Goal: Task Accomplishment & Management: Manage account settings

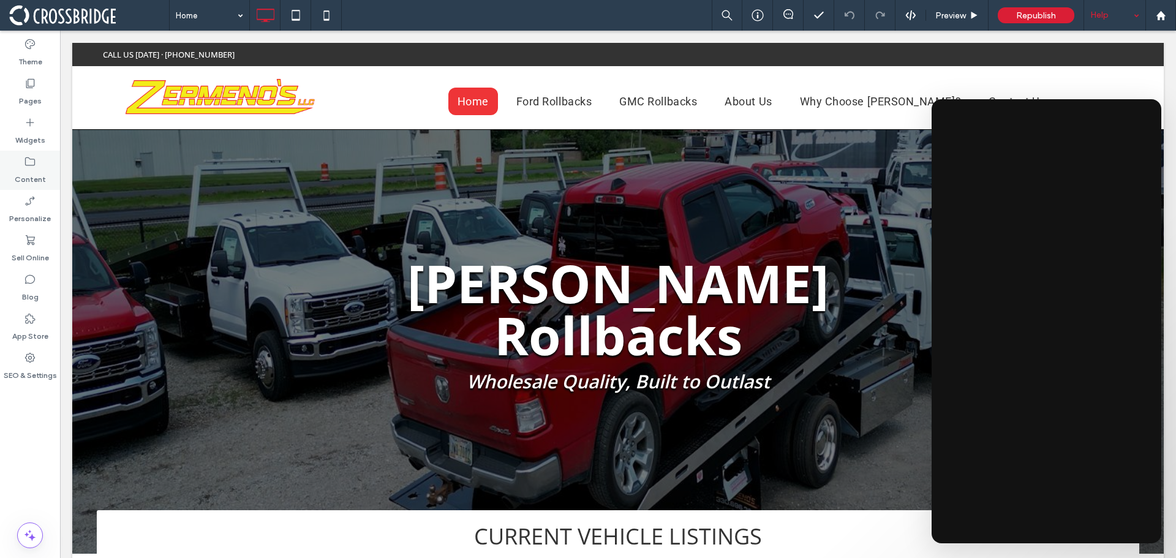
click at [33, 173] on label "Content" at bounding box center [30, 176] width 31 height 17
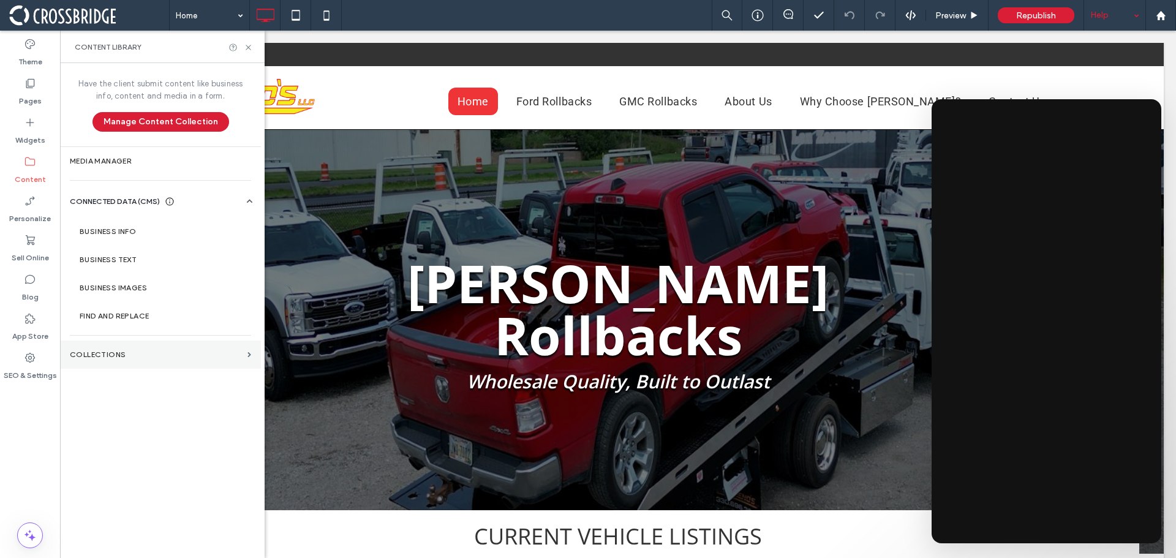
click at [118, 353] on label "Collections" at bounding box center [156, 354] width 173 height 9
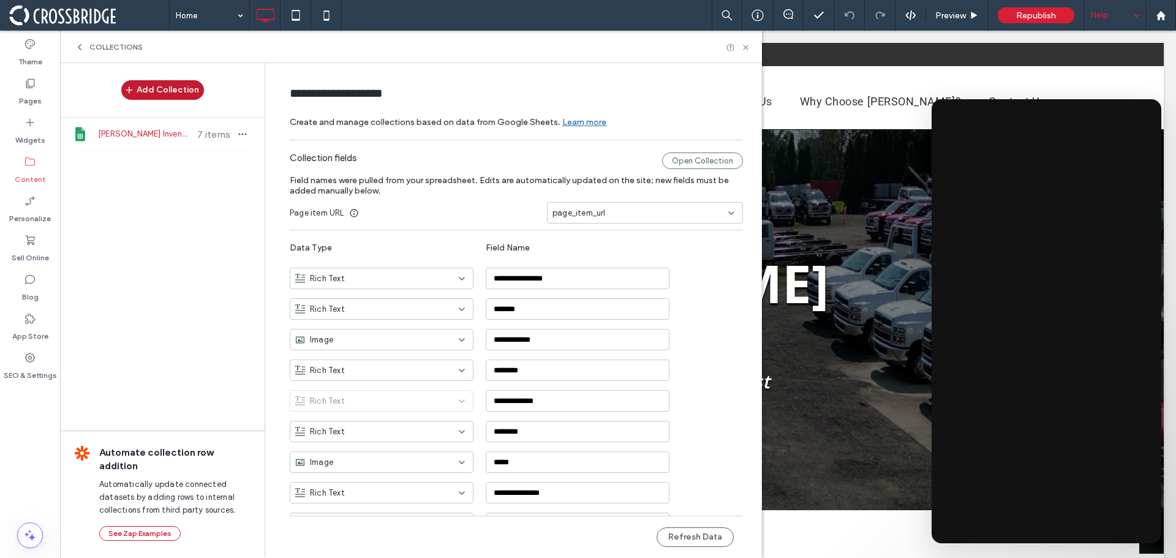
click at [178, 85] on button "Add Collection" at bounding box center [162, 90] width 83 height 20
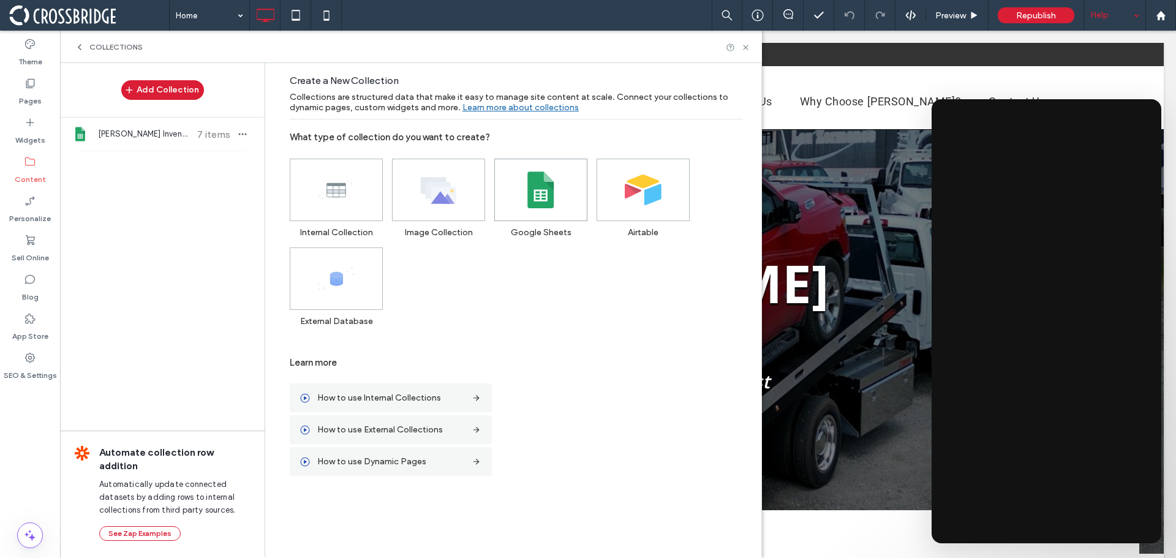
click at [530, 209] on span at bounding box center [541, 189] width 92 height 61
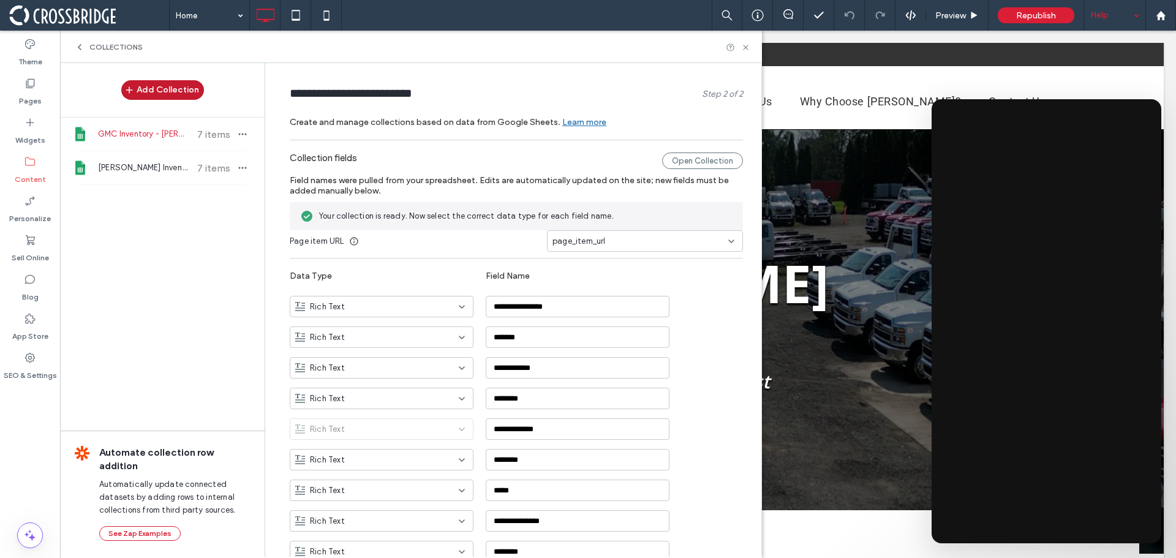
click at [147, 94] on button "Add Collection" at bounding box center [162, 90] width 83 height 20
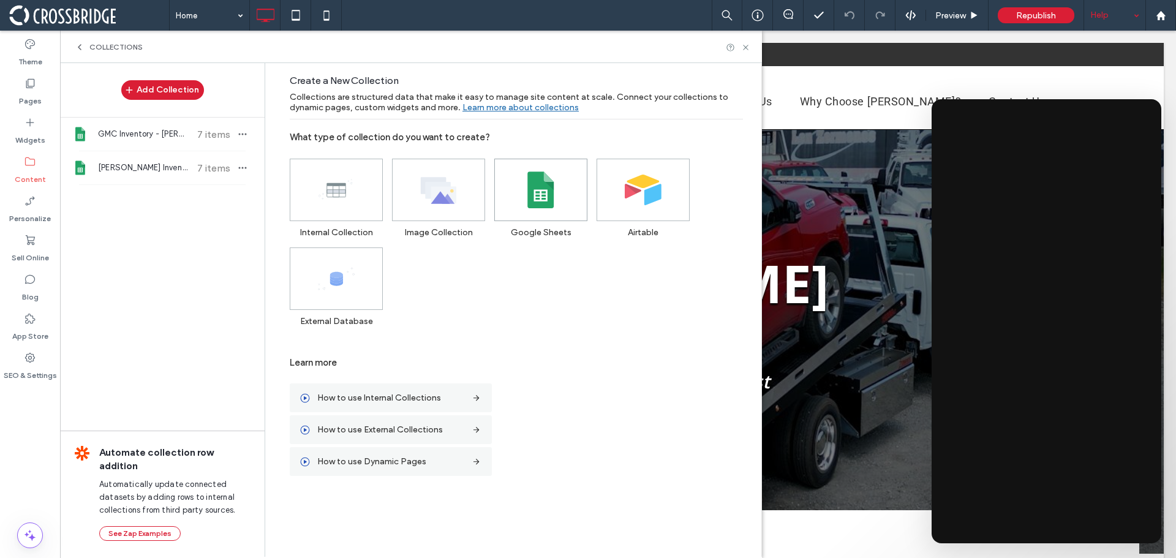
click at [514, 185] on span at bounding box center [541, 189] width 92 height 61
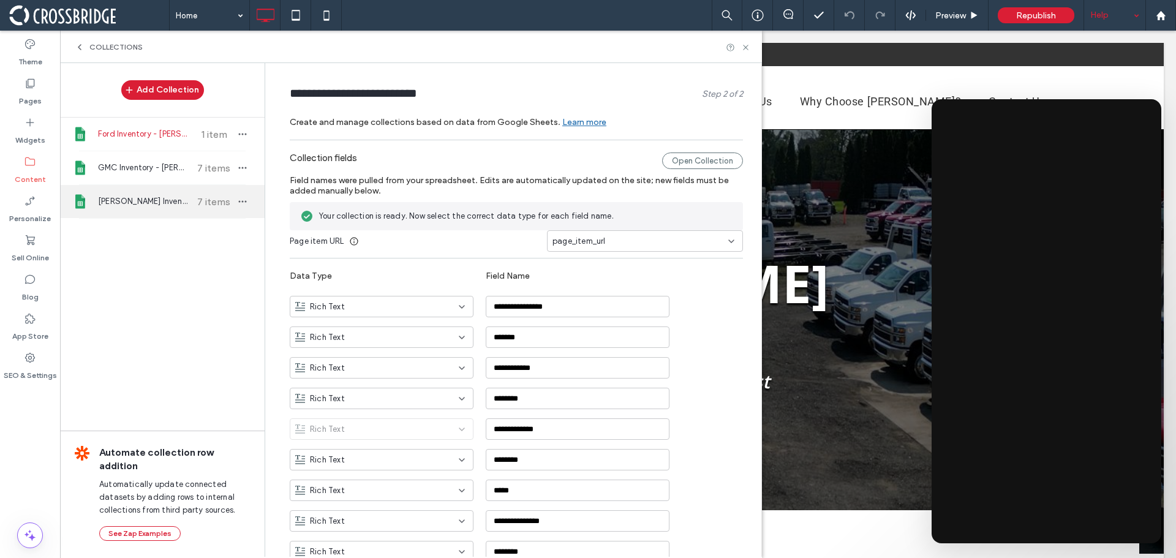
click at [149, 198] on span "[PERSON_NAME] Inventory" at bounding box center [143, 201] width 91 height 12
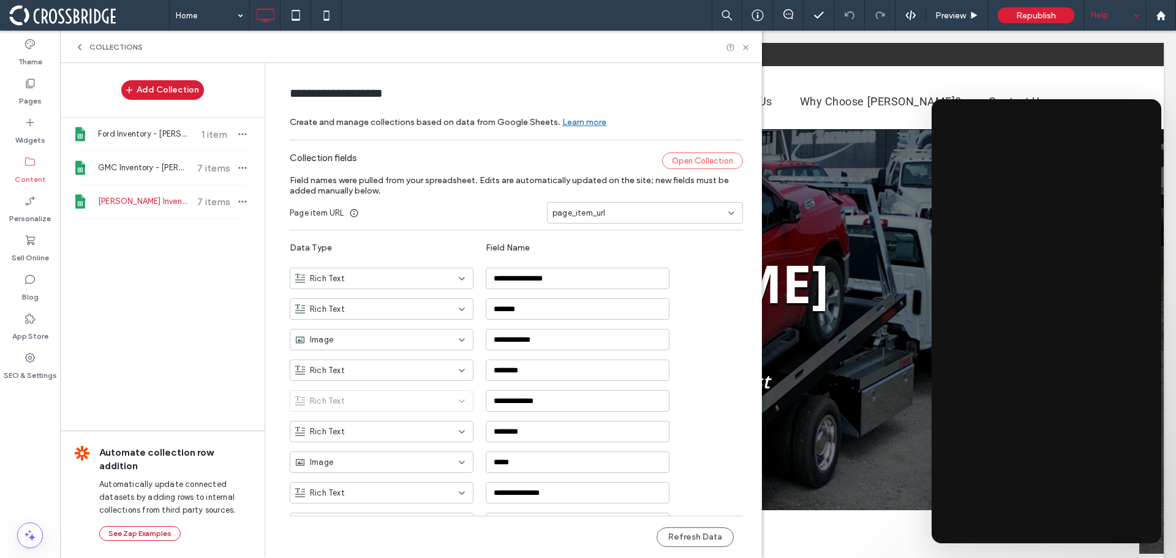
click at [670, 166] on div "Open Collection" at bounding box center [702, 161] width 81 height 17
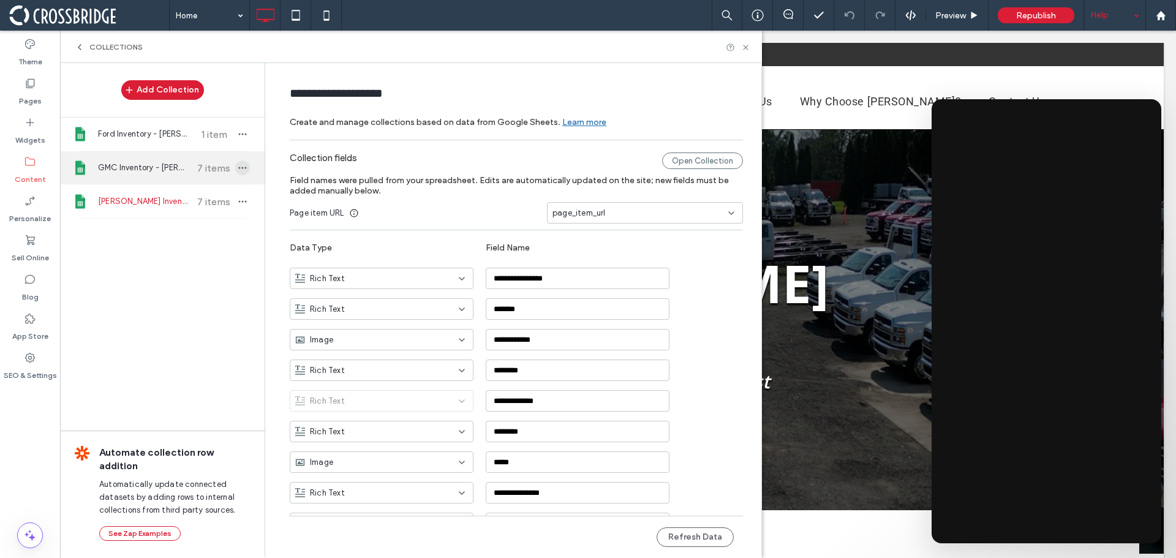
click at [242, 167] on span "button" at bounding box center [242, 167] width 15 height 15
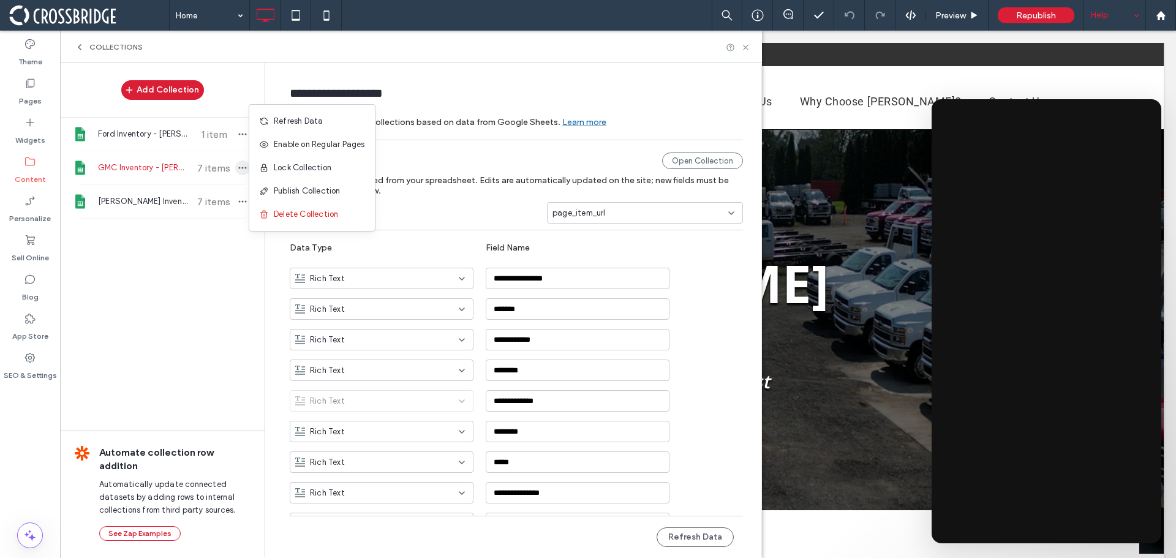
type input "**********"
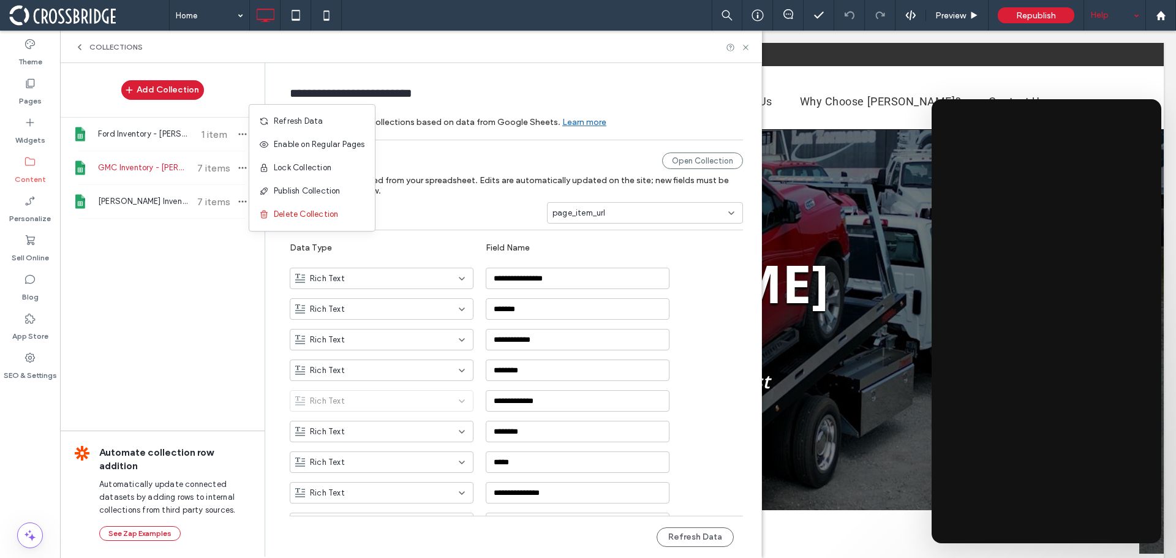
click at [184, 270] on div "Add Collection Ford Inventory - [PERSON_NAME] 1 item GMC Inventory - [PERSON_NA…" at bounding box center [162, 309] width 205 height 492
click at [160, 96] on button "Add Collection" at bounding box center [162, 90] width 83 height 20
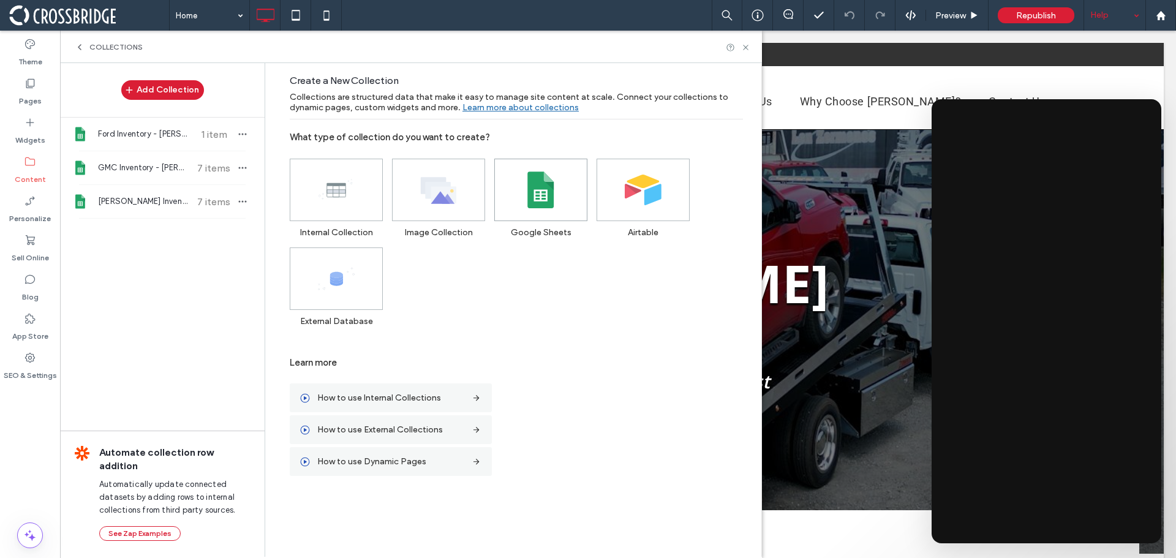
click at [521, 184] on span at bounding box center [541, 189] width 92 height 61
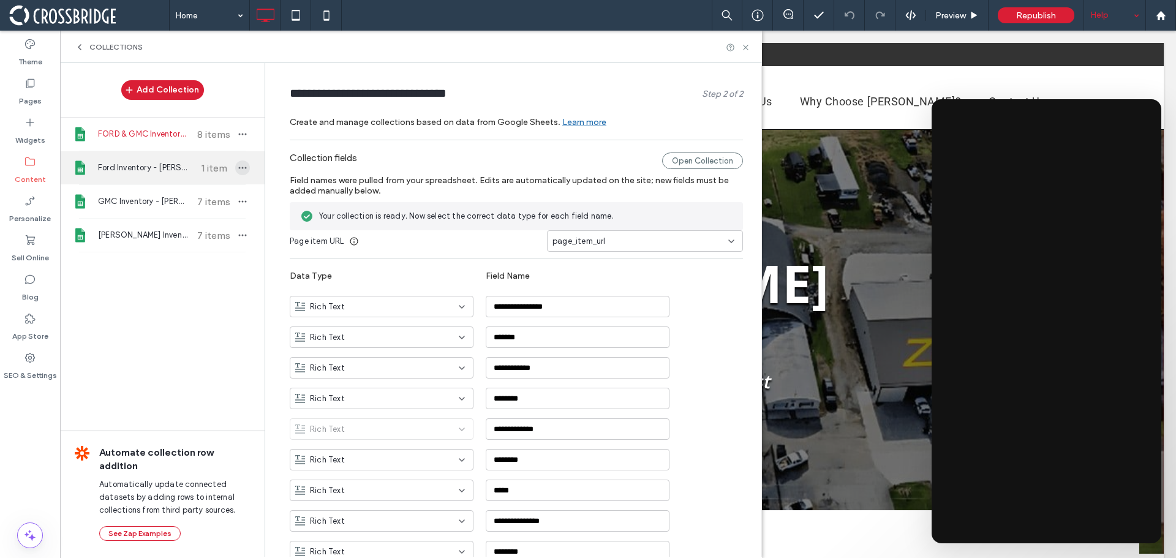
click at [240, 164] on icon "button" at bounding box center [243, 168] width 10 height 10
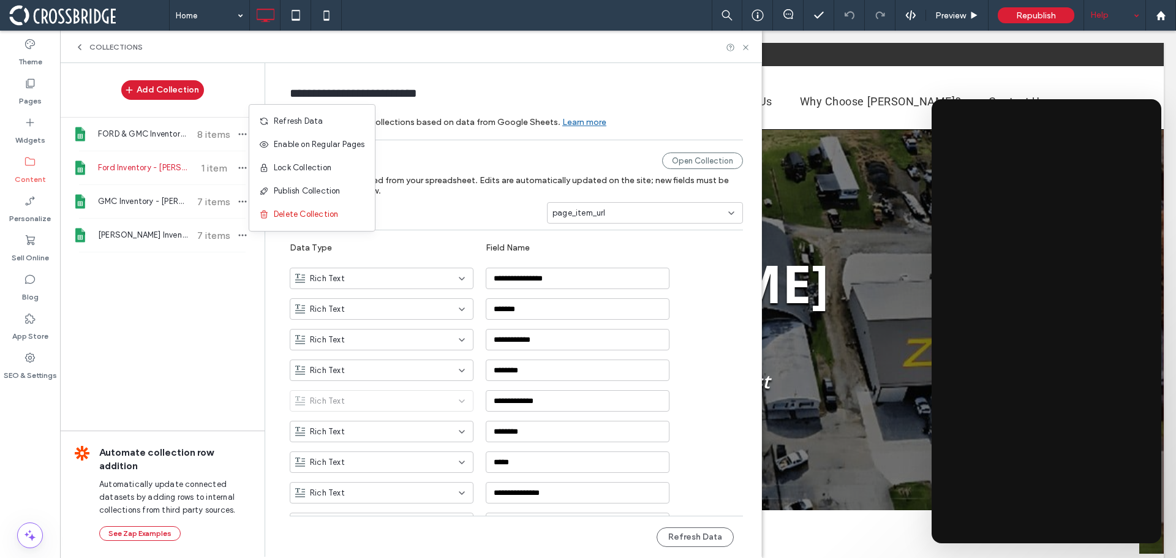
click at [147, 170] on span "Ford Inventory - [PERSON_NAME]" at bounding box center [143, 168] width 91 height 12
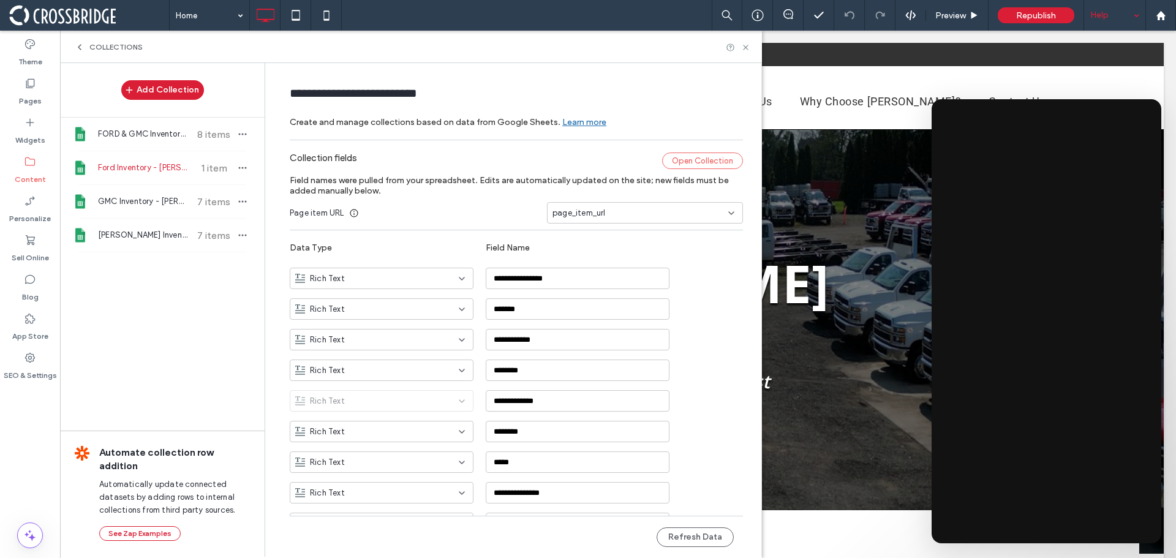
click at [669, 159] on div "Open Collection" at bounding box center [702, 161] width 81 height 17
click at [238, 230] on icon "button" at bounding box center [243, 235] width 10 height 10
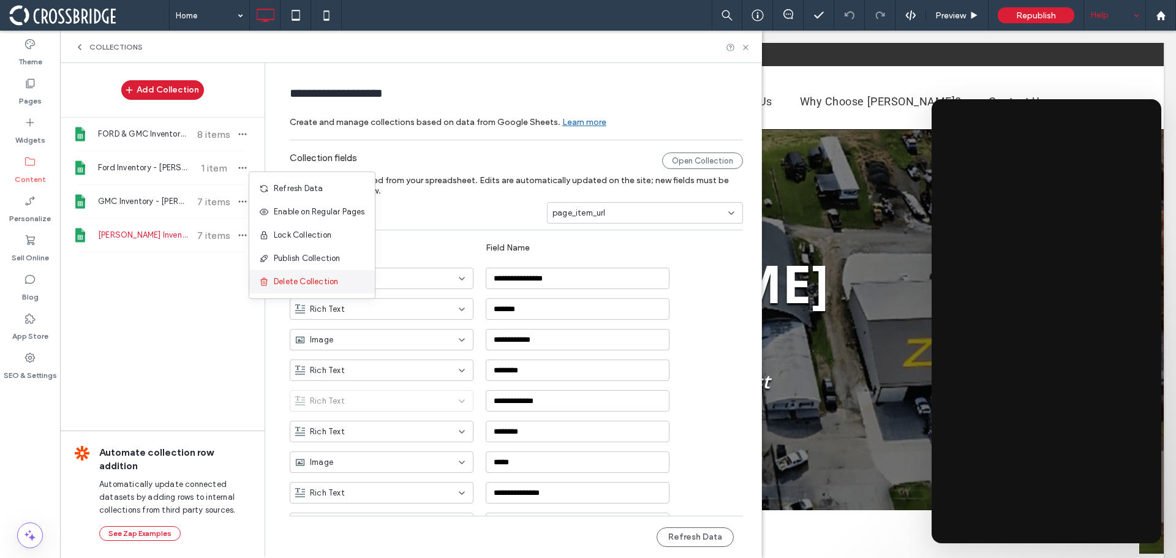
click at [299, 277] on span "Delete Collection" at bounding box center [306, 282] width 64 height 12
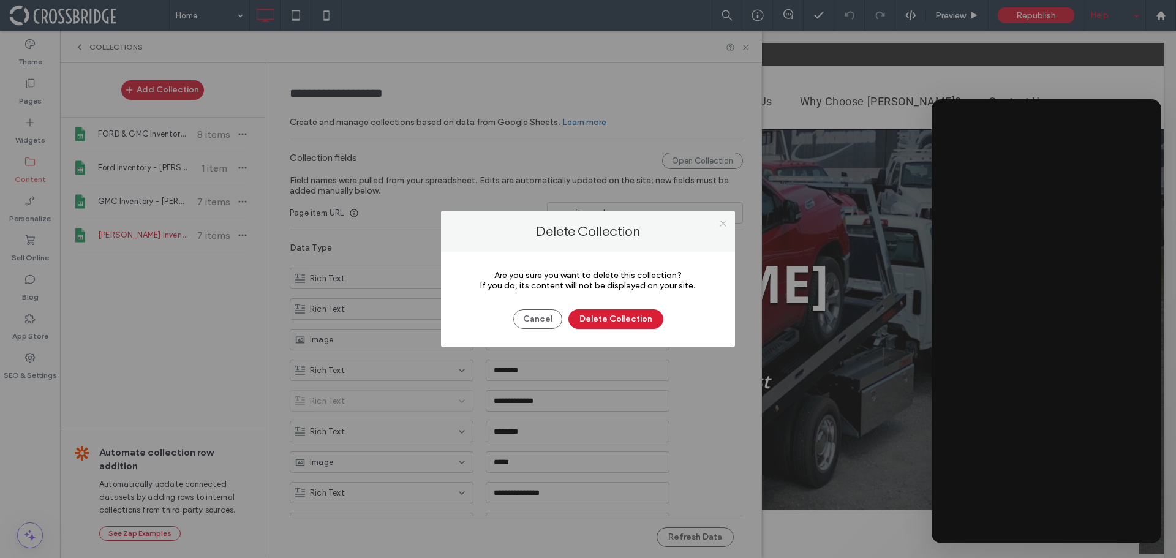
click at [725, 226] on icon at bounding box center [723, 223] width 9 height 9
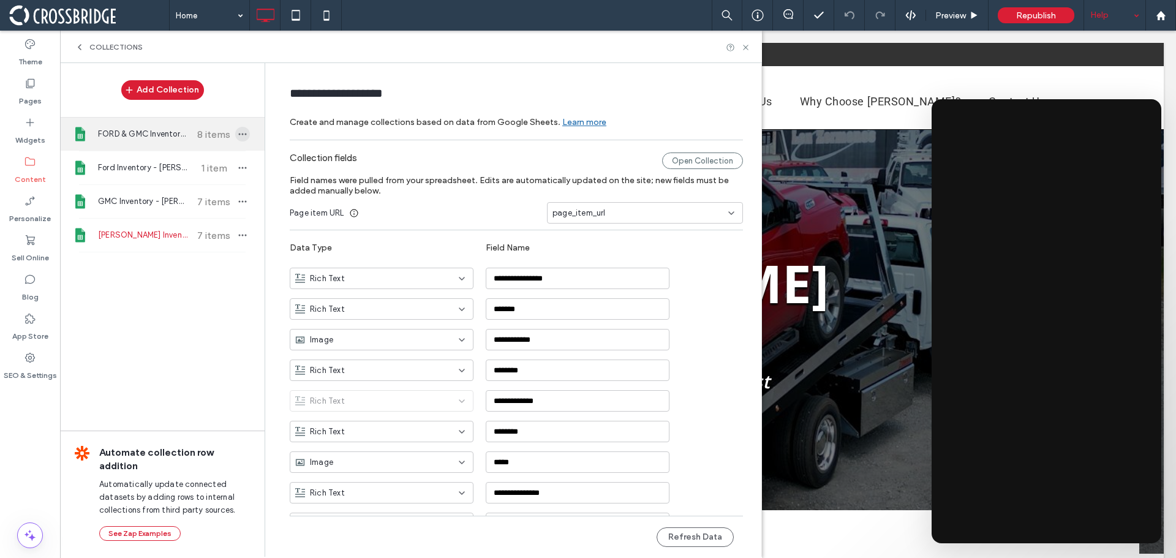
click at [238, 131] on icon "button" at bounding box center [243, 134] width 10 height 10
type input "**********"
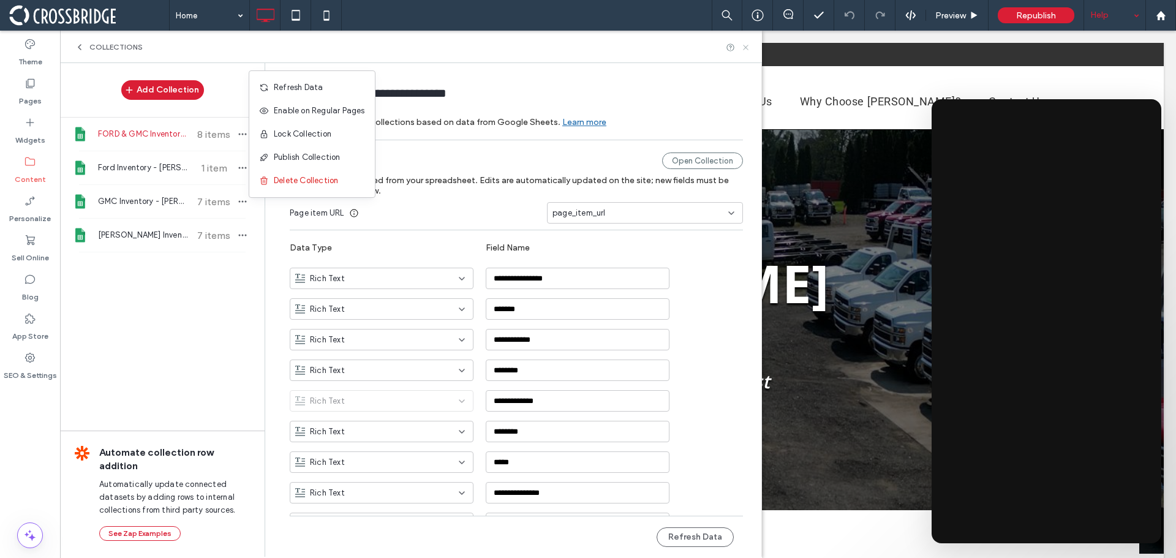
click at [747, 51] on icon at bounding box center [745, 47] width 9 height 9
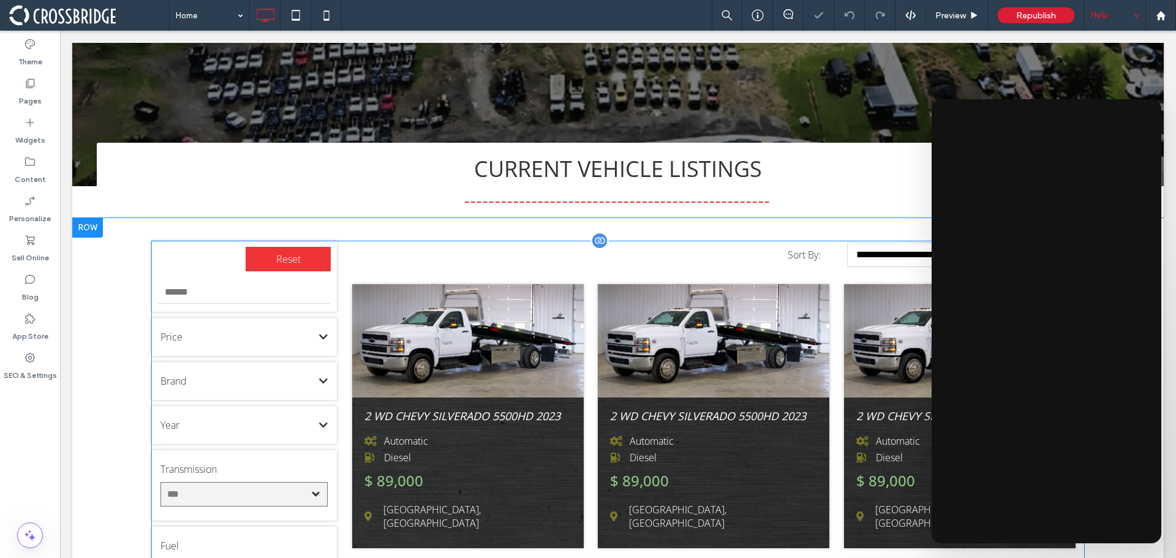
scroll to position [368, 0]
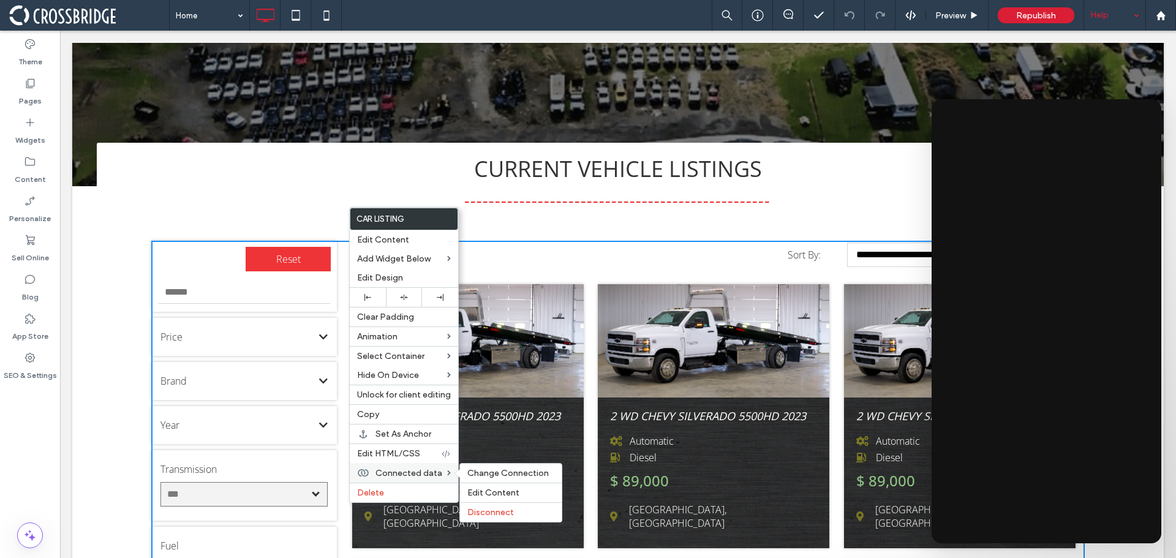
click at [408, 469] on span "Connected data" at bounding box center [408, 473] width 67 height 10
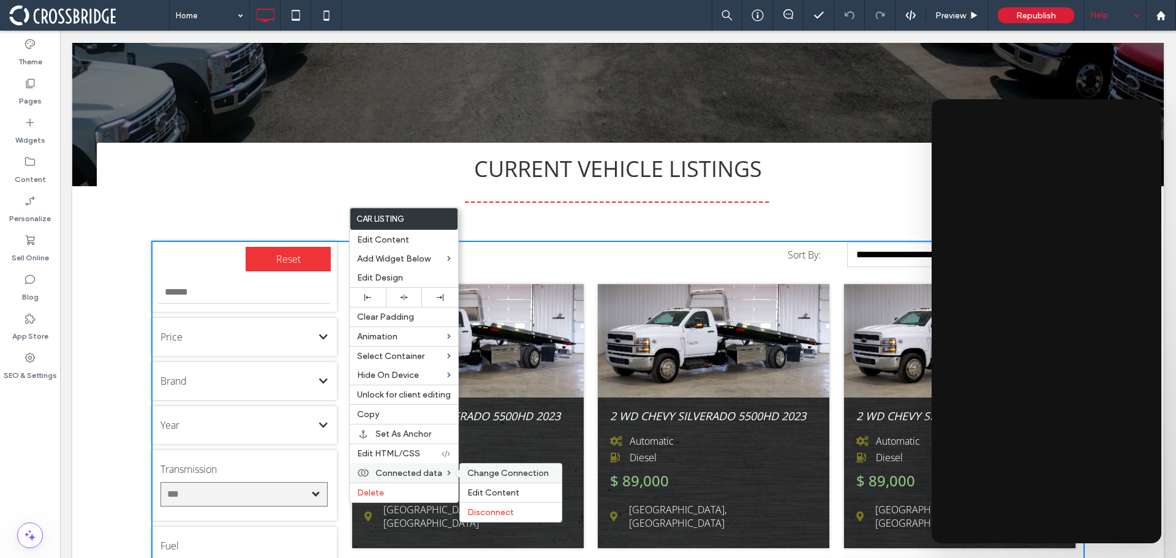
click at [492, 476] on span "Change Connection" at bounding box center [507, 473] width 81 height 10
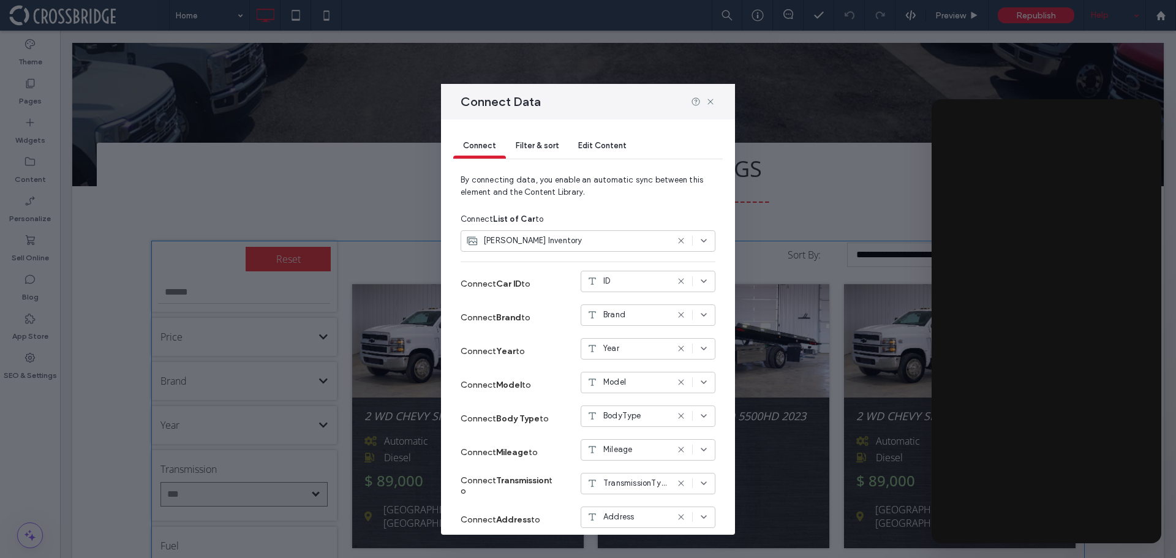
click at [578, 243] on div "[PERSON_NAME] Inventory" at bounding box center [567, 241] width 202 height 12
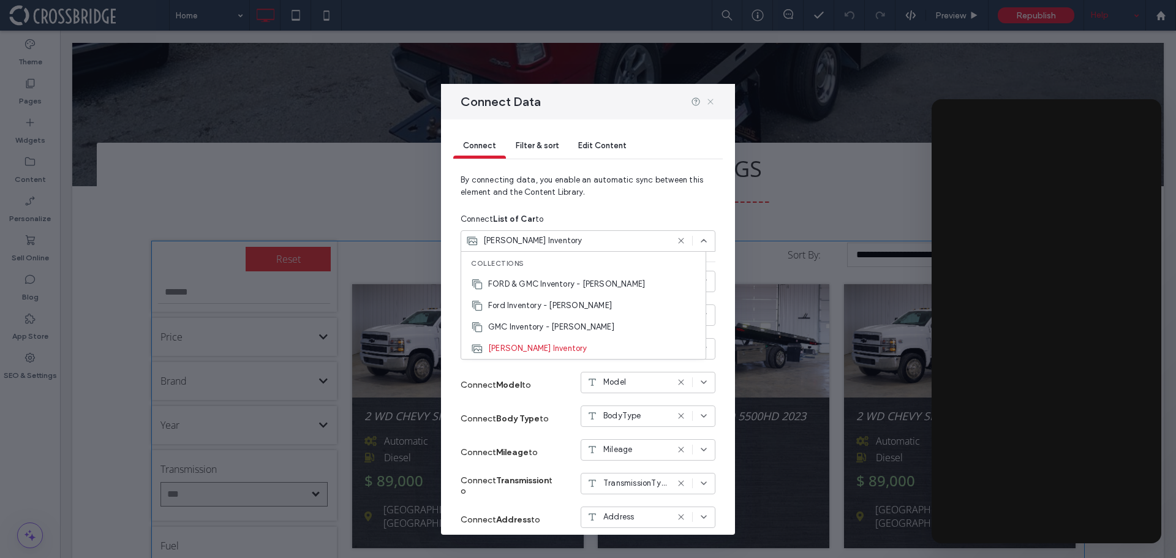
click at [713, 102] on icon at bounding box center [711, 102] width 10 height 10
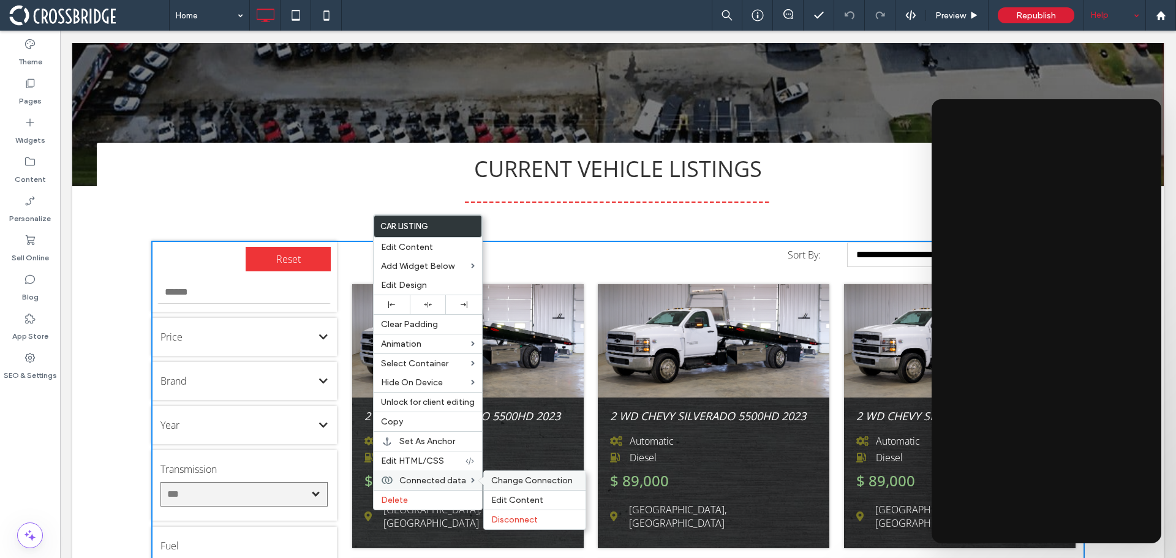
click at [506, 479] on span "Change Connection" at bounding box center [531, 480] width 81 height 10
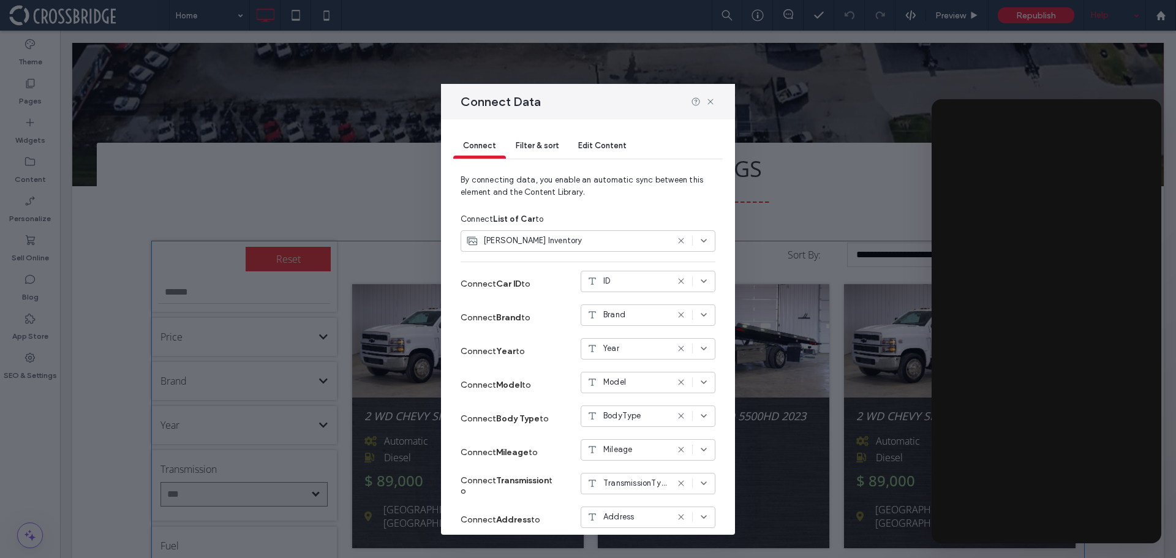
click at [573, 243] on div "[PERSON_NAME] Inventory" at bounding box center [567, 241] width 202 height 12
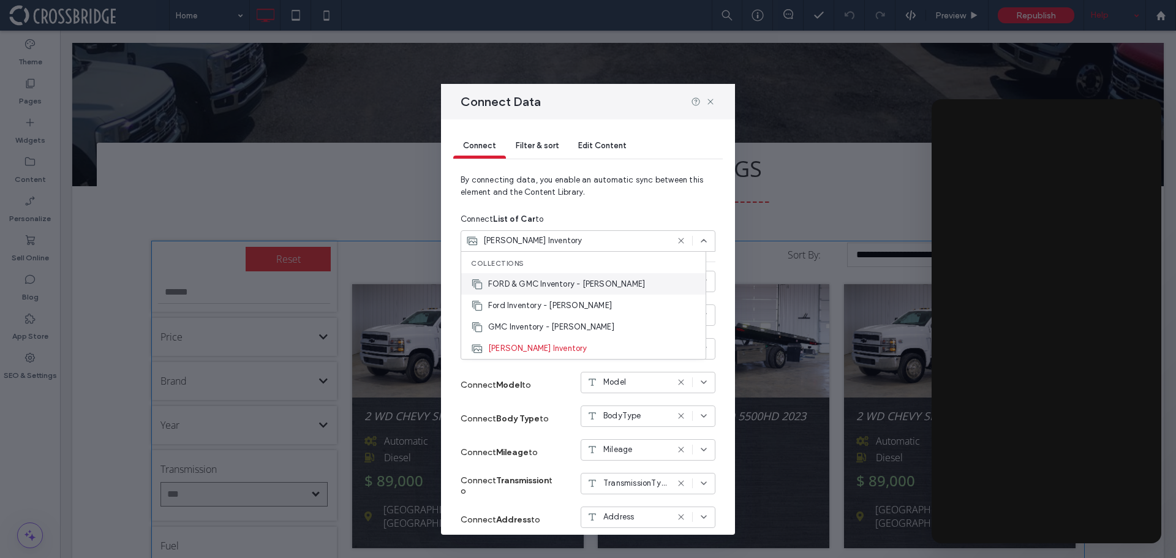
click at [557, 285] on span "FORD & GMC Inventory - [PERSON_NAME]" at bounding box center [566, 284] width 157 height 12
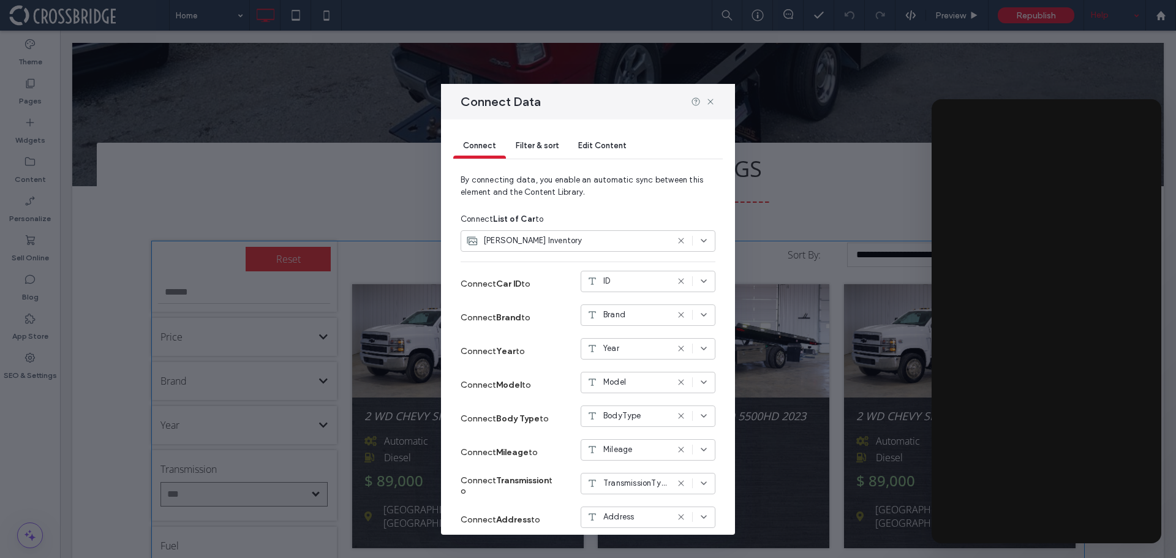
click at [589, 238] on div "[PERSON_NAME] Inventory" at bounding box center [567, 241] width 202 height 12
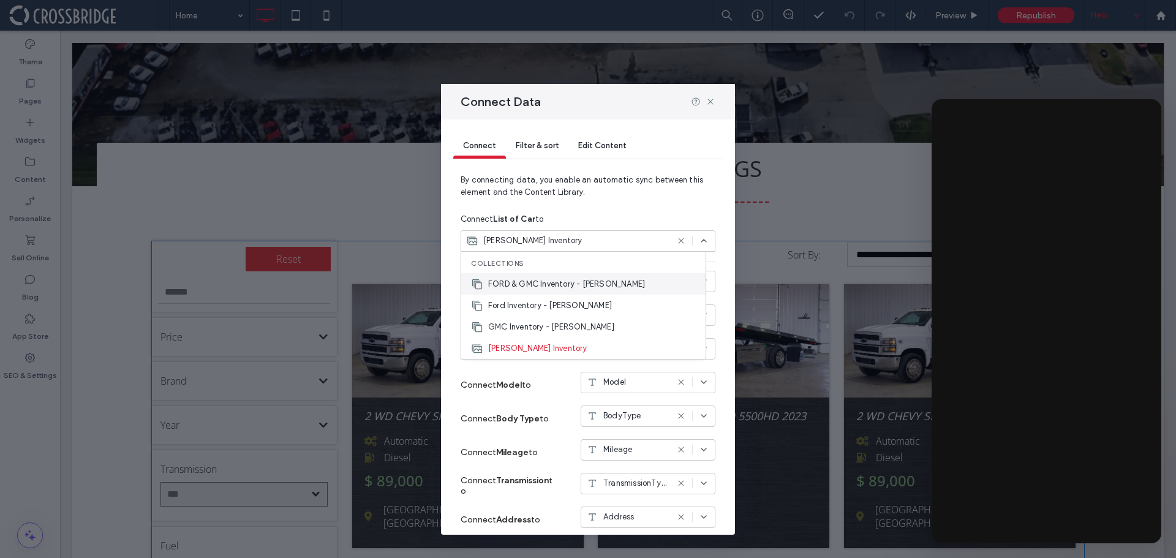
click at [480, 284] on icon at bounding box center [477, 284] width 12 height 12
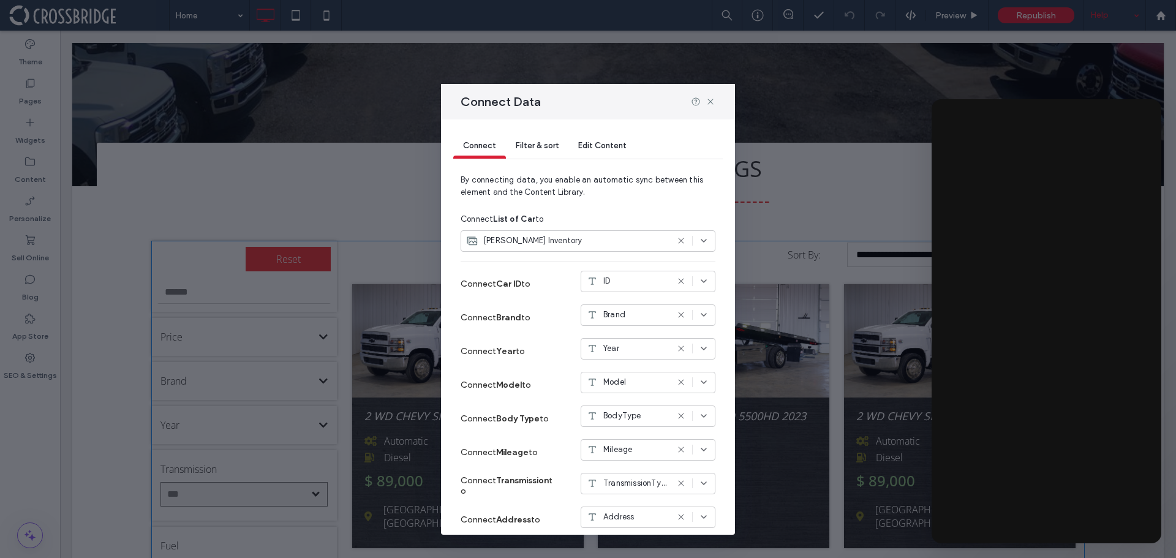
click at [614, 245] on div "[PERSON_NAME] Inventory" at bounding box center [567, 241] width 202 height 12
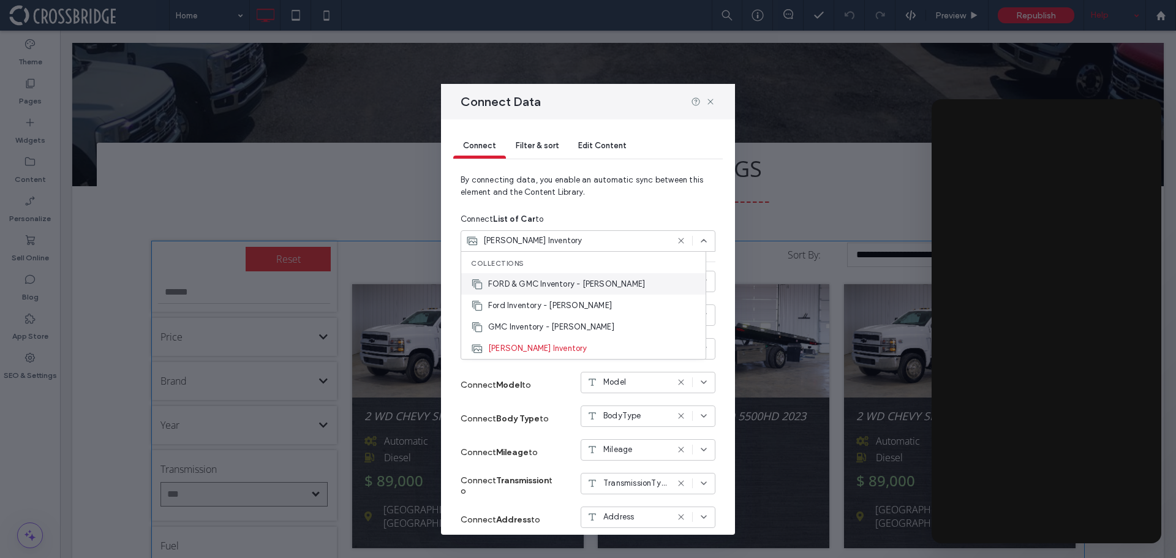
click at [561, 287] on span "FORD & GMC Inventory - [PERSON_NAME]" at bounding box center [566, 284] width 157 height 12
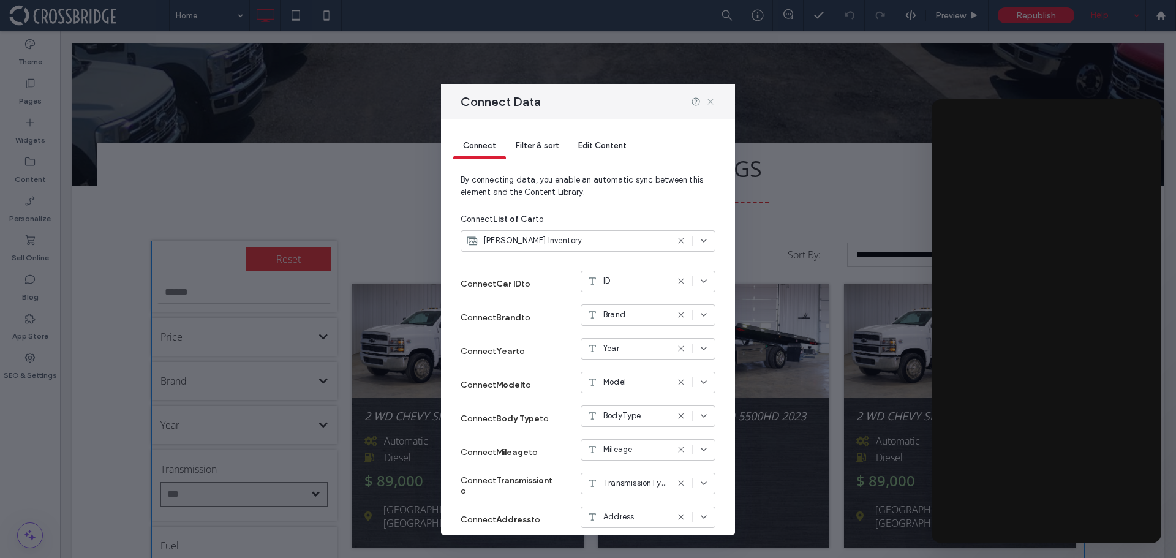
click at [711, 104] on icon at bounding box center [711, 102] width 10 height 10
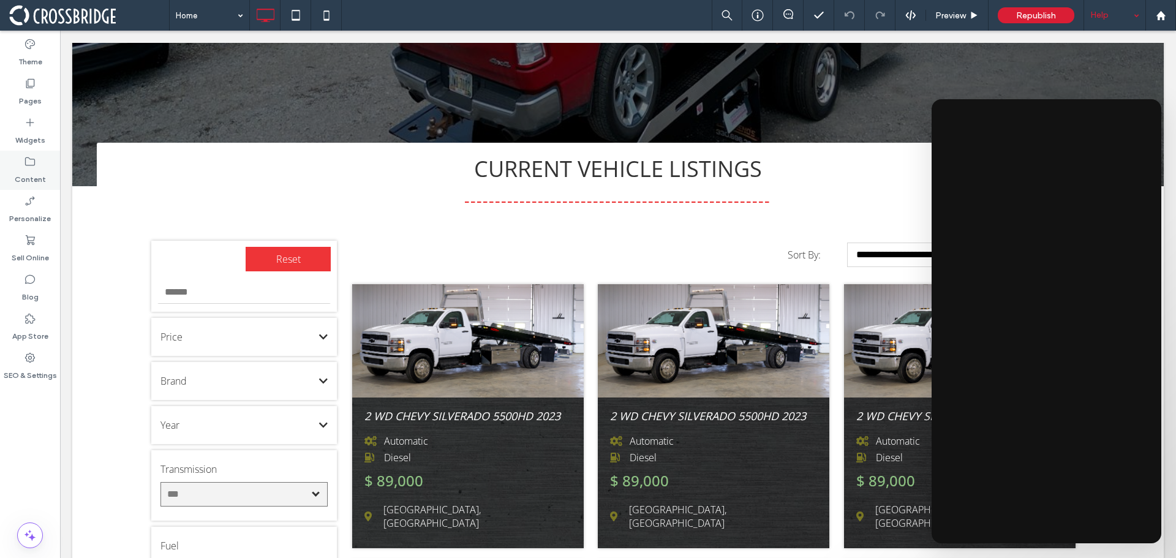
click at [40, 170] on label "Content" at bounding box center [30, 176] width 31 height 17
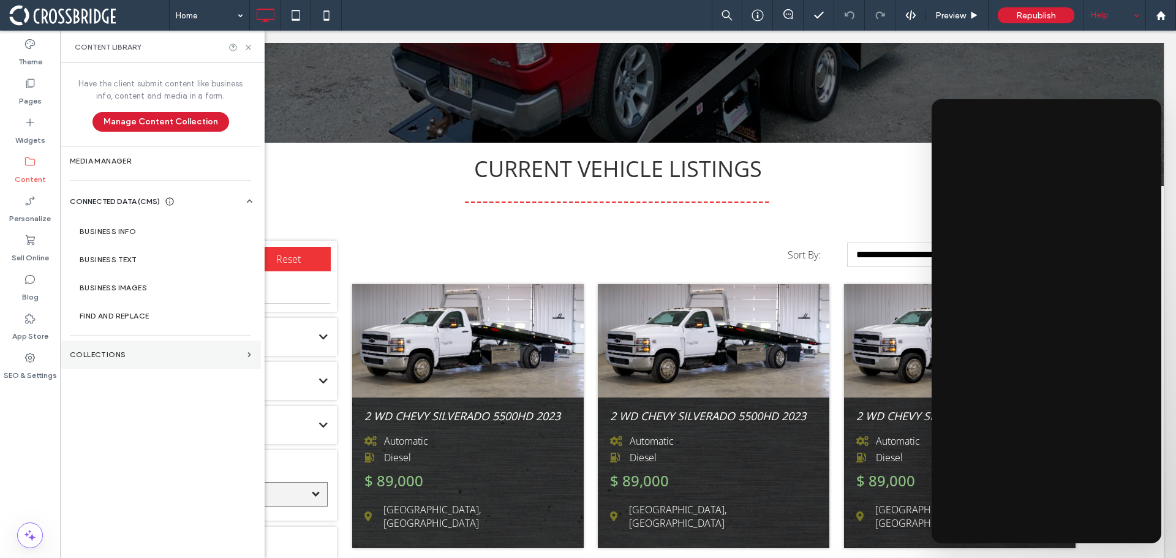
click at [116, 353] on label "Collections" at bounding box center [156, 354] width 173 height 9
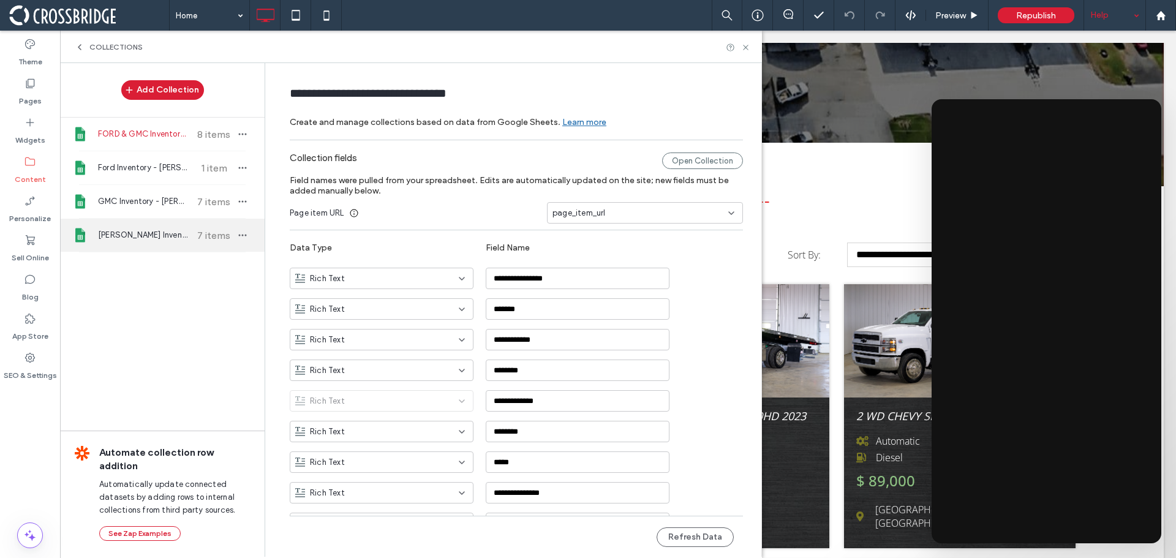
click at [127, 230] on span "[PERSON_NAME] Inventory" at bounding box center [143, 235] width 91 height 12
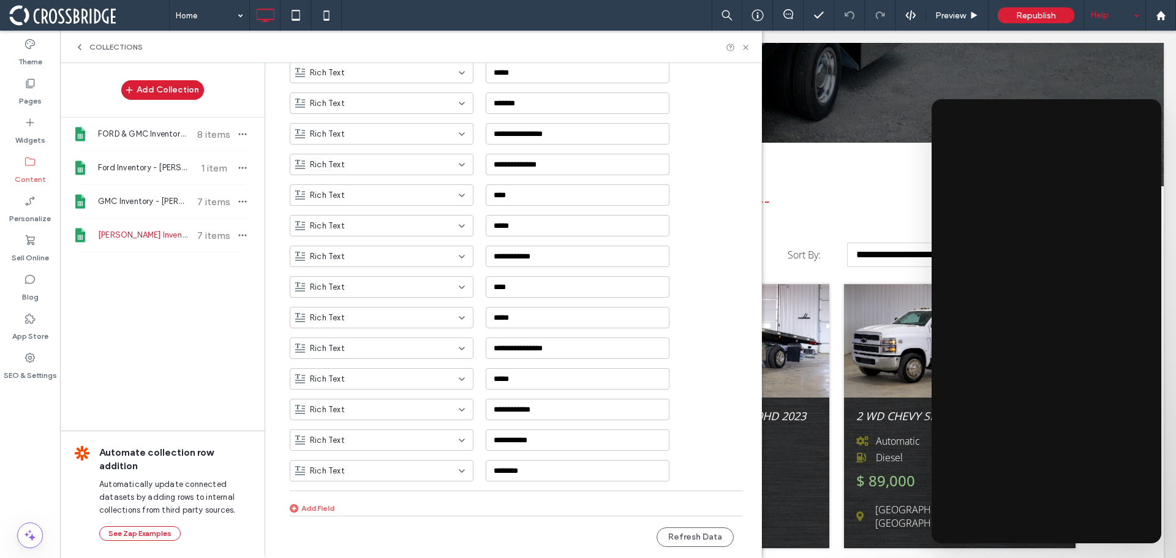
scroll to position [605, 0]
click at [146, 137] on span "FORD & GMC Inventory - [PERSON_NAME]" at bounding box center [143, 134] width 91 height 12
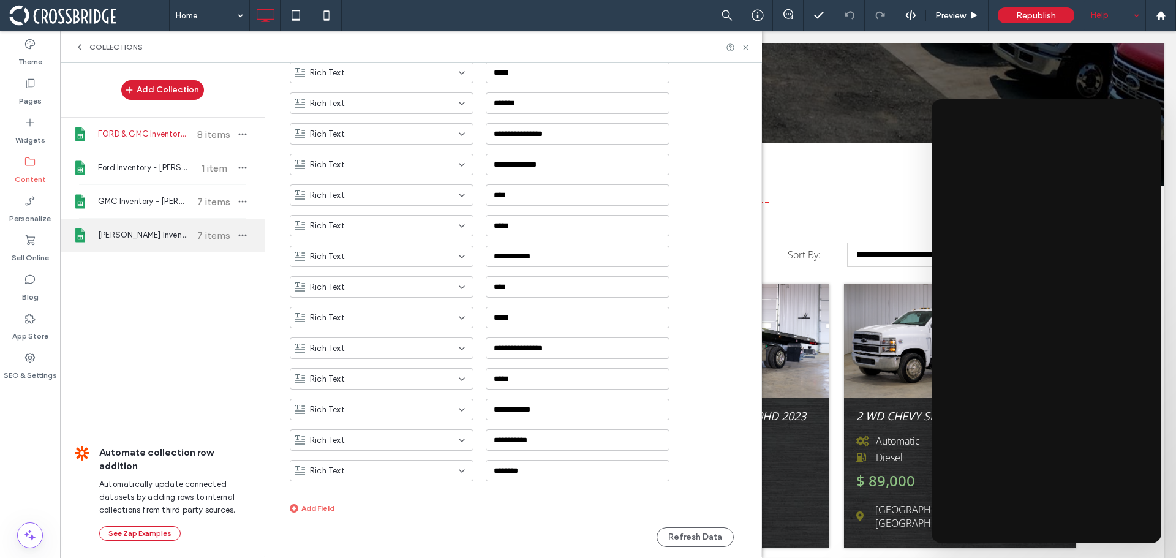
click at [161, 232] on span "[PERSON_NAME] Inventory" at bounding box center [143, 235] width 91 height 12
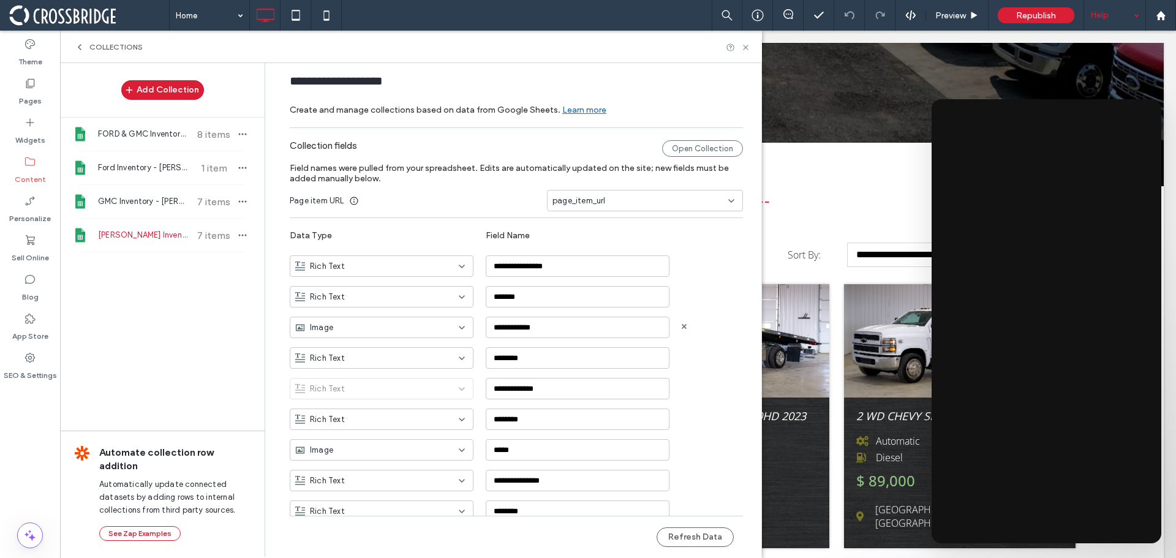
scroll to position [0, 0]
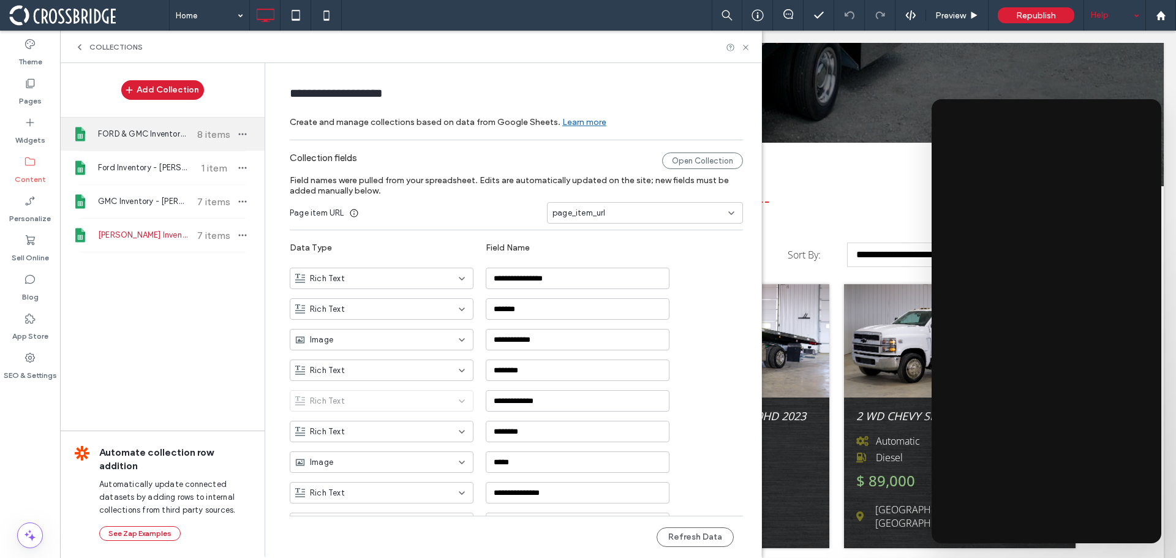
click at [157, 137] on span "FORD & GMC Inventory - [PERSON_NAME]" at bounding box center [143, 134] width 91 height 12
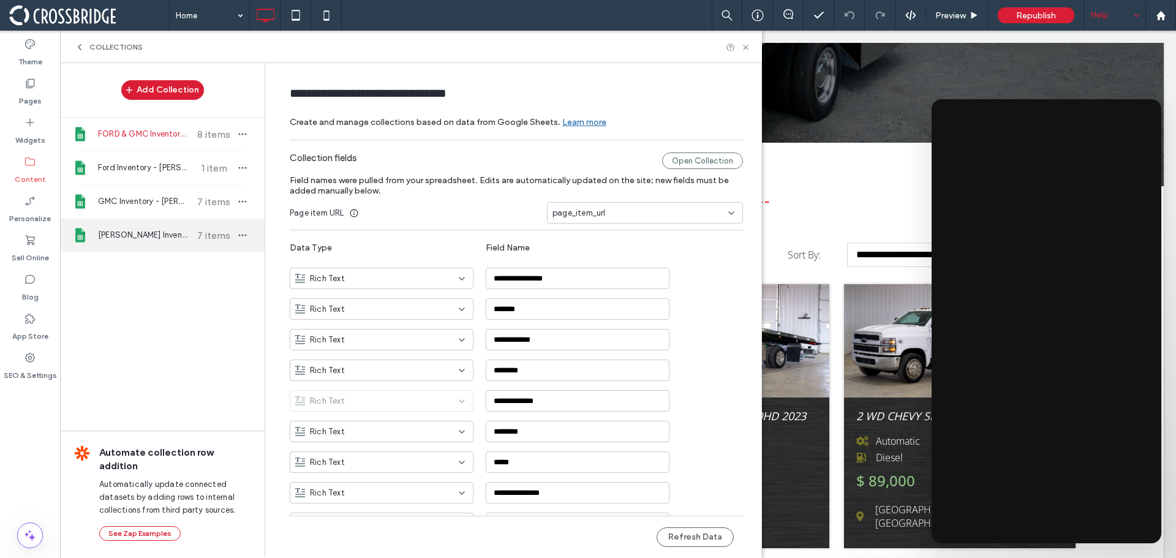
click at [141, 230] on span "[PERSON_NAME] Inventory" at bounding box center [143, 235] width 91 height 12
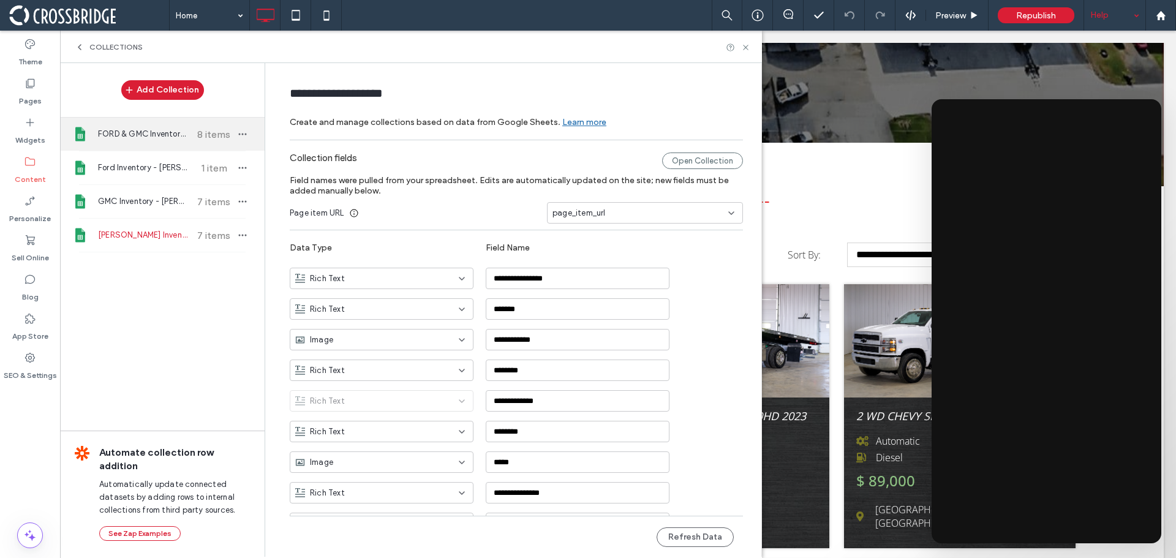
click at [144, 137] on span "FORD & GMC Inventory - [PERSON_NAME]" at bounding box center [143, 134] width 91 height 12
click at [398, 338] on div "Rich Text" at bounding box center [374, 340] width 158 height 12
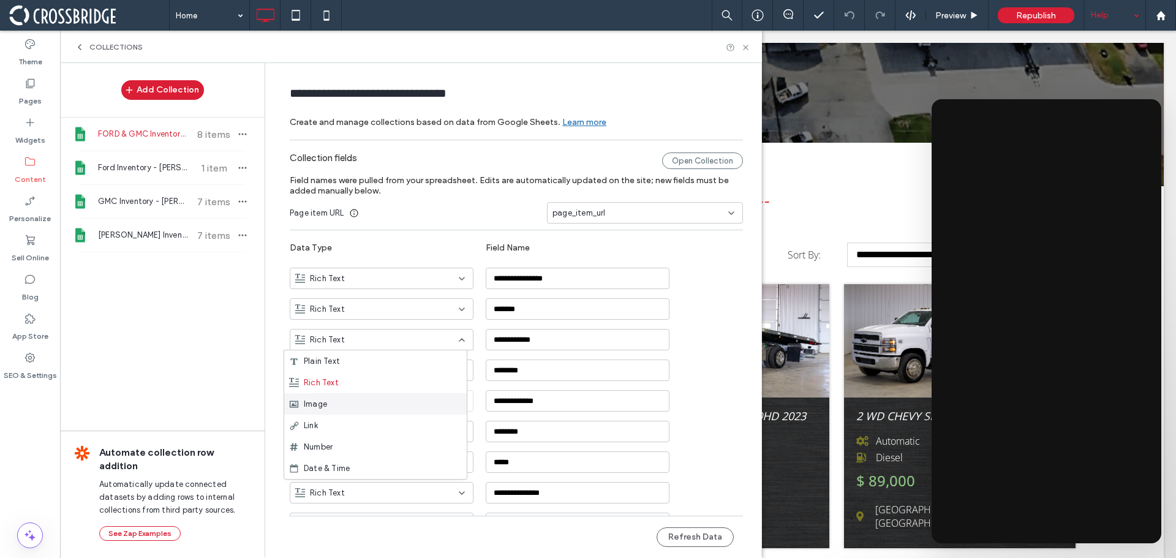
click at [319, 407] on span "Image" at bounding box center [315, 404] width 23 height 12
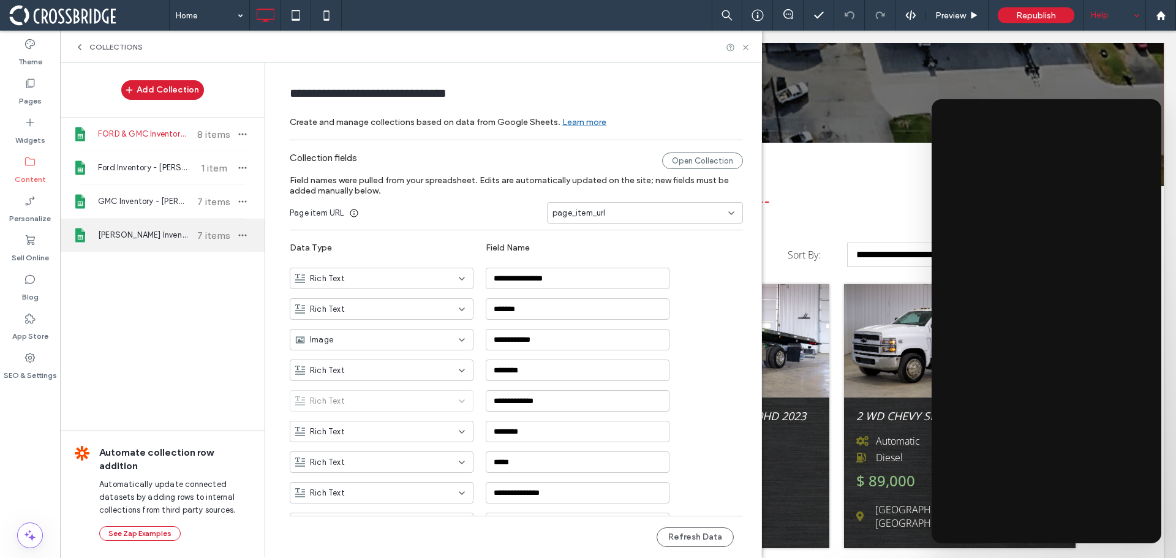
click at [136, 236] on span "[PERSON_NAME] Inventory" at bounding box center [143, 235] width 91 height 12
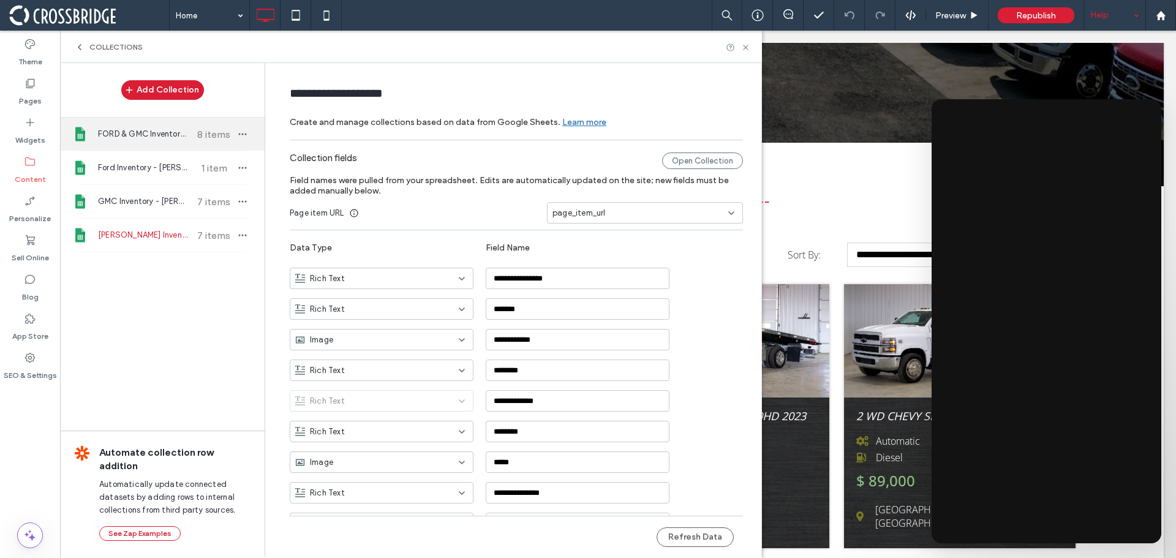
click at [134, 129] on span "FORD & GMC Inventory - [PERSON_NAME]" at bounding box center [143, 134] width 91 height 12
click at [378, 469] on div "Rich Text" at bounding box center [382, 461] width 184 height 21
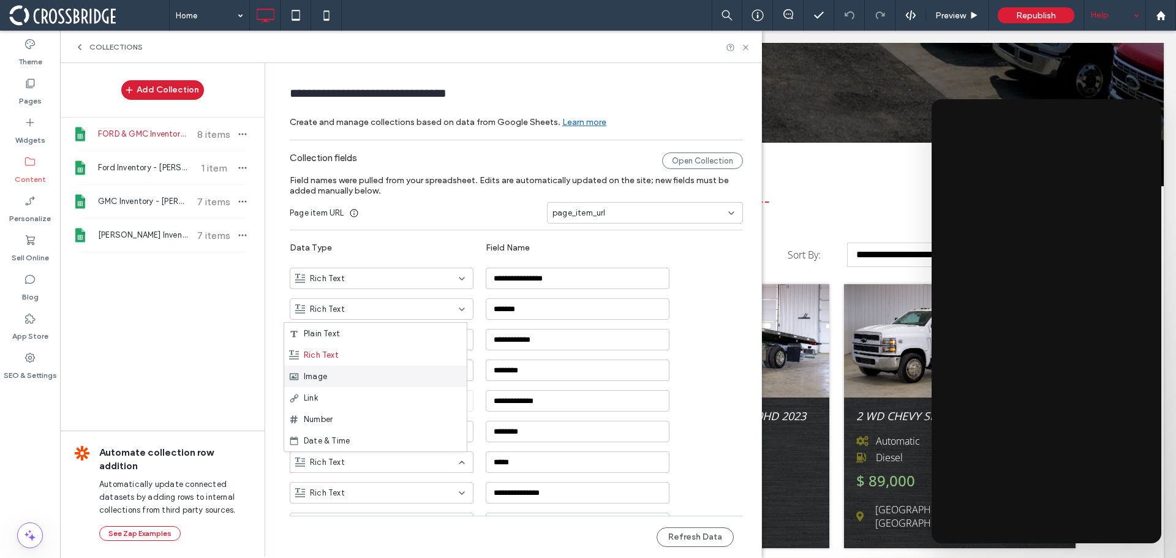
click at [314, 373] on span "Image" at bounding box center [315, 377] width 23 height 12
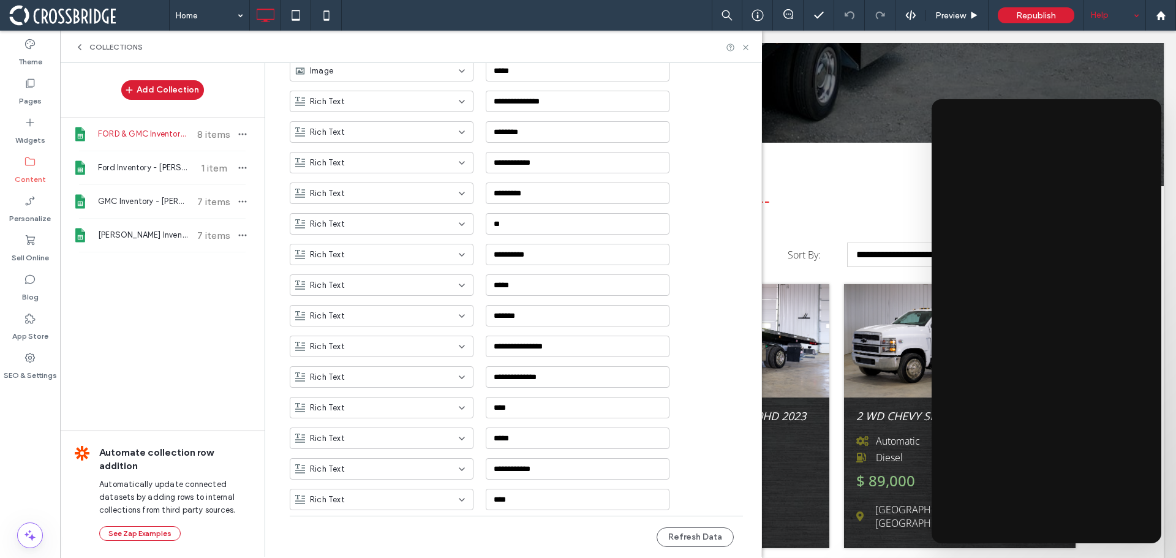
scroll to position [429, 0]
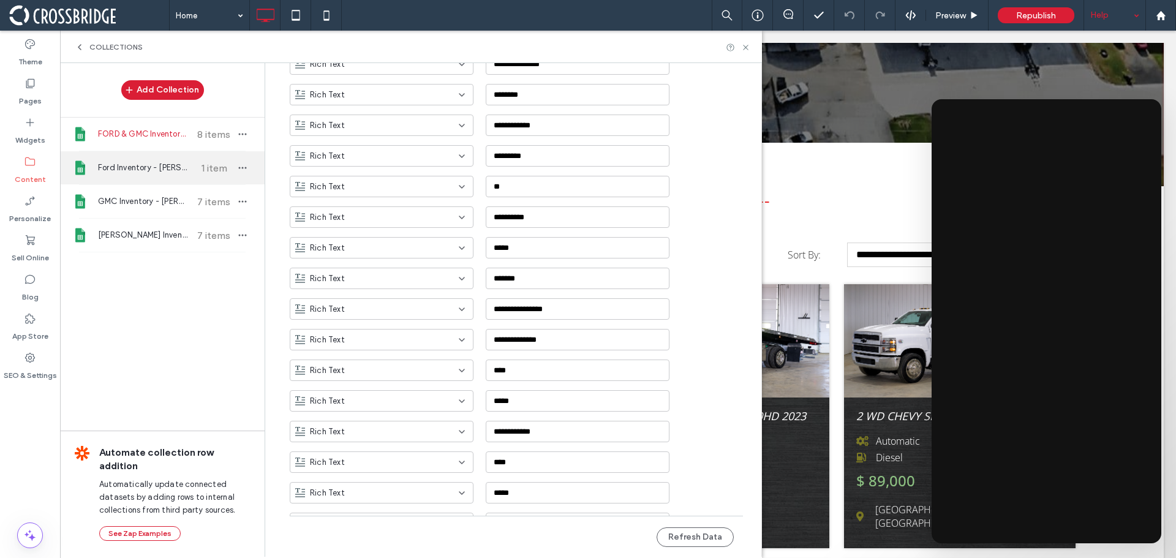
click at [132, 172] on span "Ford Inventory - [PERSON_NAME]" at bounding box center [143, 168] width 91 height 12
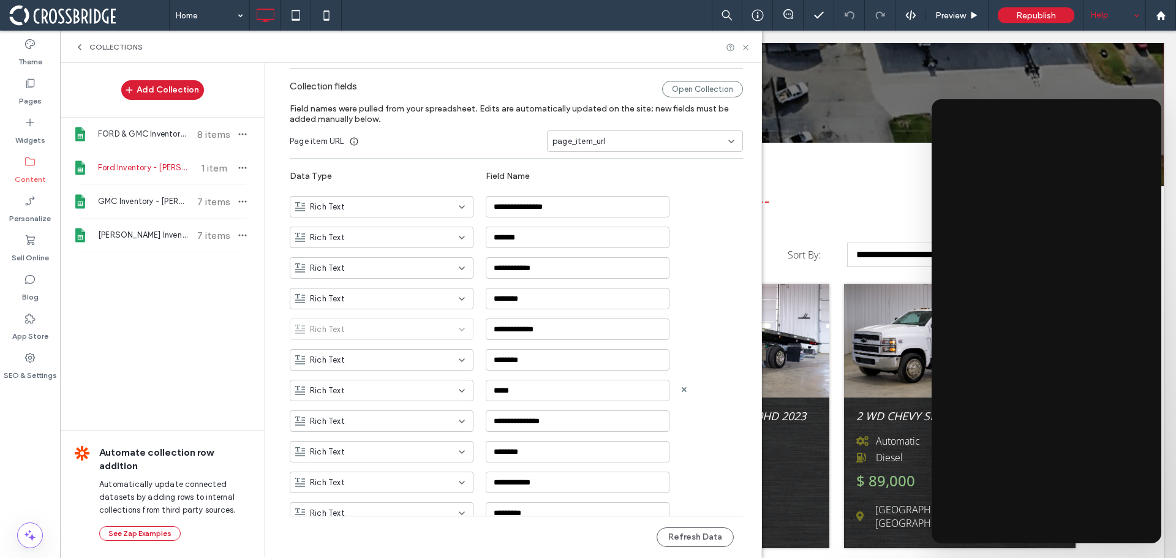
scroll to position [61, 0]
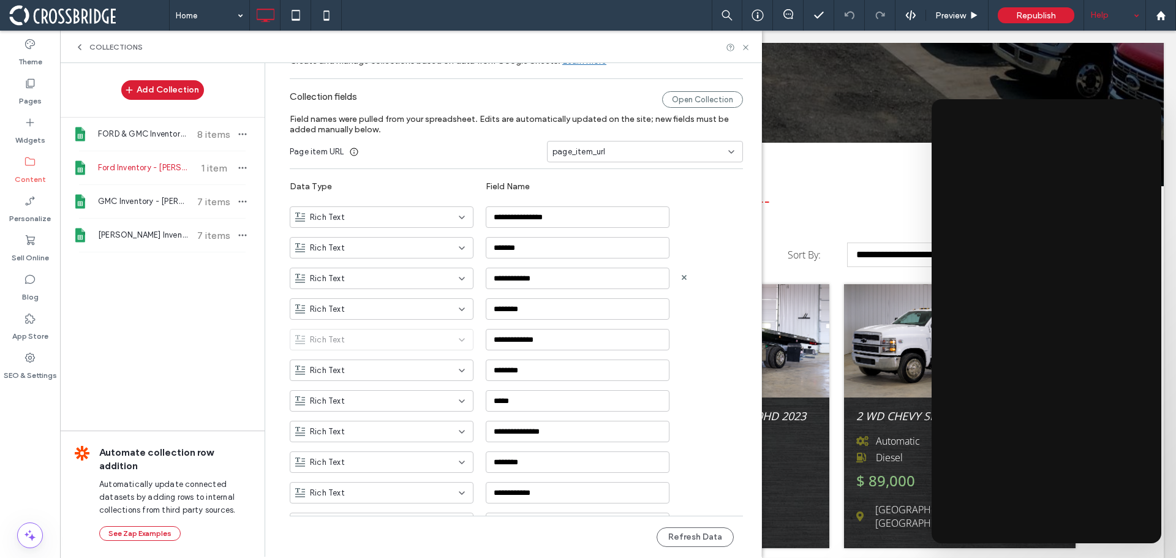
click at [367, 282] on div "Rich Text" at bounding box center [374, 279] width 158 height 12
click at [331, 341] on div "Image" at bounding box center [375, 342] width 183 height 21
click at [401, 398] on div "Rich Text" at bounding box center [374, 401] width 158 height 12
click at [323, 465] on span "Image" at bounding box center [315, 465] width 23 height 12
click at [165, 204] on span "GMC Inventory - [PERSON_NAME]" at bounding box center [143, 201] width 91 height 12
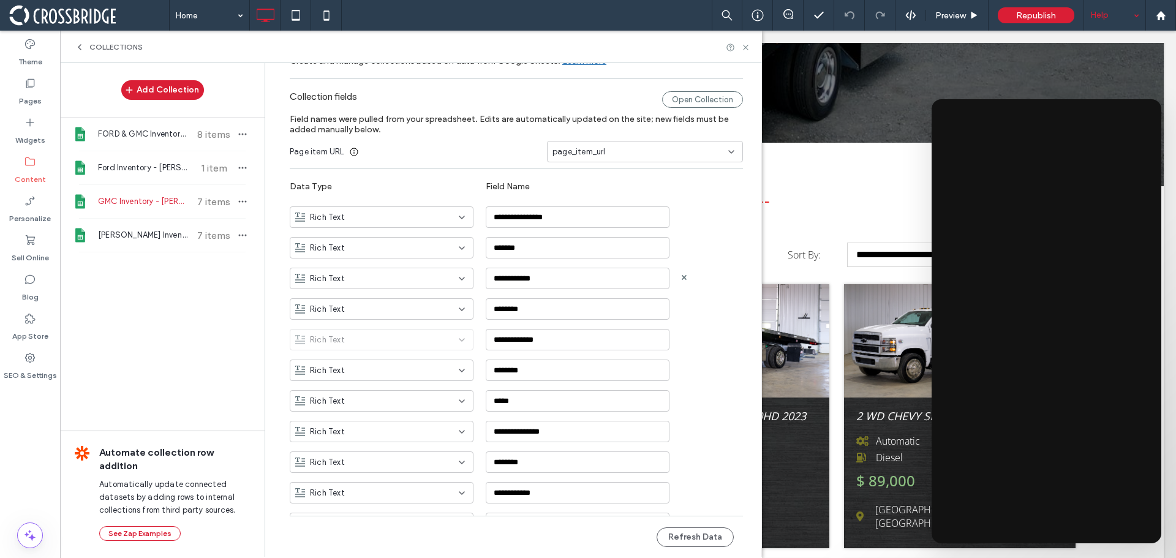
click at [344, 283] on div "Rich Text" at bounding box center [374, 279] width 158 height 12
click at [329, 346] on div "Image" at bounding box center [375, 342] width 183 height 21
click at [425, 404] on div "Rich Text" at bounding box center [374, 401] width 158 height 12
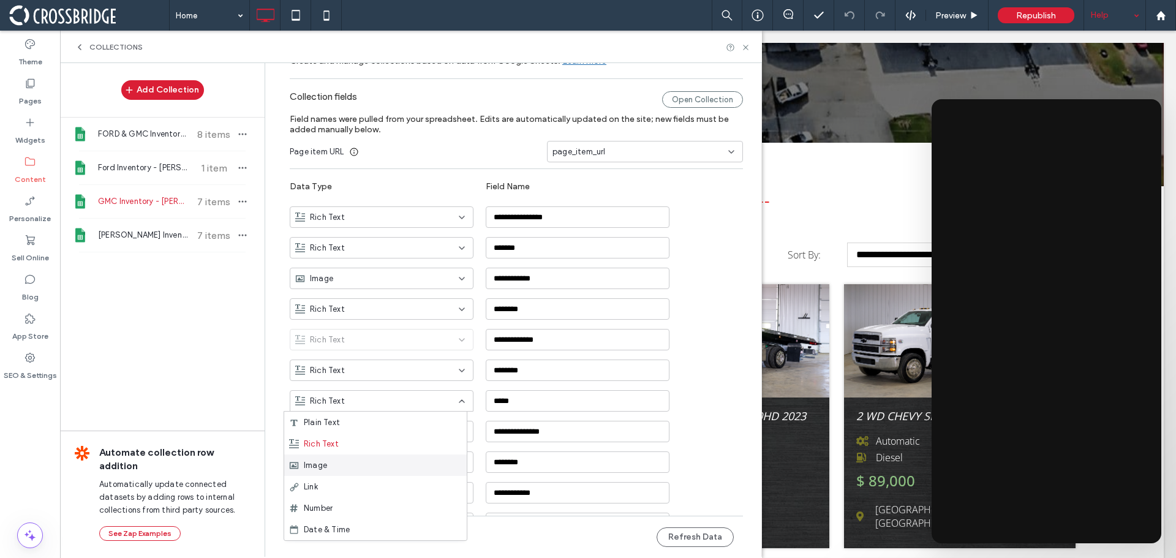
click at [325, 466] on span "Image" at bounding box center [315, 465] width 23 height 12
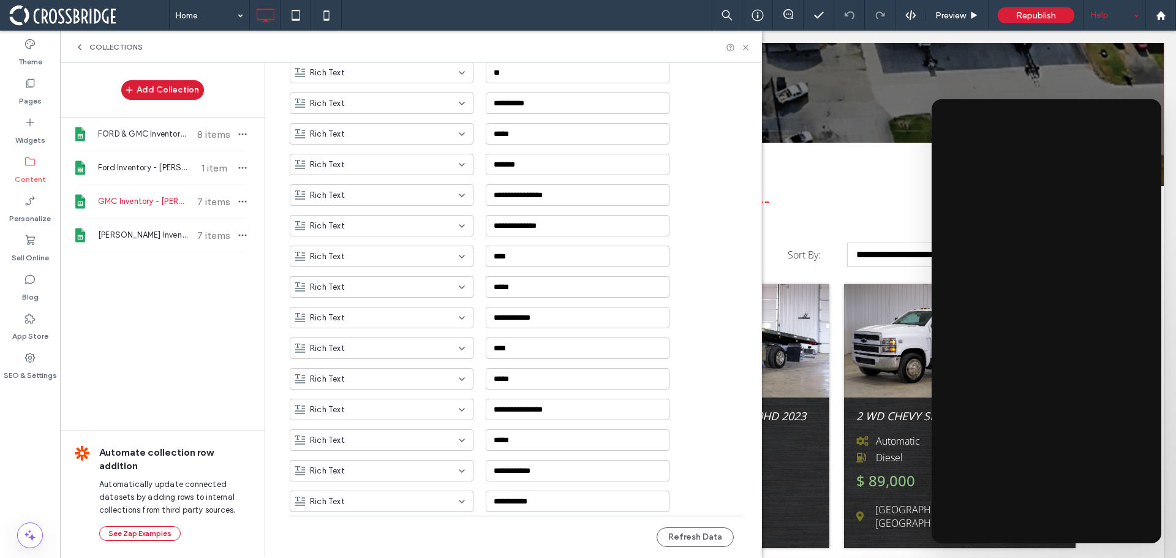
scroll to position [605, 0]
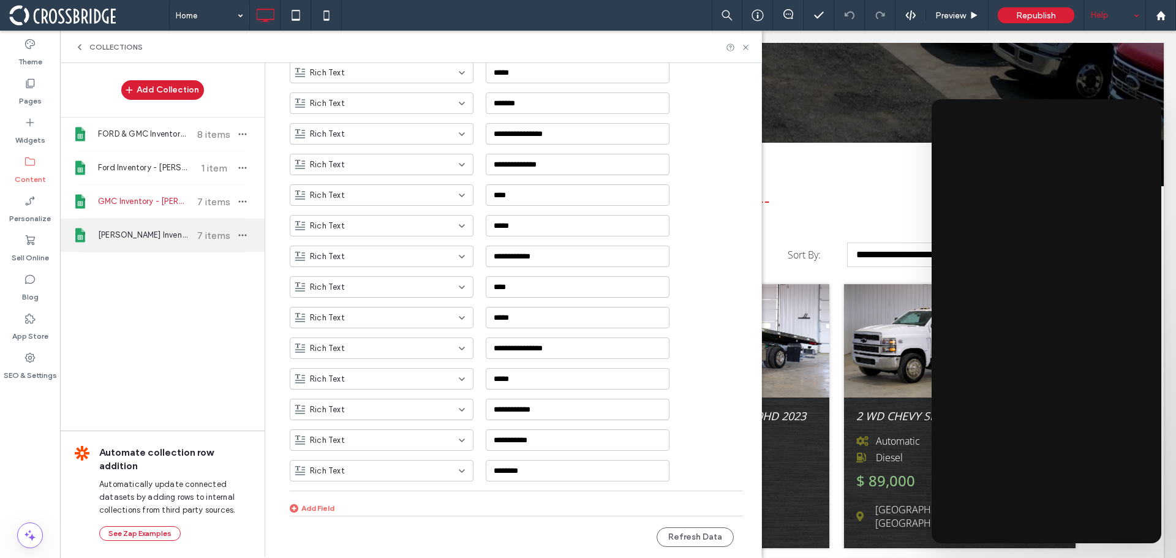
click at [154, 236] on span "[PERSON_NAME] Inventory" at bounding box center [143, 235] width 91 height 12
type input "**********"
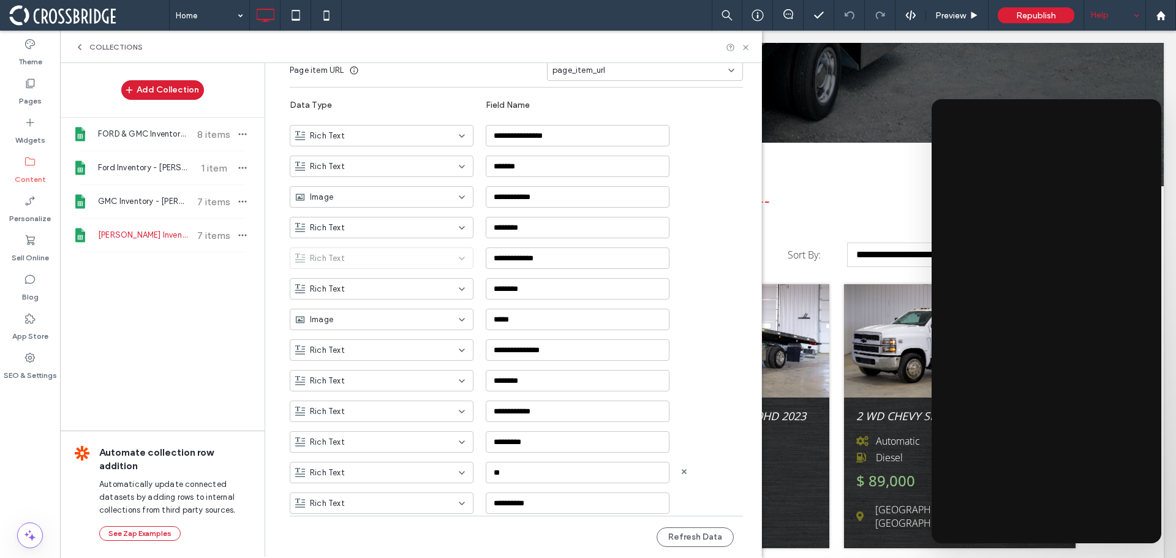
scroll to position [0, 0]
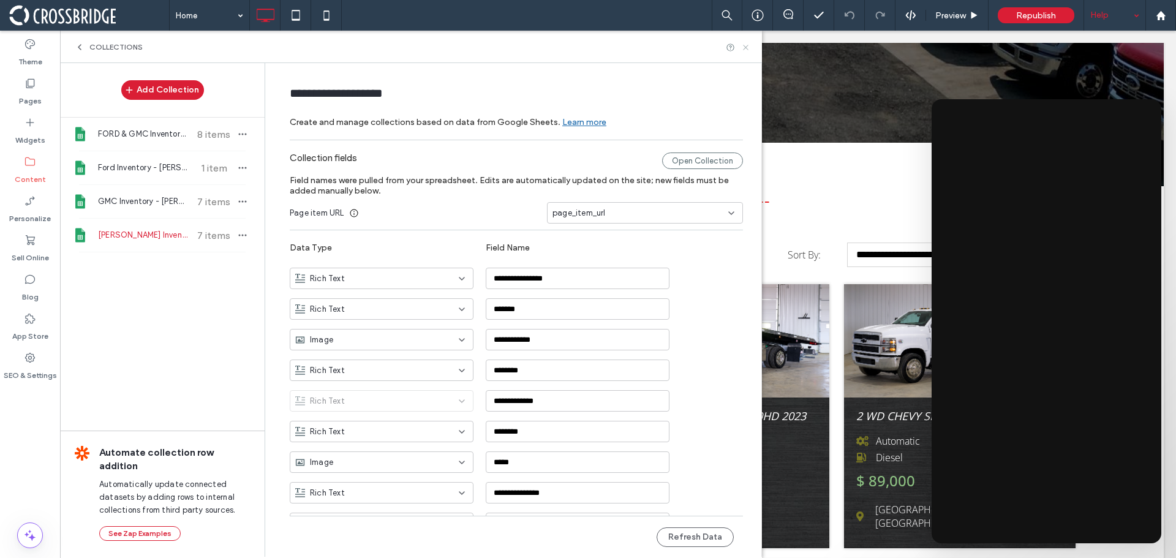
click at [749, 45] on icon at bounding box center [745, 47] width 9 height 9
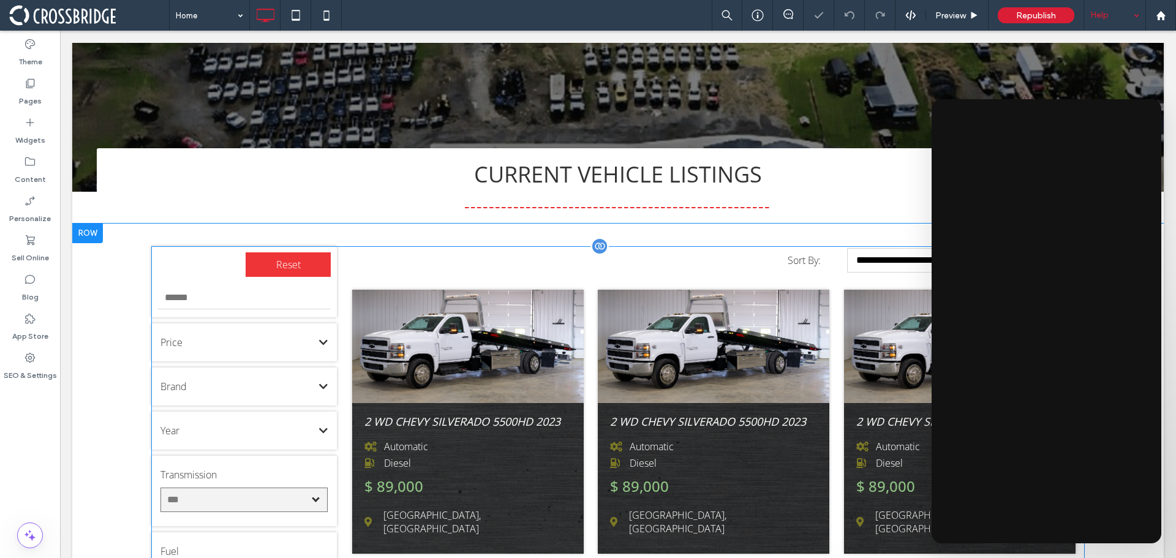
scroll to position [368, 0]
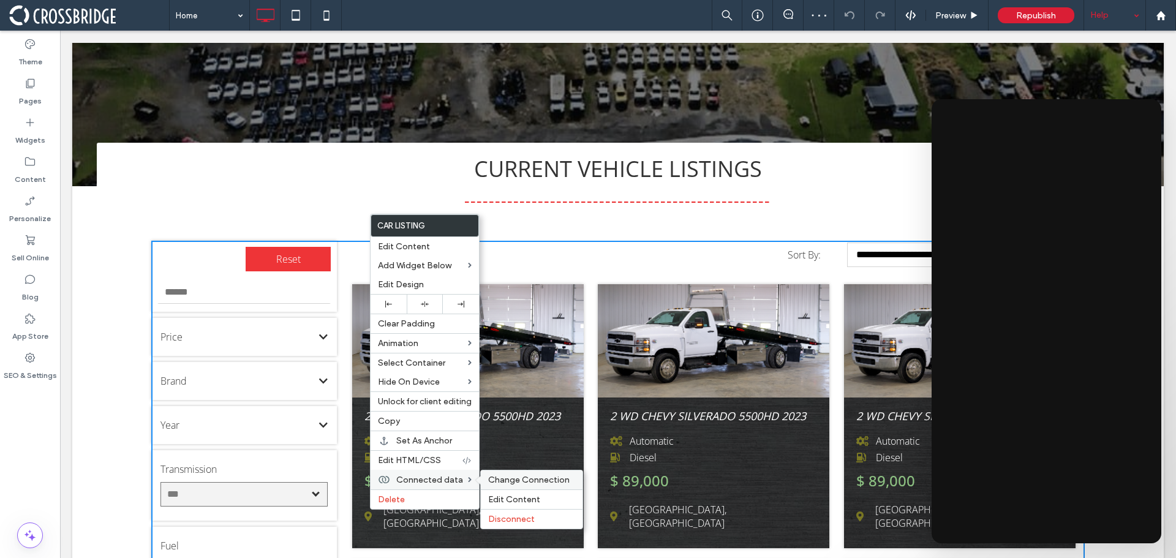
click at [526, 481] on span "Change Connection" at bounding box center [528, 480] width 81 height 10
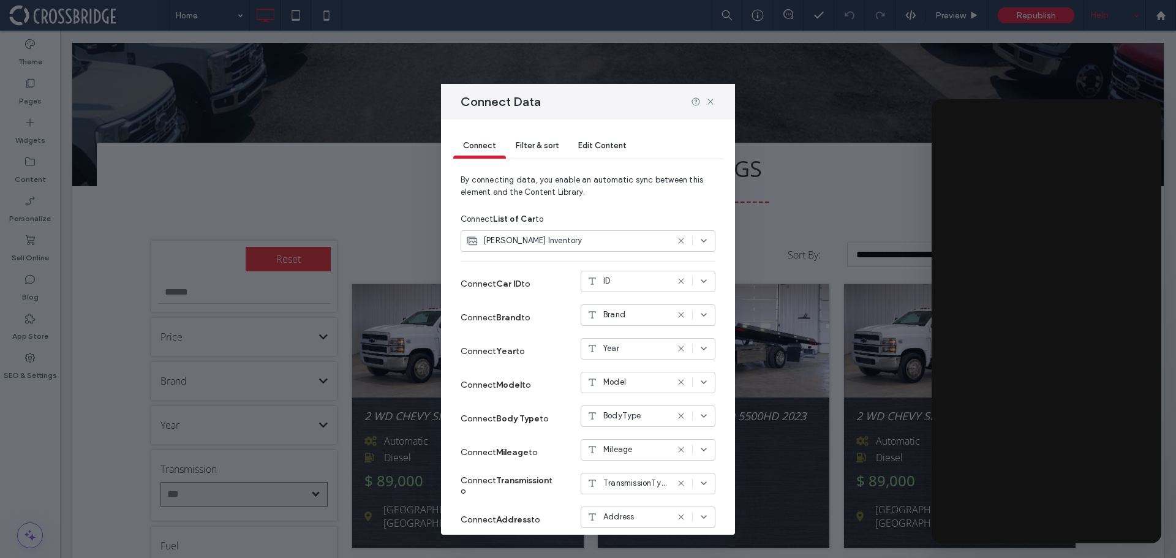
click at [699, 244] on icon at bounding box center [704, 241] width 10 height 10
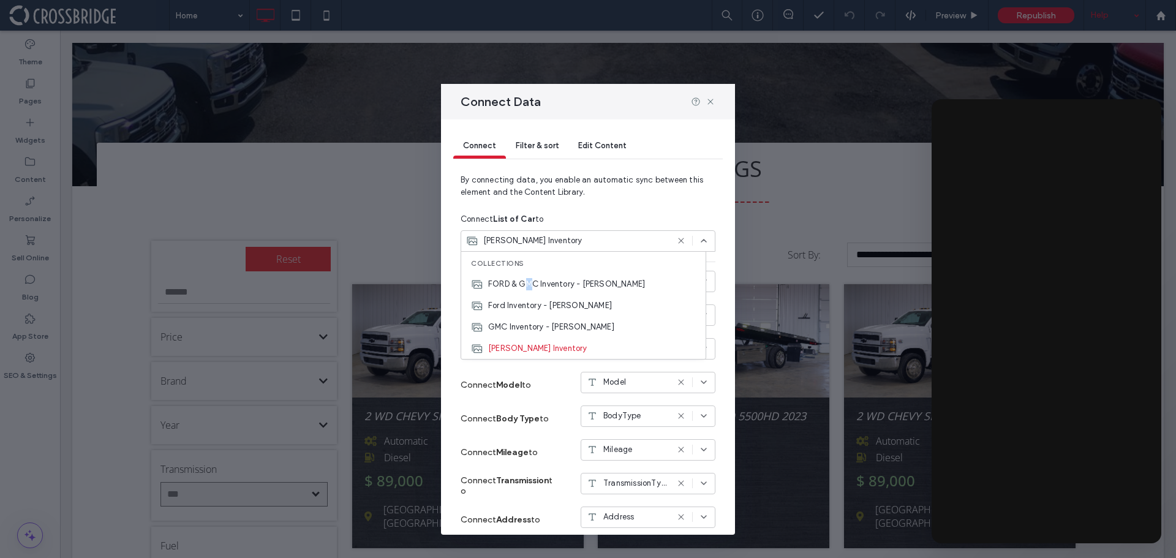
click at [530, 284] on span "FORD & GMC Inventory - [PERSON_NAME]" at bounding box center [566, 284] width 157 height 12
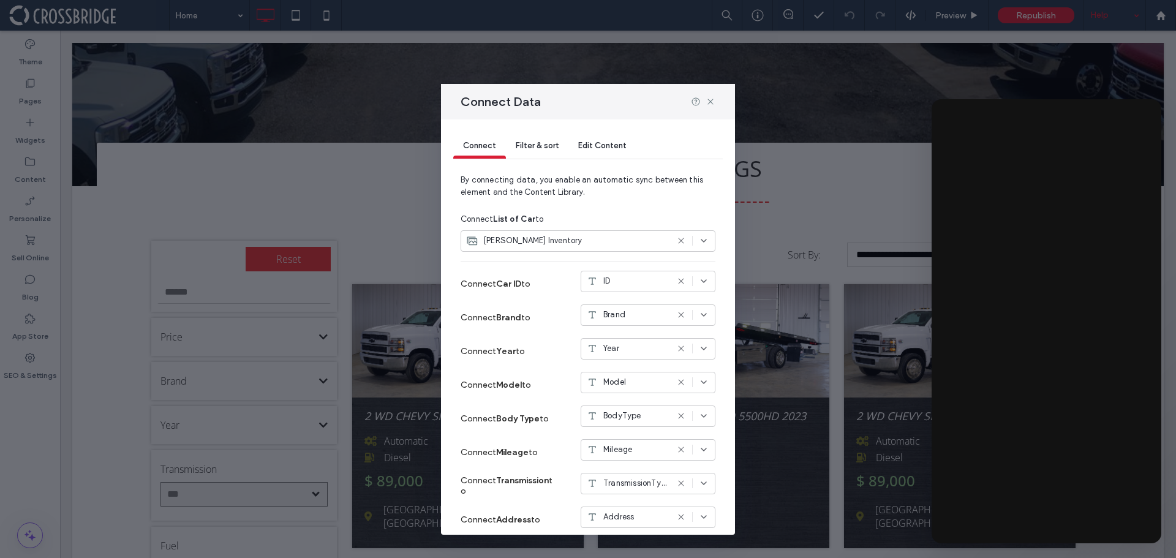
click at [520, 245] on span "[PERSON_NAME] Inventory" at bounding box center [532, 241] width 99 height 12
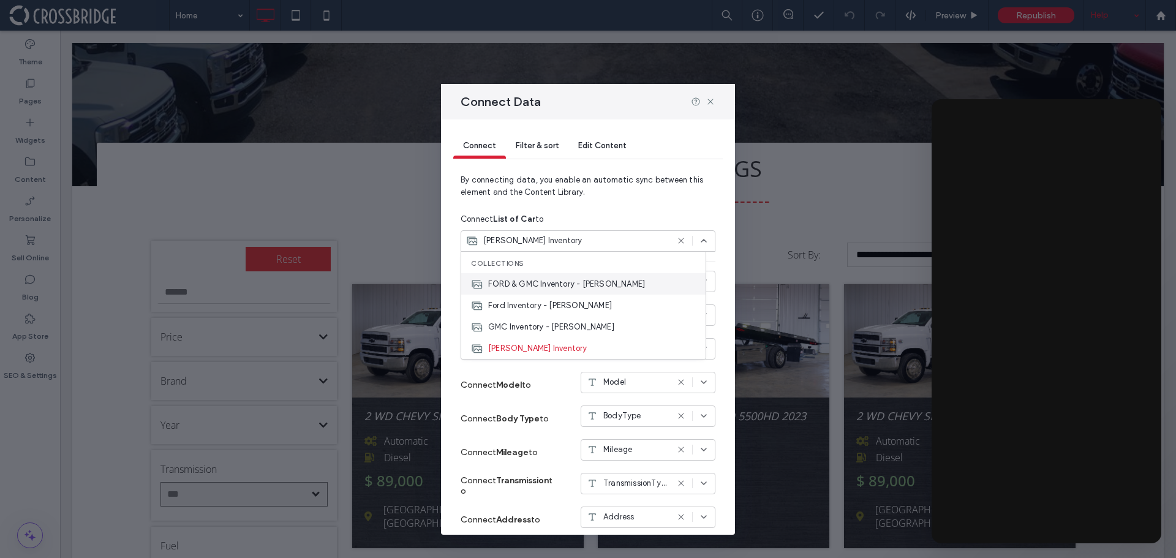
click at [511, 284] on span "FORD & GMC Inventory - [PERSON_NAME]" at bounding box center [566, 284] width 157 height 12
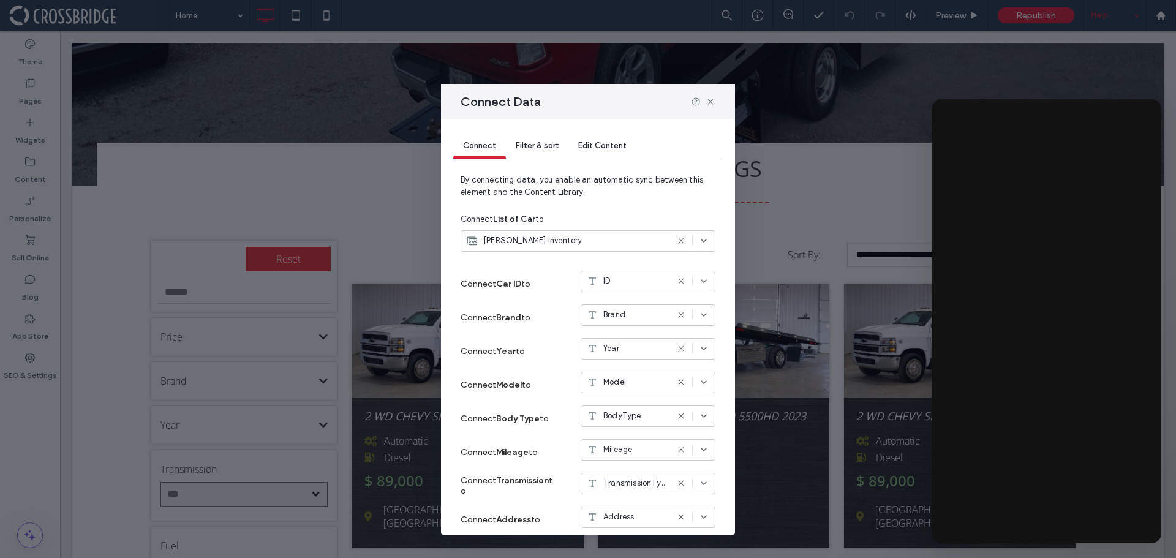
click at [676, 238] on icon at bounding box center [681, 241] width 10 height 10
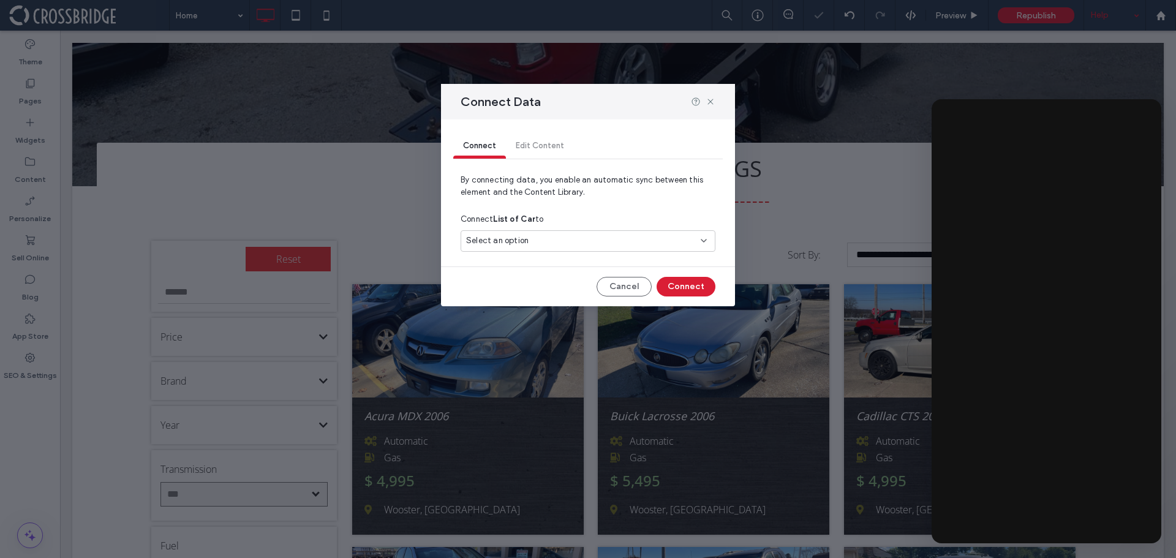
click at [649, 241] on div "Select an option" at bounding box center [580, 241] width 229 height 12
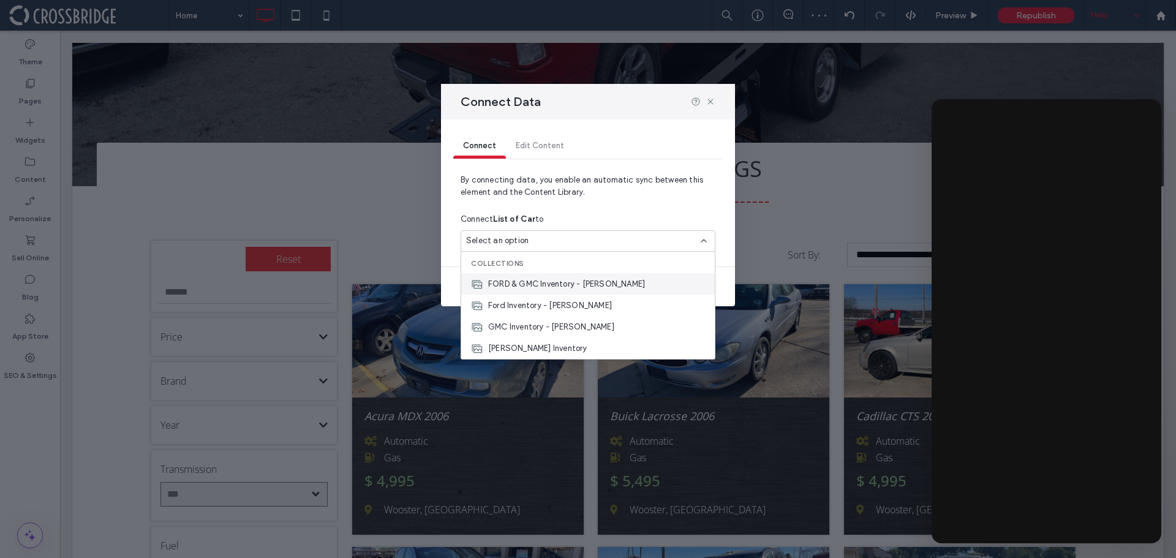
click at [554, 278] on span "FORD & GMC Inventory - [PERSON_NAME]" at bounding box center [566, 284] width 157 height 12
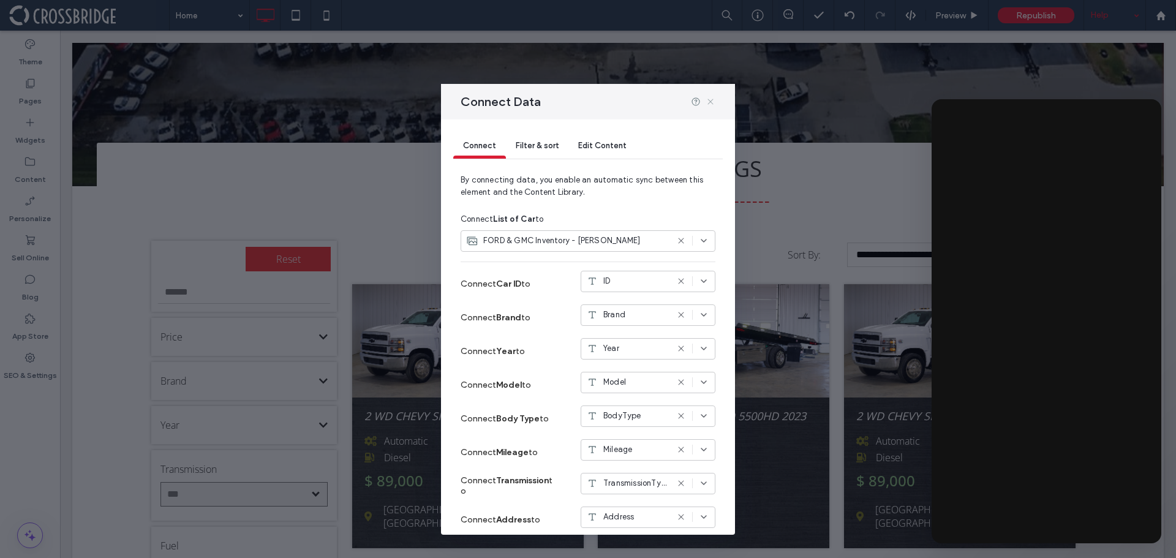
click at [710, 101] on use at bounding box center [710, 102] width 6 height 6
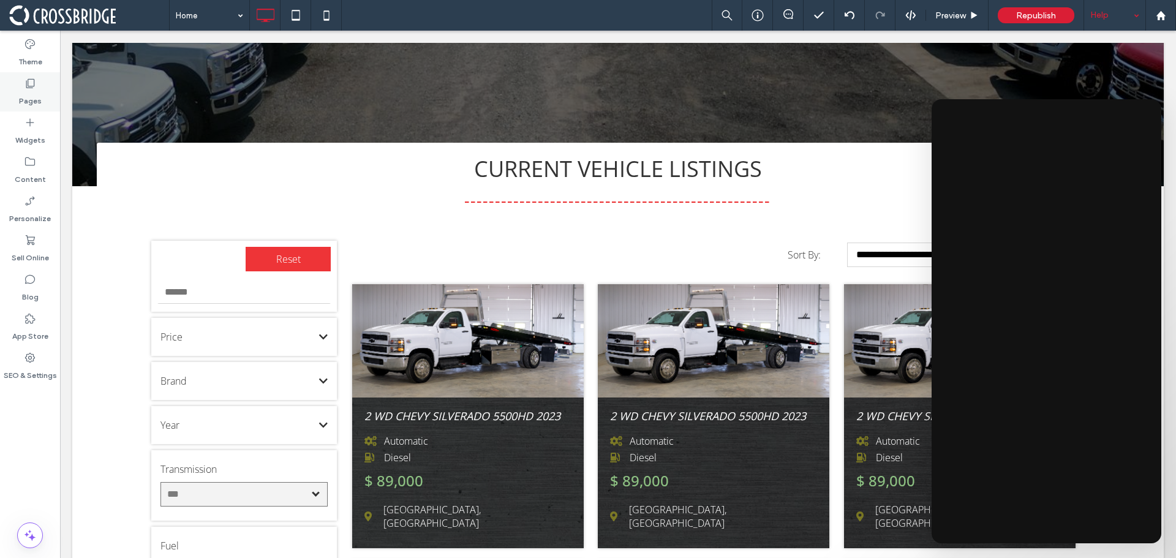
click at [37, 91] on label "Pages" at bounding box center [30, 97] width 23 height 17
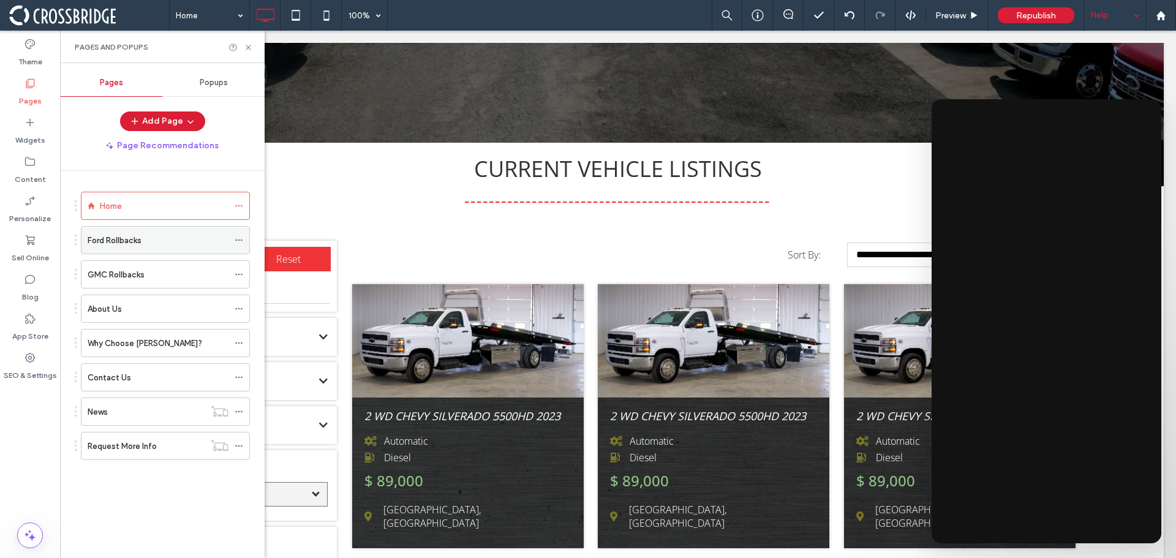
click at [151, 246] on div "Ford Rollbacks" at bounding box center [158, 240] width 141 height 13
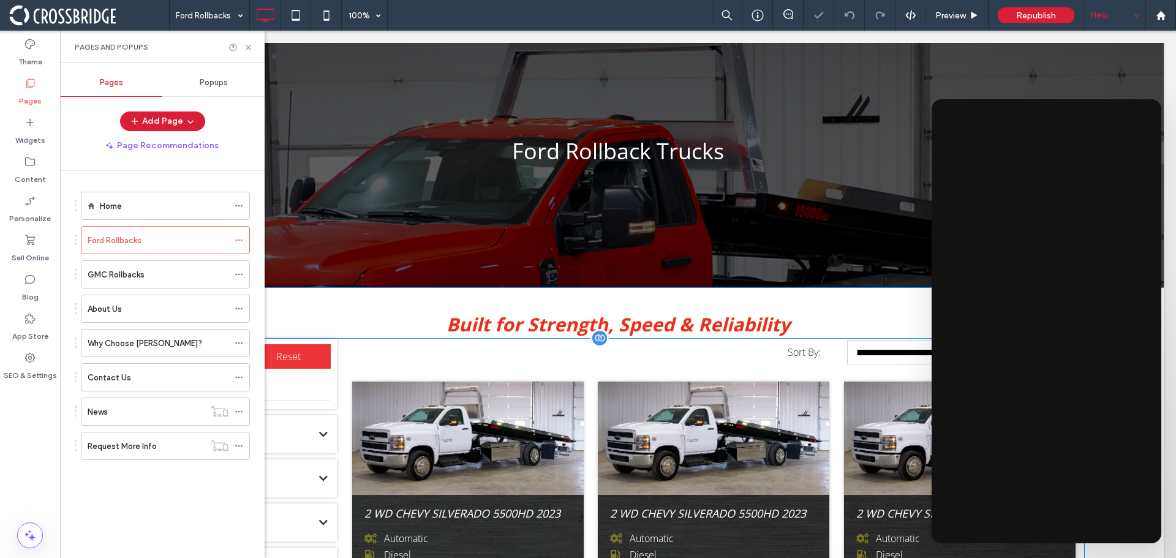
scroll to position [184, 0]
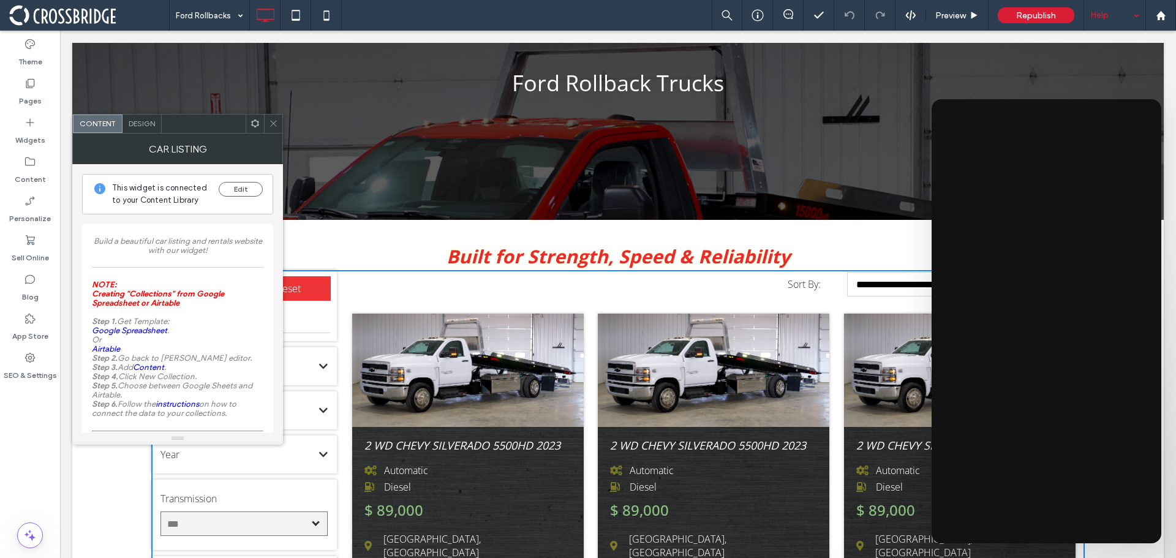
click at [273, 129] on span at bounding box center [273, 124] width 9 height 18
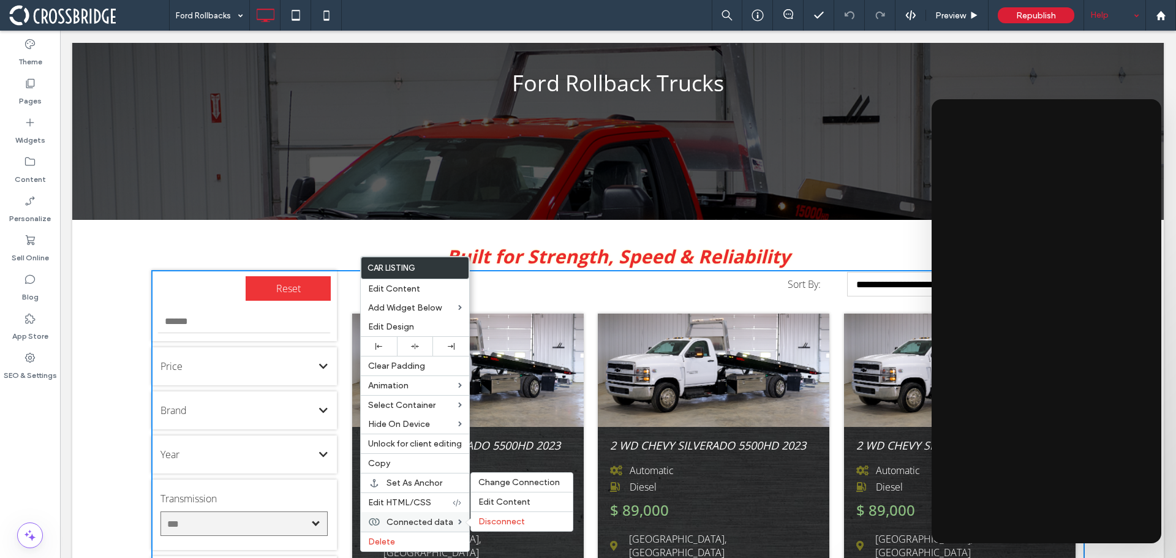
click at [424, 519] on span "Connected data" at bounding box center [420, 522] width 67 height 10
click at [507, 483] on span "Change Connection" at bounding box center [518, 482] width 81 height 10
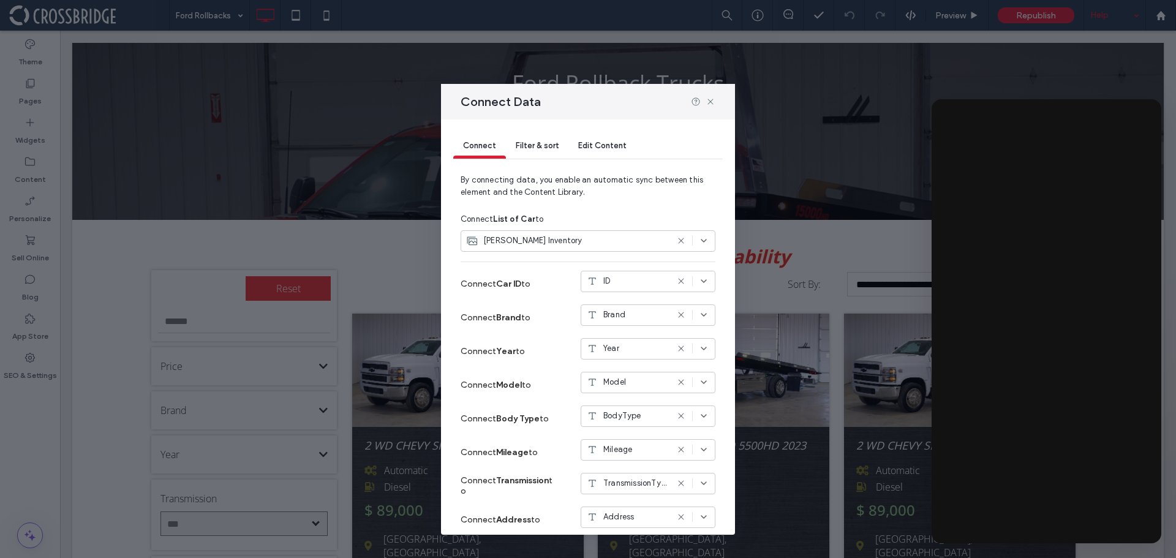
click at [676, 240] on icon at bounding box center [681, 241] width 10 height 10
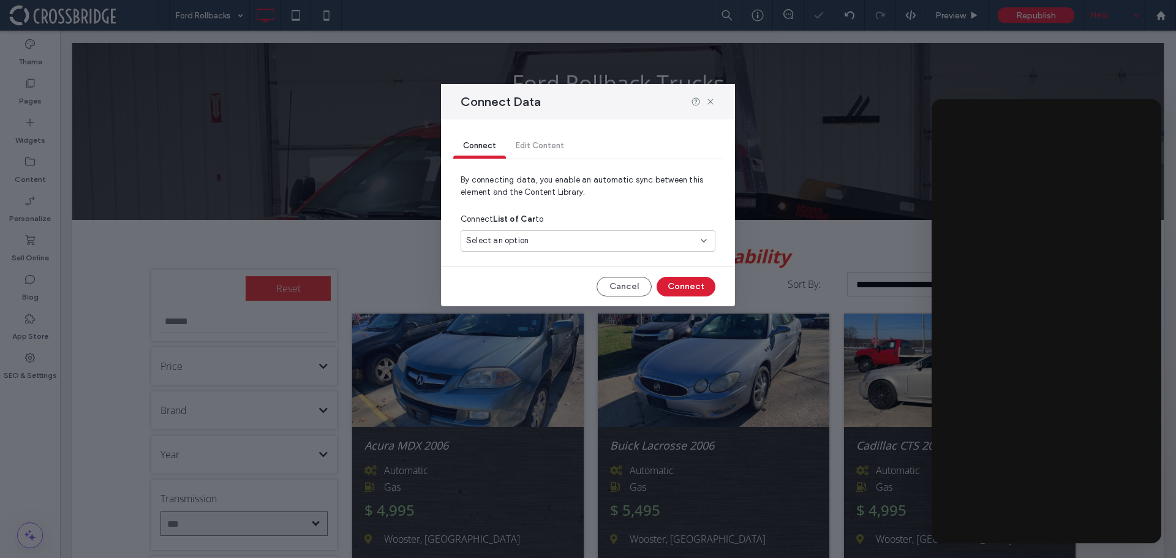
click at [679, 238] on div "Select an option" at bounding box center [580, 241] width 229 height 12
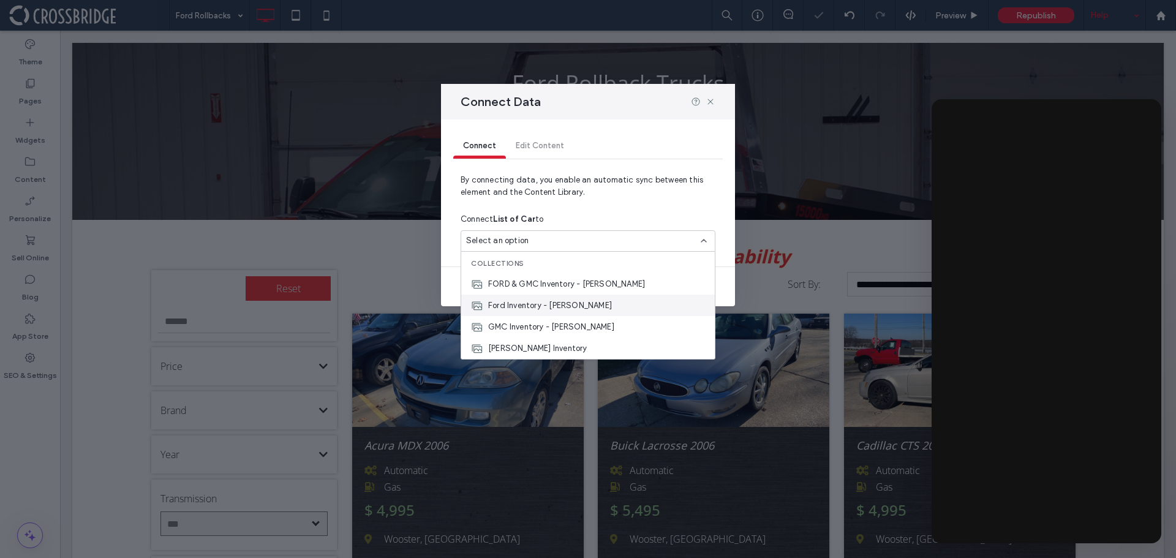
click at [520, 305] on span "Ford Inventory - [PERSON_NAME]" at bounding box center [550, 306] width 124 height 12
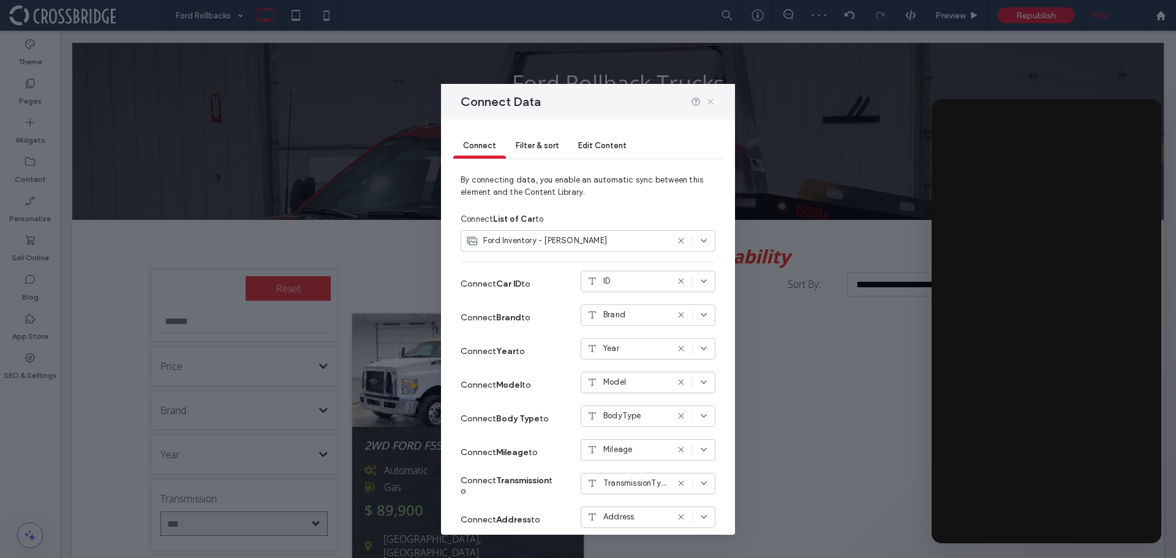
click at [710, 102] on use at bounding box center [710, 102] width 6 height 6
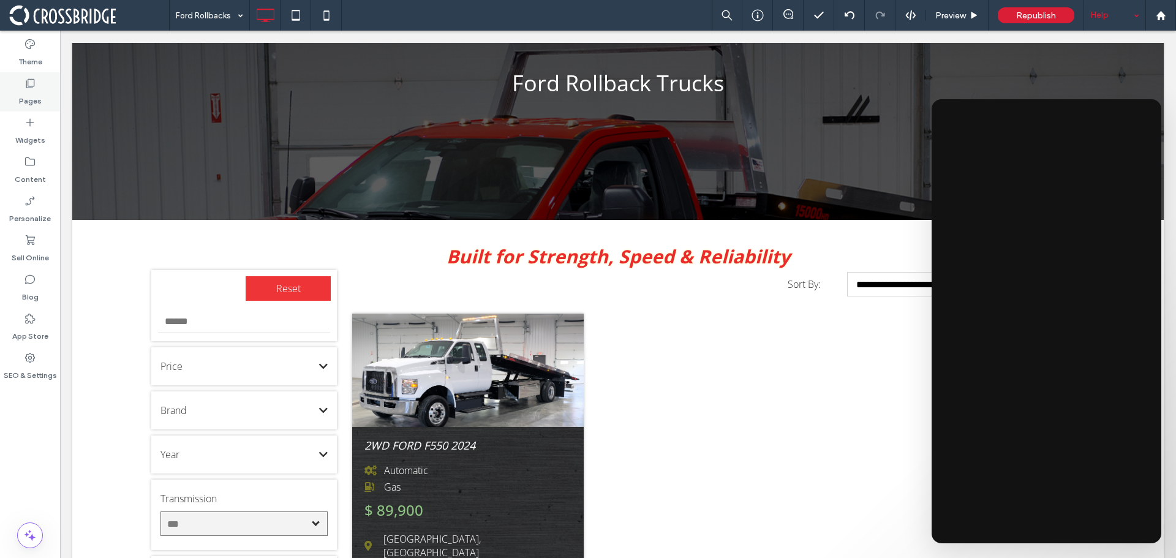
click at [33, 91] on label "Pages" at bounding box center [30, 97] width 23 height 17
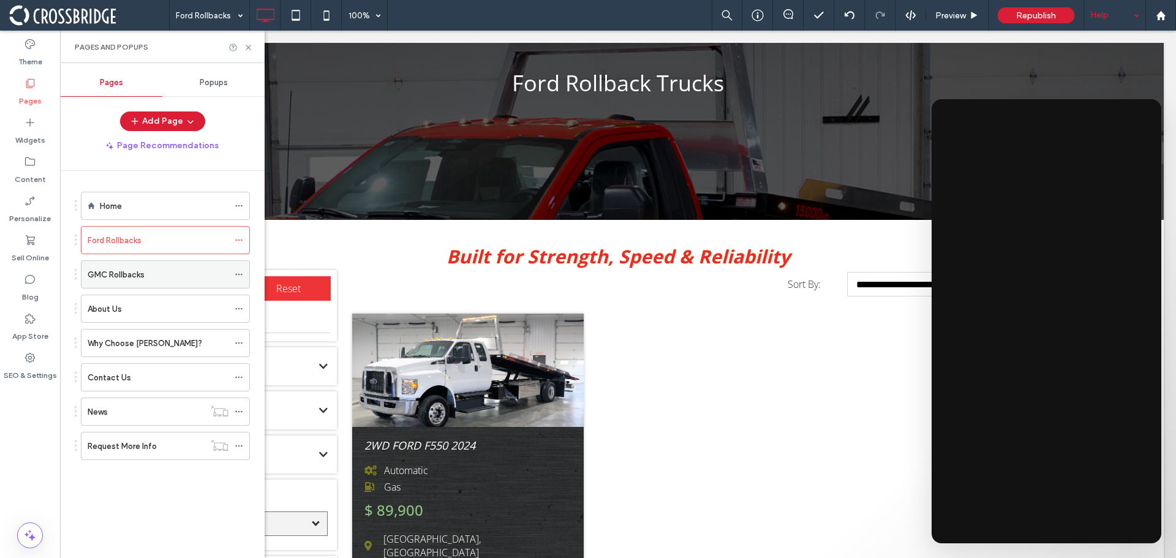
click at [132, 277] on label "GMC Rollbacks" at bounding box center [116, 274] width 57 height 21
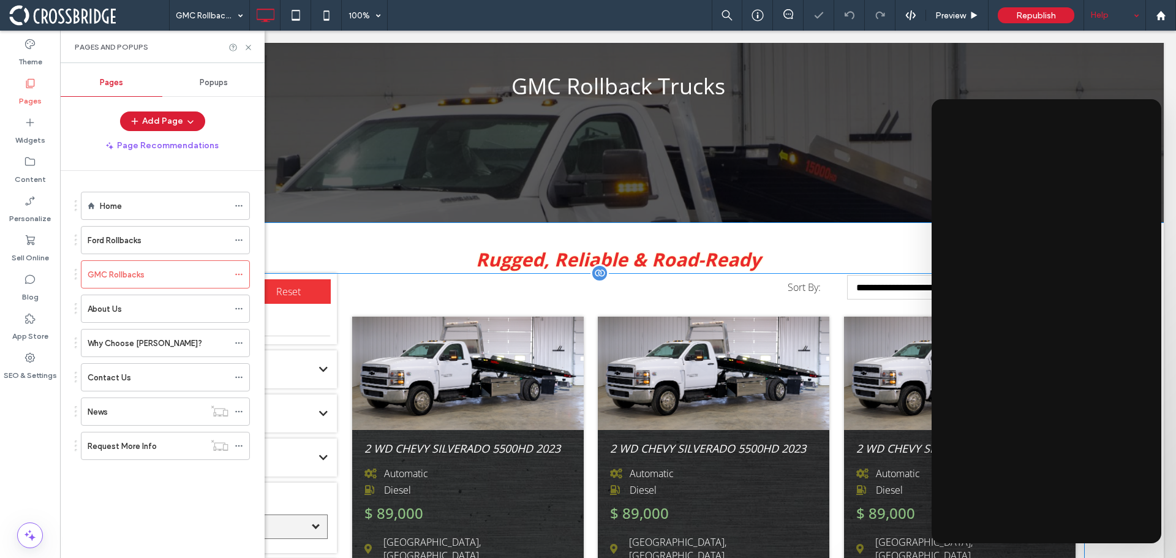
scroll to position [184, 0]
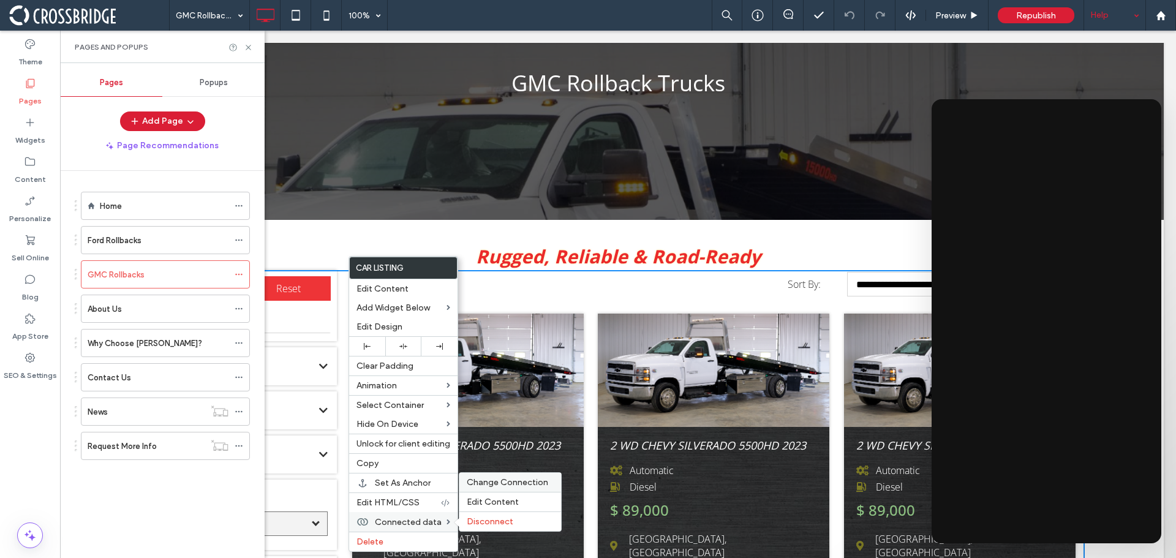
click at [492, 481] on span "Change Connection" at bounding box center [507, 482] width 81 height 10
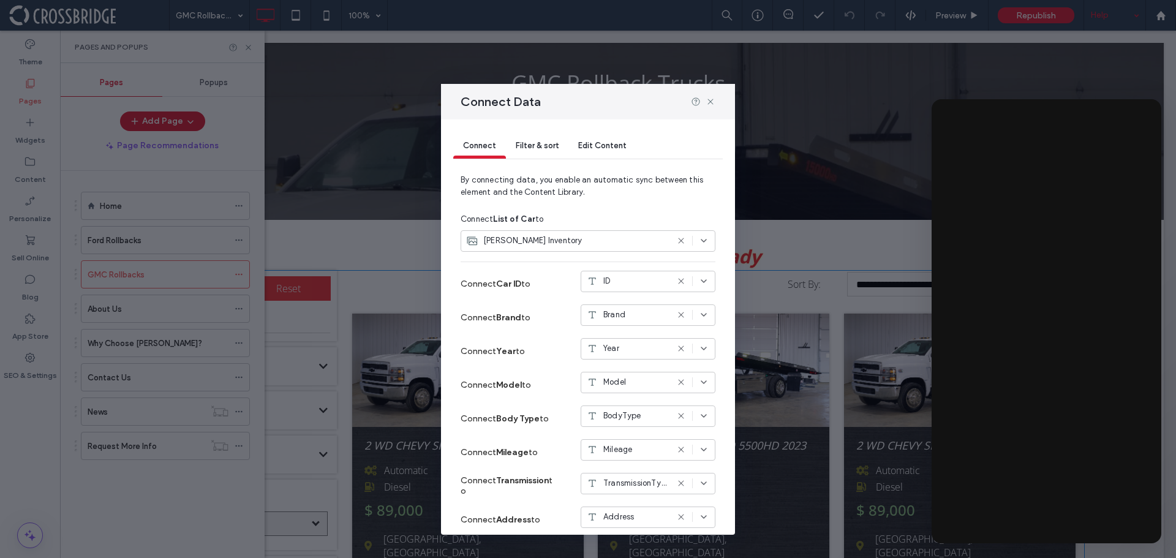
click at [676, 243] on icon at bounding box center [681, 241] width 10 height 10
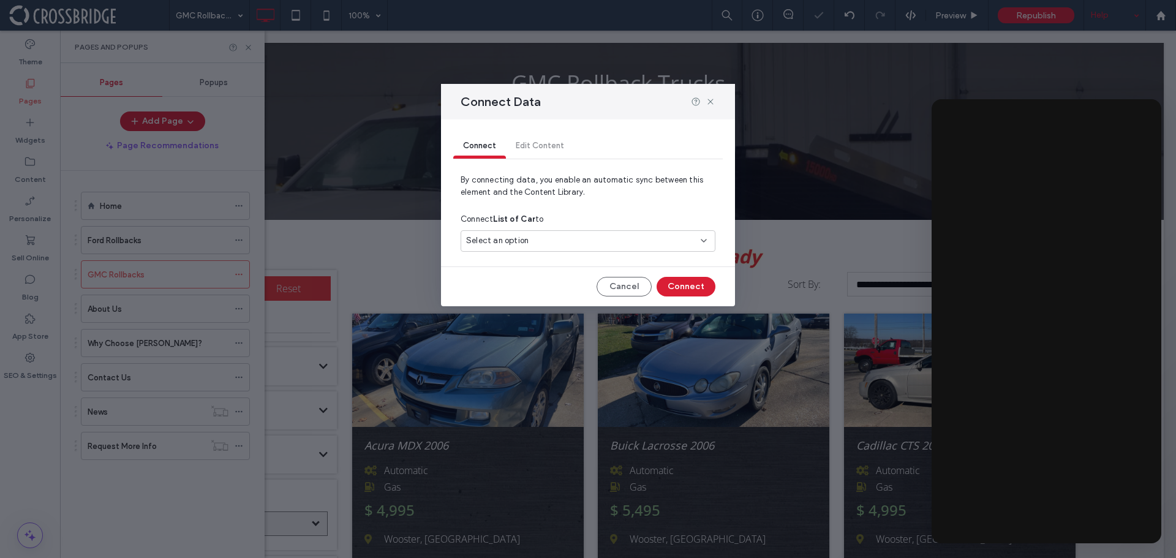
click at [662, 241] on div "Select an option" at bounding box center [580, 241] width 229 height 12
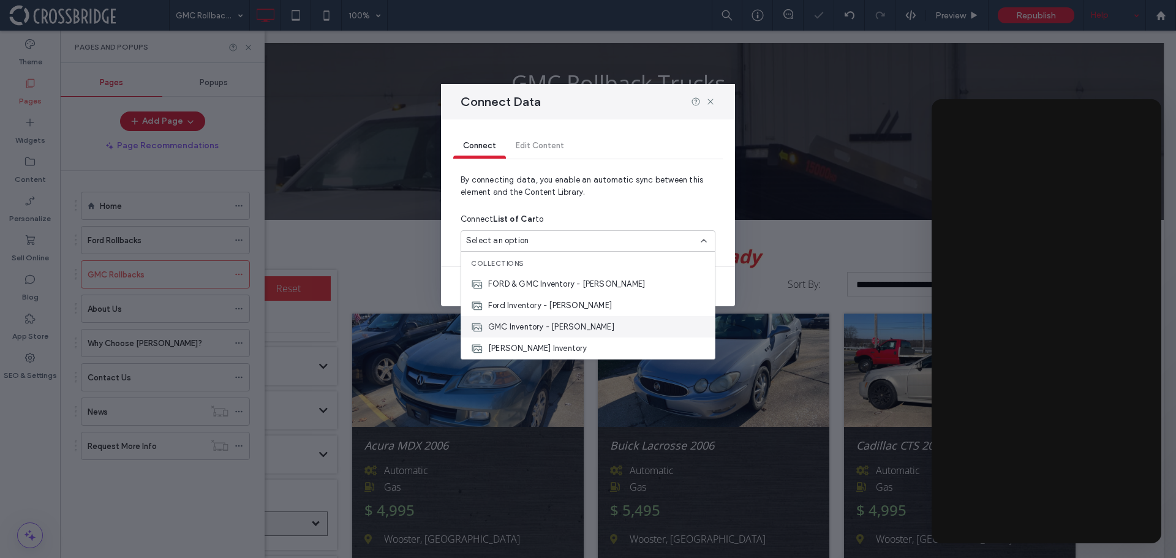
click at [527, 325] on span "GMC Inventory - [PERSON_NAME]" at bounding box center [551, 327] width 126 height 12
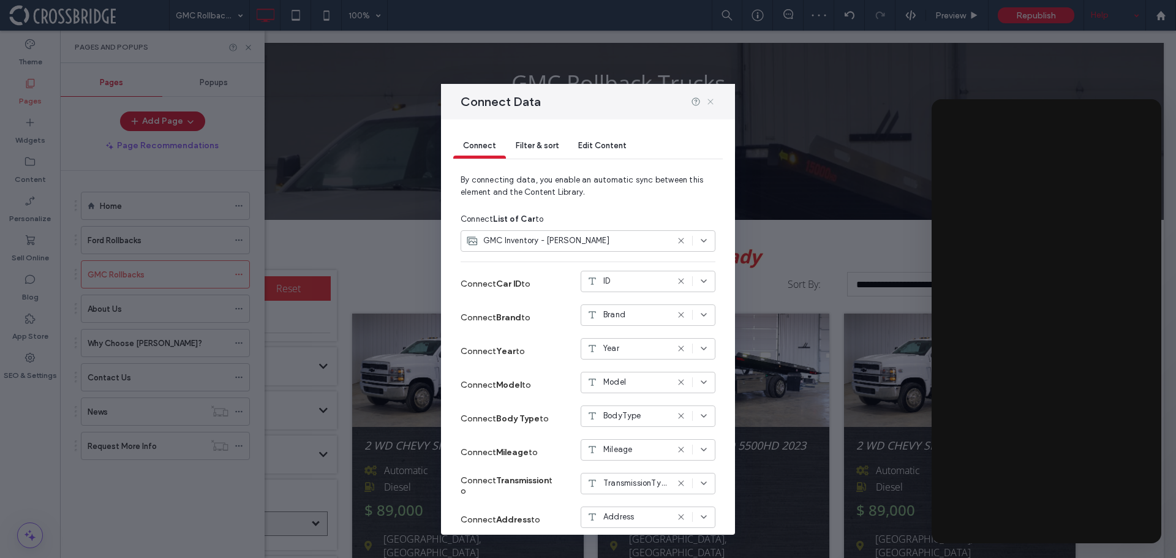
click at [709, 100] on use at bounding box center [710, 102] width 6 height 6
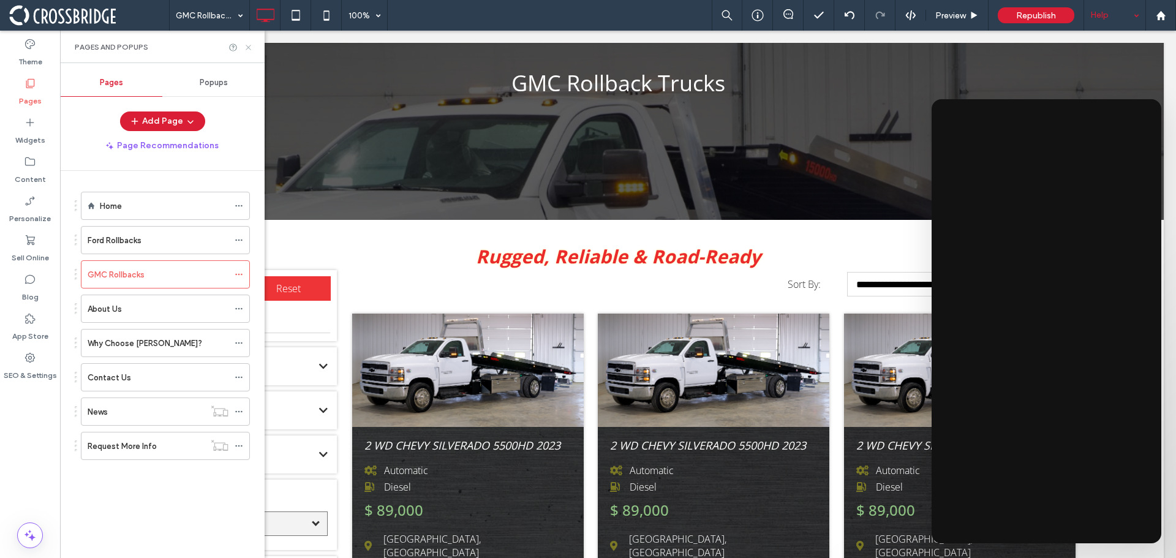
click at [244, 45] on icon at bounding box center [248, 47] width 9 height 9
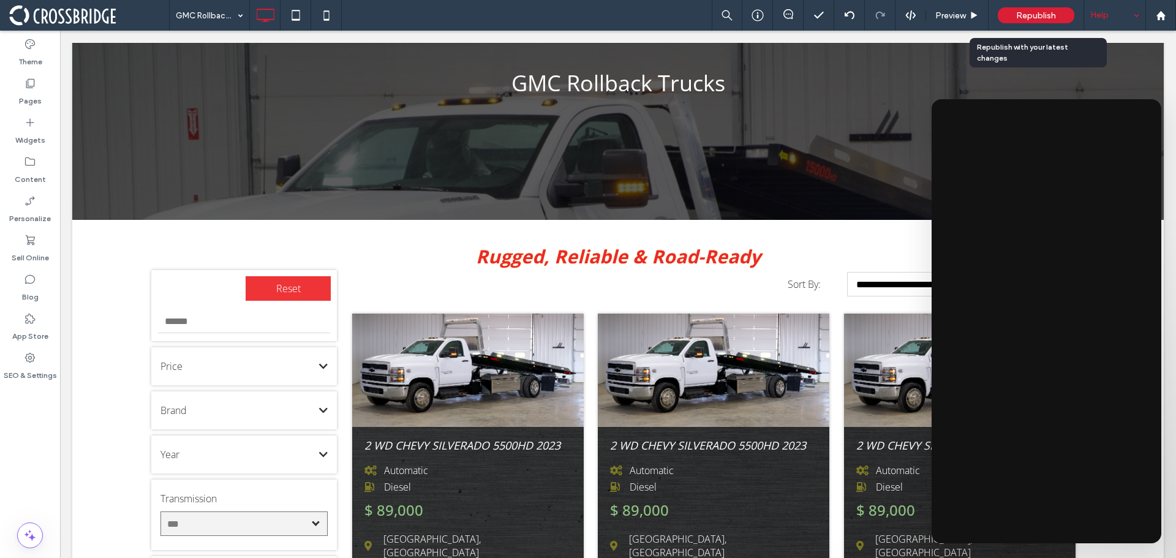
click at [1048, 12] on span "Republish" at bounding box center [1036, 15] width 40 height 10
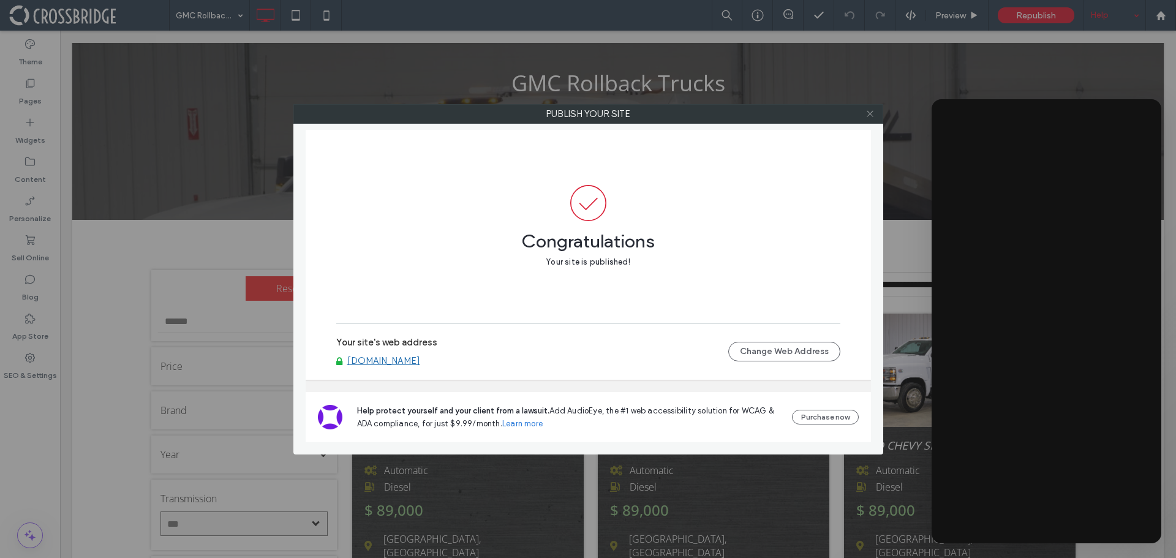
click at [867, 109] on span at bounding box center [870, 114] width 9 height 18
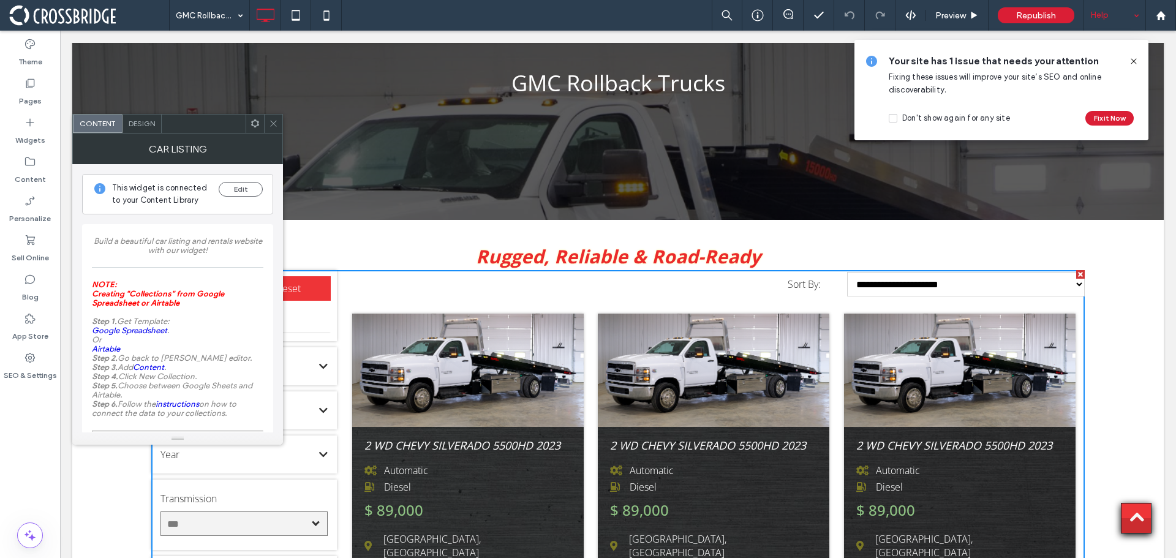
click at [1133, 59] on icon at bounding box center [1134, 61] width 10 height 10
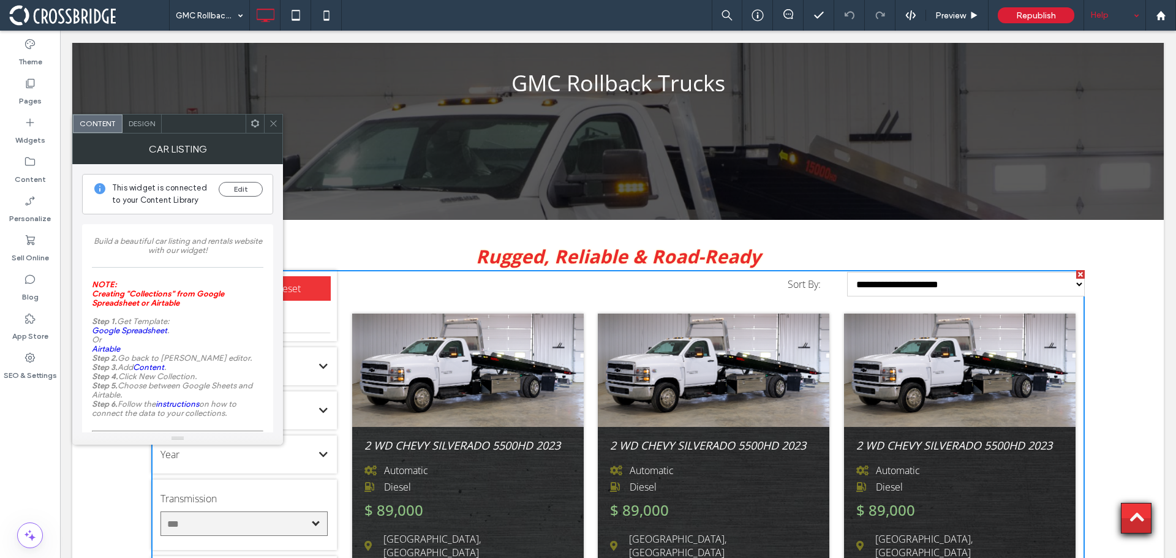
click at [270, 121] on icon at bounding box center [273, 123] width 9 height 9
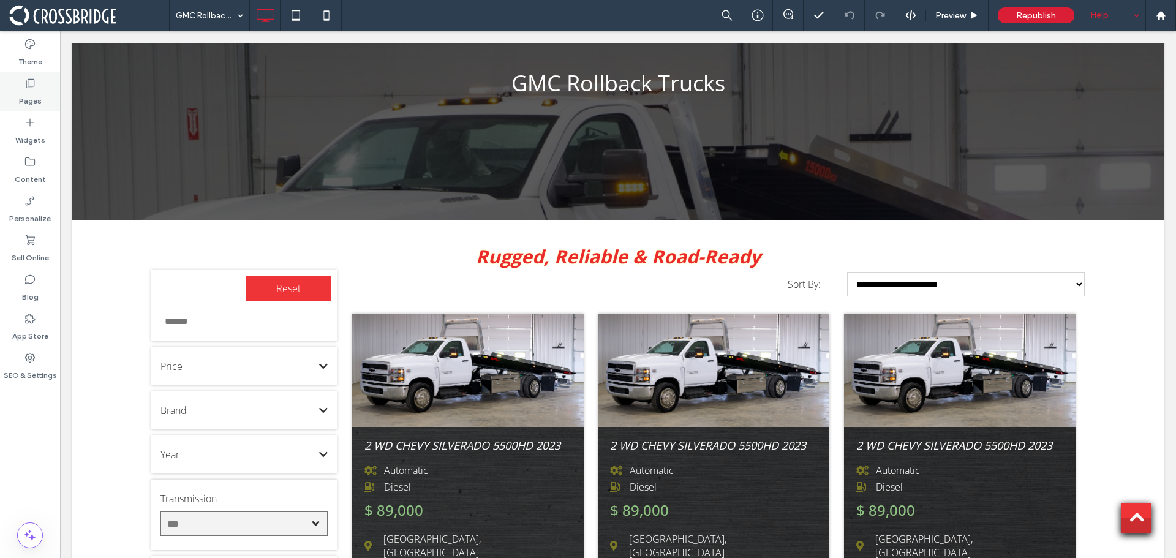
click at [17, 83] on div "Pages" at bounding box center [30, 91] width 60 height 39
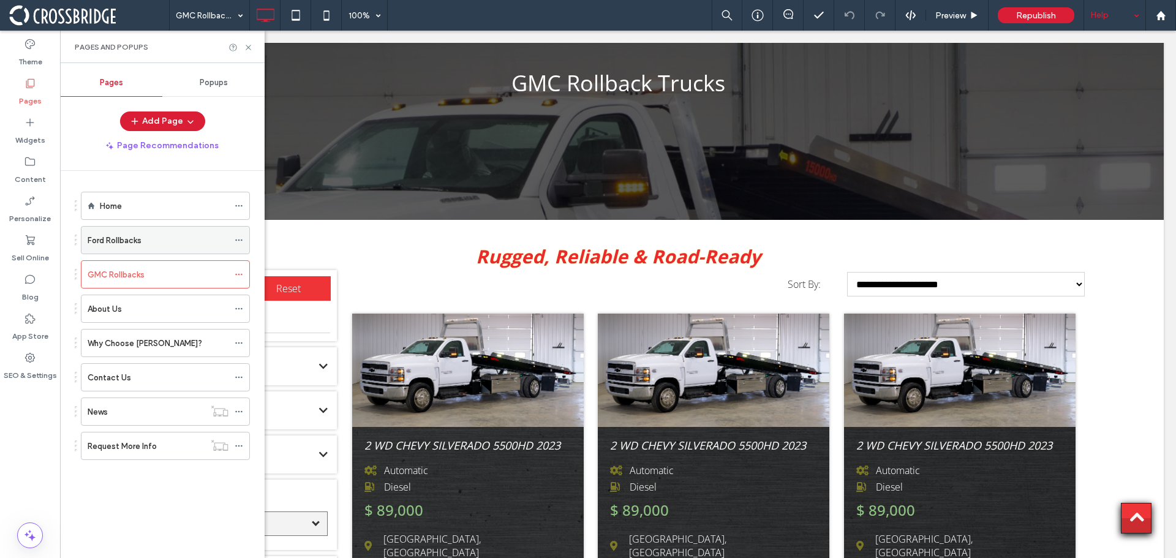
click at [127, 237] on label "Ford Rollbacks" at bounding box center [115, 240] width 54 height 21
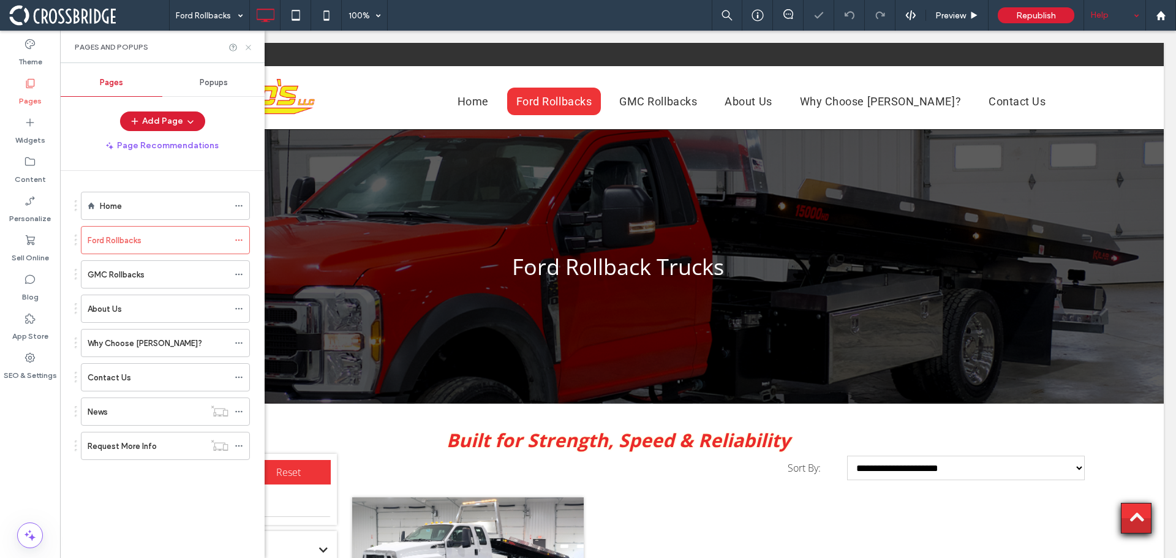
click at [248, 43] on icon at bounding box center [248, 47] width 9 height 9
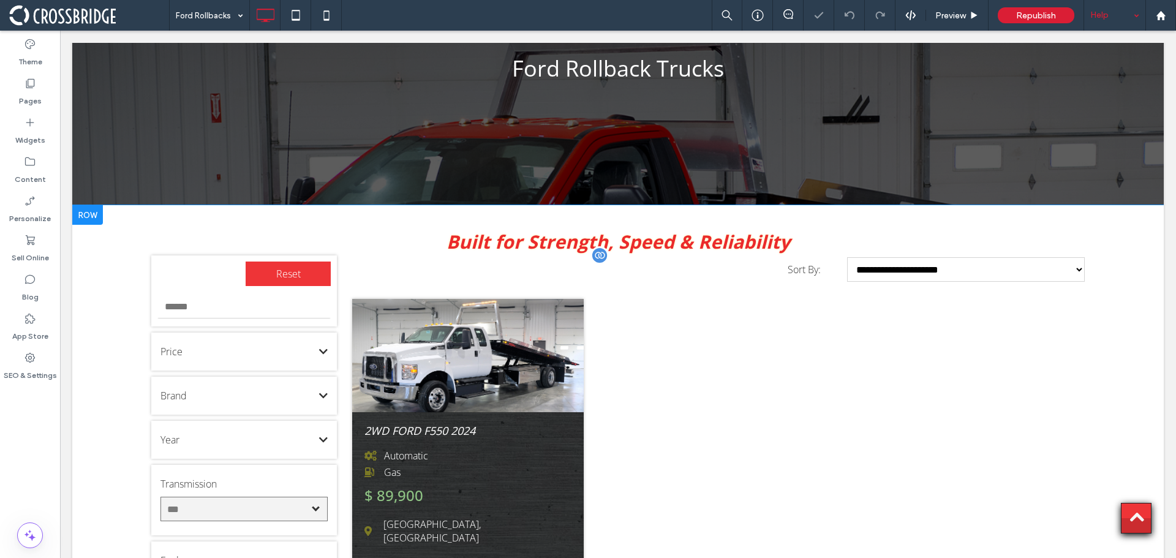
scroll to position [245, 0]
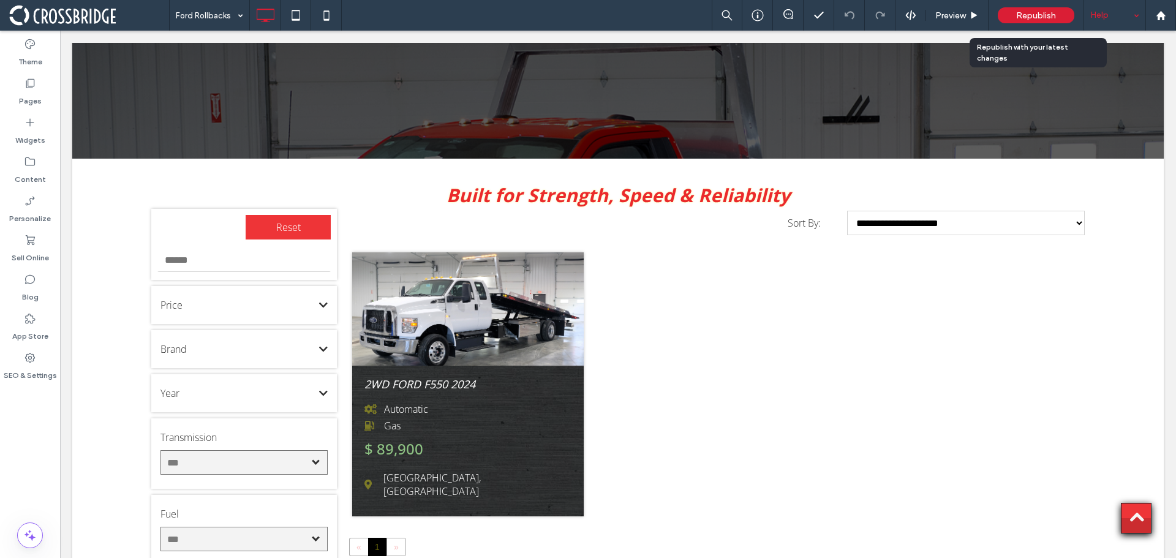
click at [1014, 10] on div "Republish" at bounding box center [1036, 15] width 77 height 16
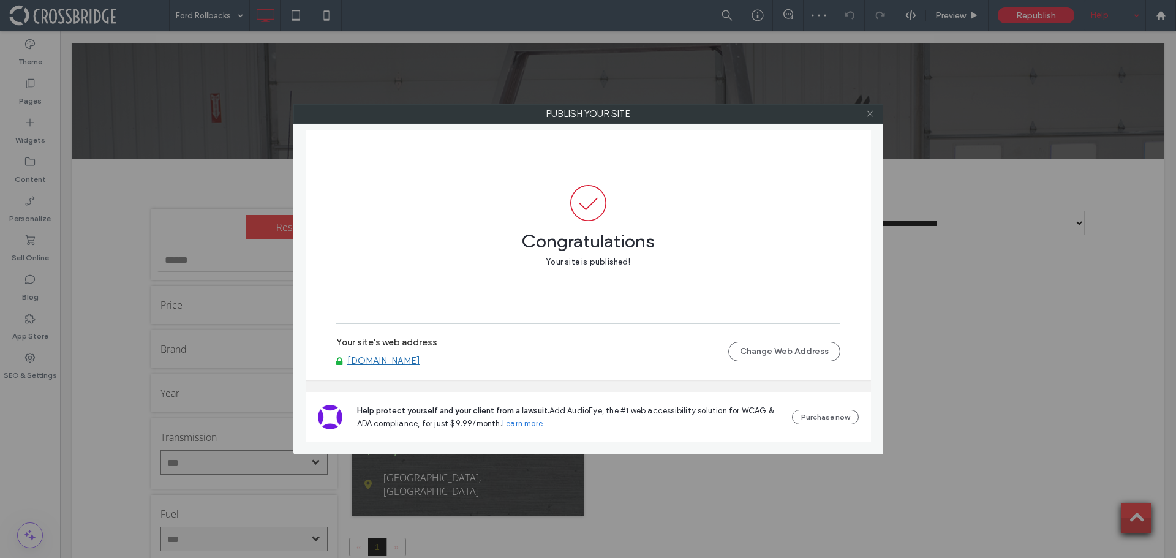
click at [873, 116] on use at bounding box center [870, 114] width 6 height 6
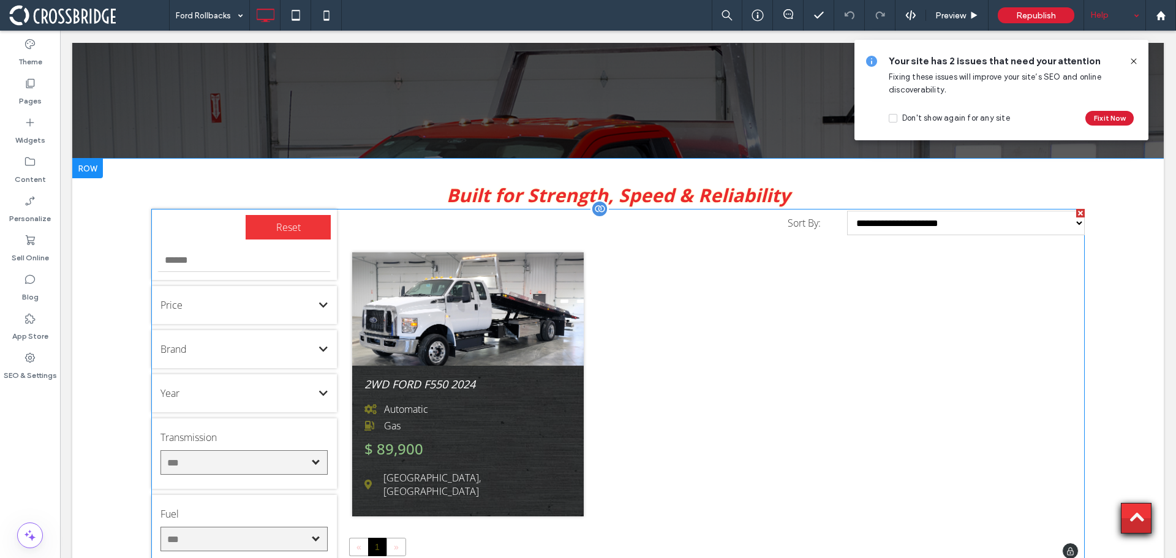
click at [365, 233] on span at bounding box center [618, 387] width 934 height 356
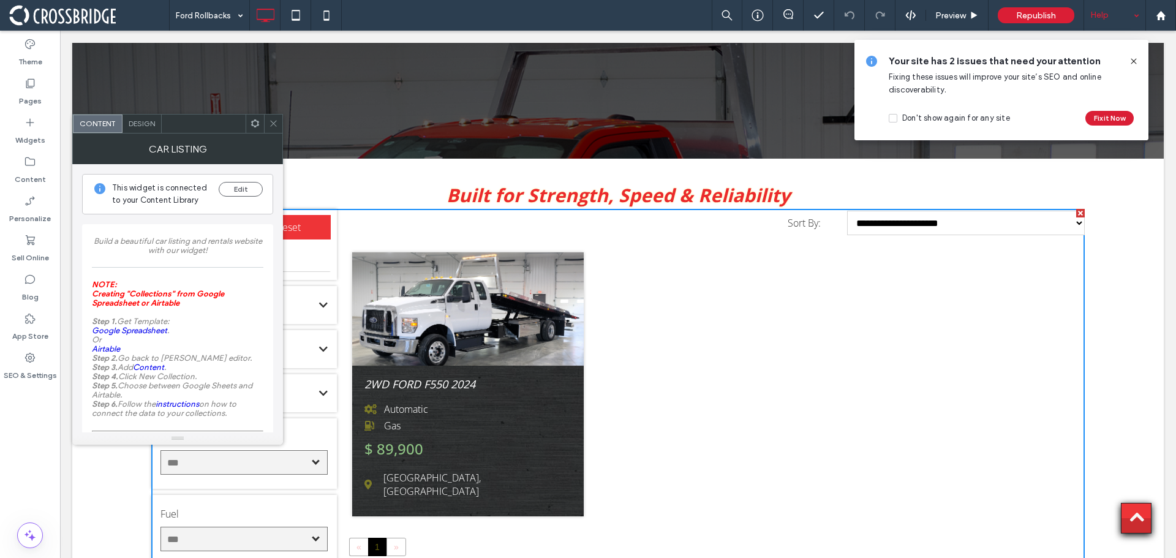
click at [270, 127] on icon at bounding box center [273, 123] width 9 height 9
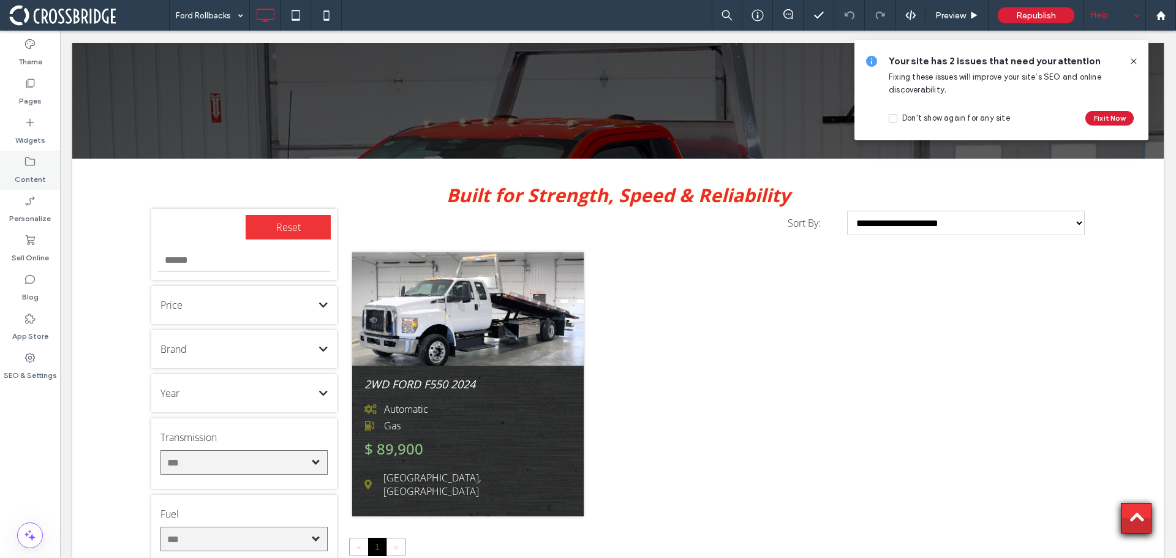
click at [31, 176] on label "Content" at bounding box center [30, 176] width 31 height 17
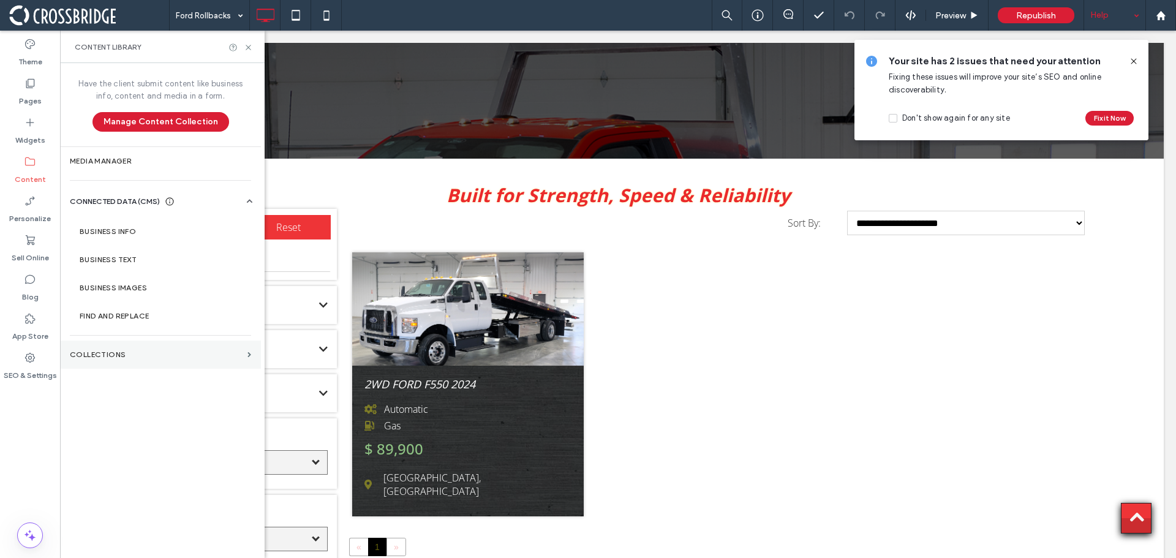
click at [104, 342] on section "Collections" at bounding box center [160, 355] width 201 height 28
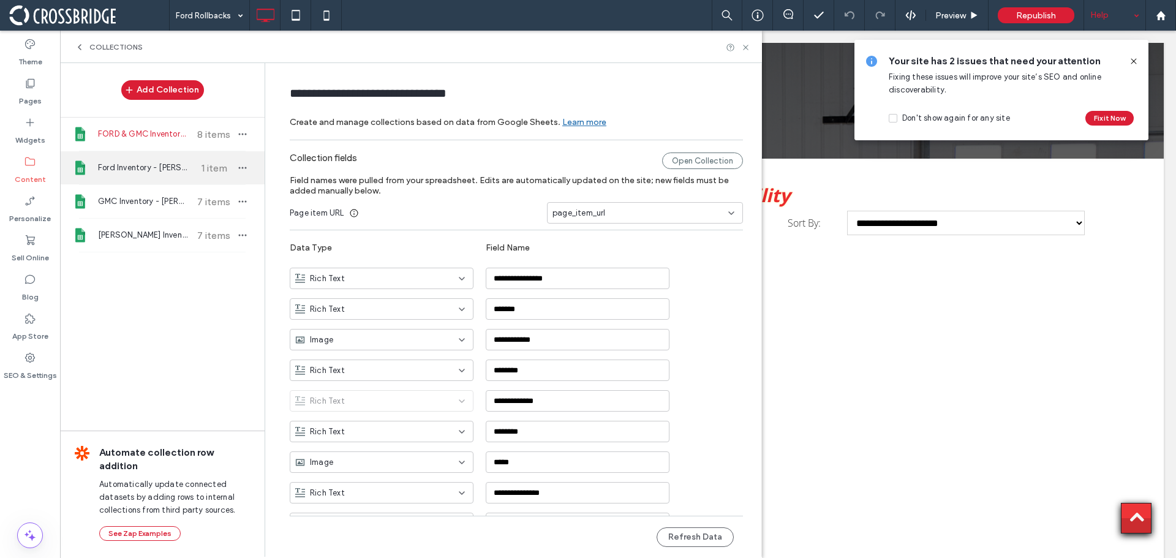
click at [134, 164] on span "Ford Inventory - [PERSON_NAME]" at bounding box center [143, 168] width 91 height 12
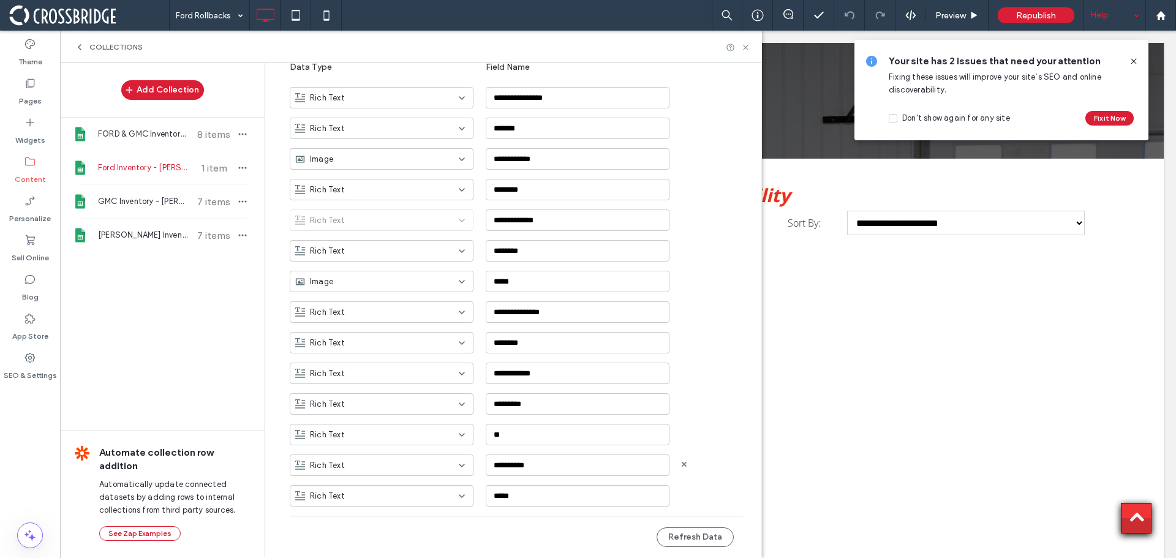
scroll to position [184, 0]
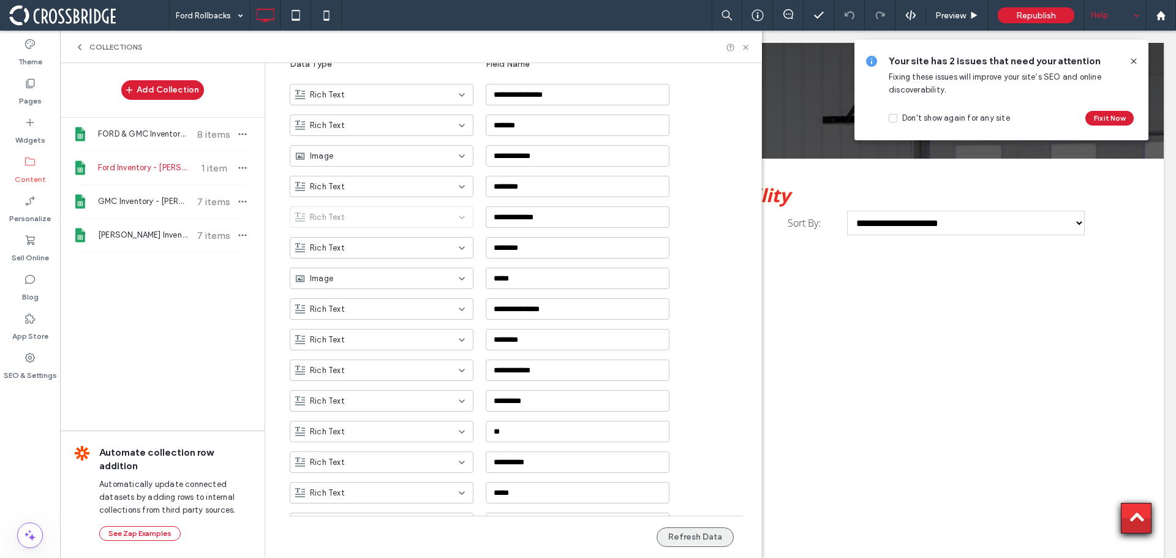
click at [698, 543] on button "Refresh Data" at bounding box center [695, 537] width 77 height 20
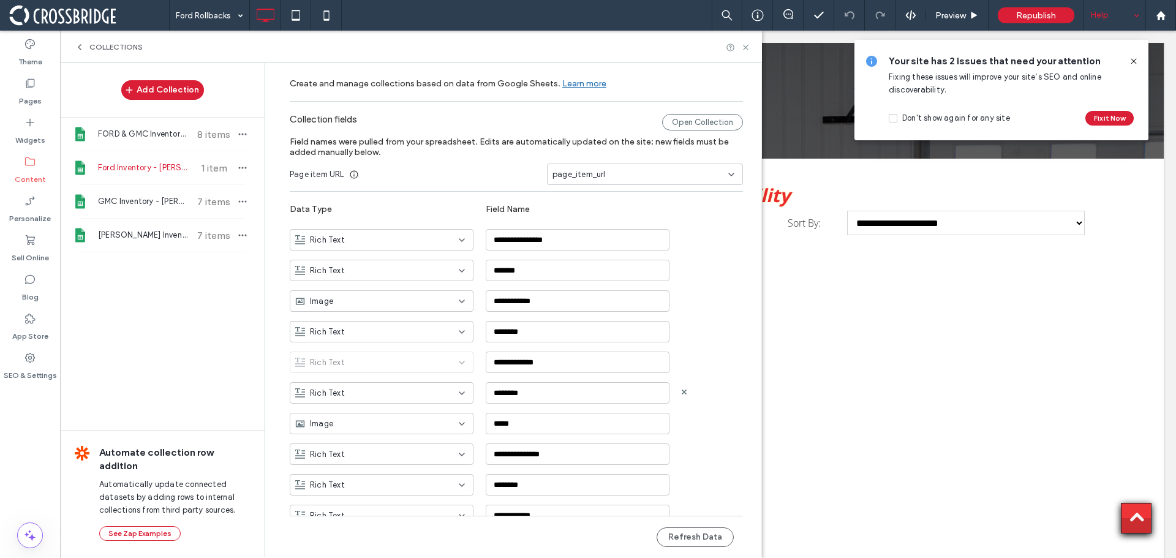
scroll to position [0, 0]
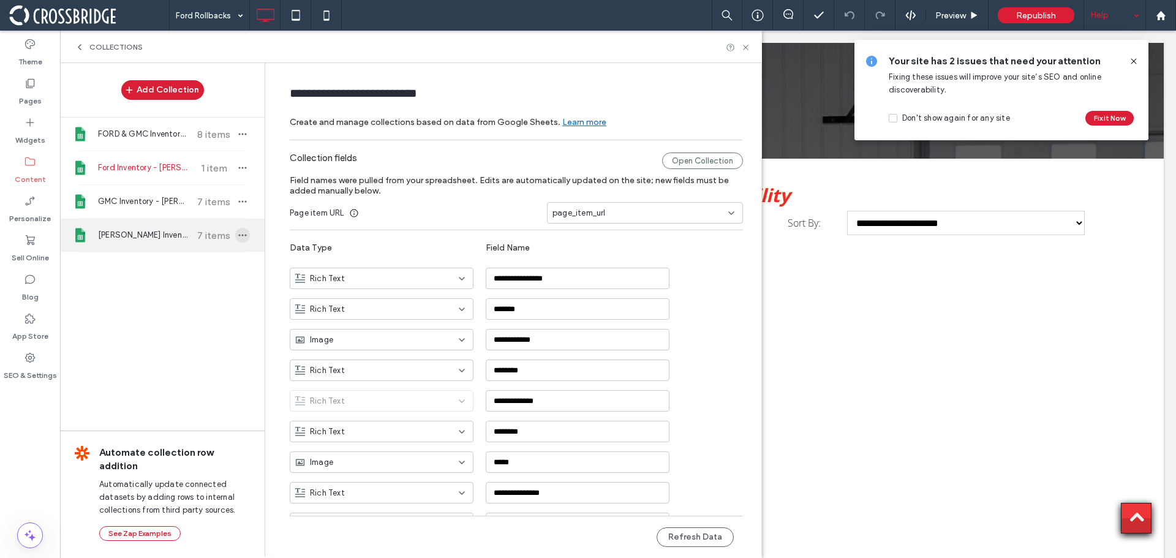
click at [238, 233] on icon "button" at bounding box center [243, 235] width 10 height 10
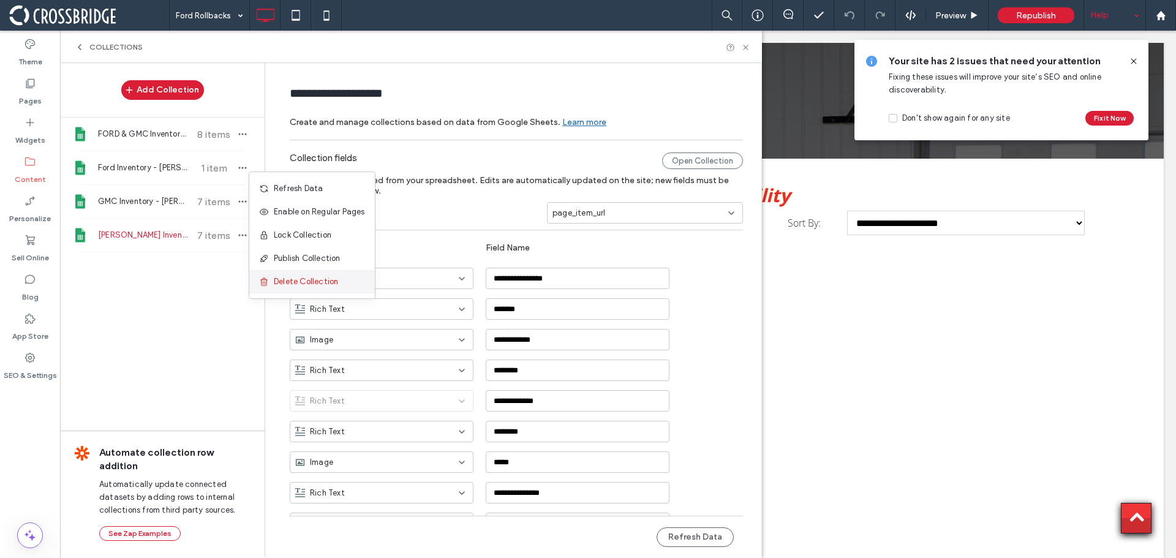
click at [300, 277] on span "Delete Collection" at bounding box center [306, 282] width 64 height 12
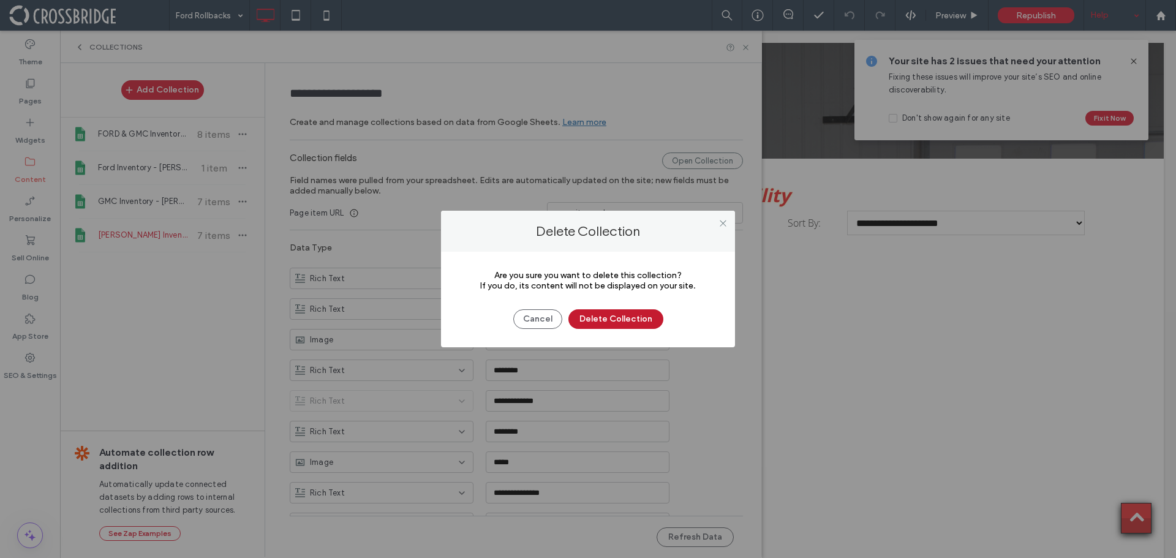
click at [647, 319] on button "Delete Collection" at bounding box center [615, 319] width 95 height 20
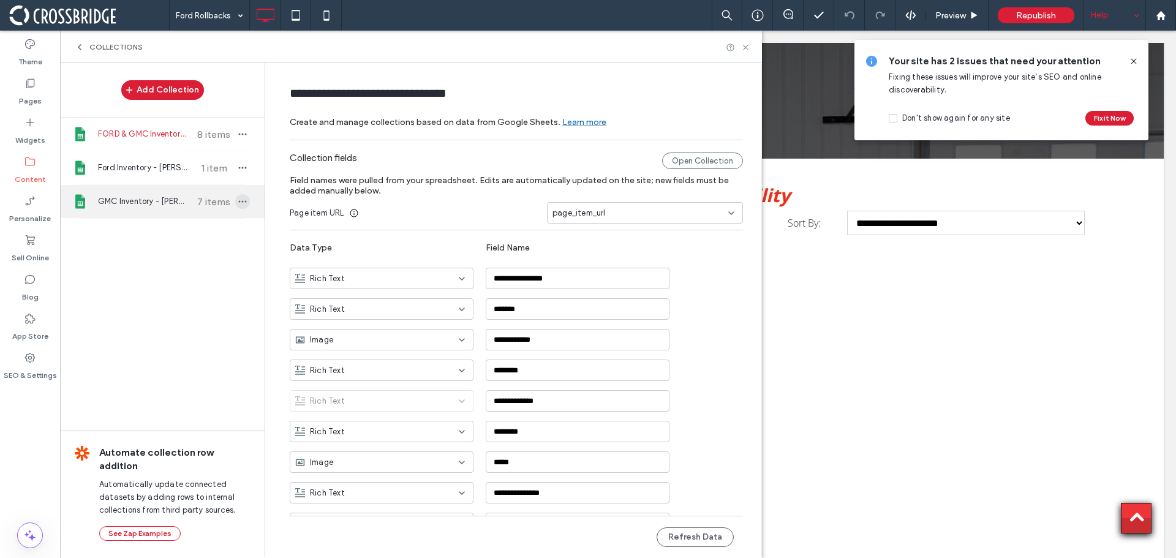
click at [243, 205] on span "button" at bounding box center [242, 201] width 15 height 15
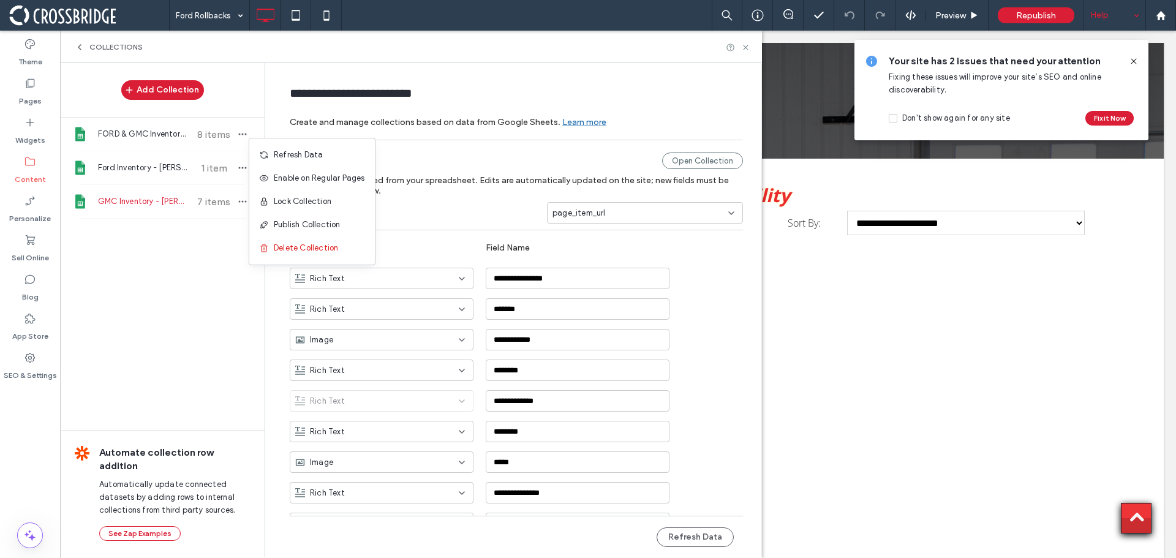
click at [202, 235] on div "Add Collection FORD & GMC Inventory - [PERSON_NAME] 8 items Ford Inventory - [P…" at bounding box center [162, 309] width 205 height 492
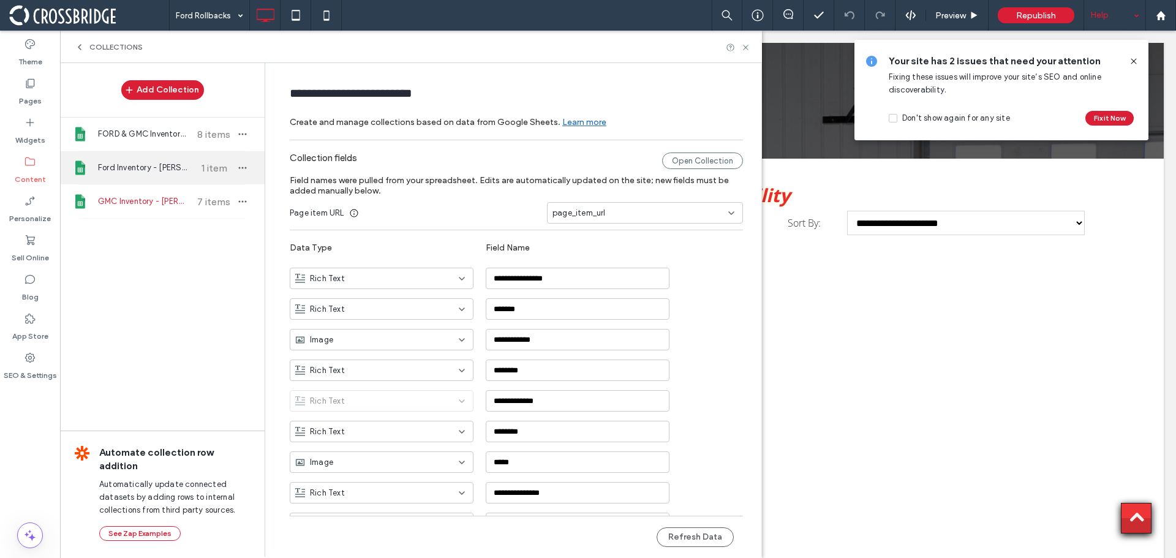
click at [156, 170] on span "Ford Inventory - [PERSON_NAME]" at bounding box center [143, 168] width 91 height 12
click at [153, 203] on span "GMC Inventory - [PERSON_NAME]" at bounding box center [143, 201] width 91 height 12
type input "**********"
click at [1136, 64] on use at bounding box center [1134, 61] width 6 height 6
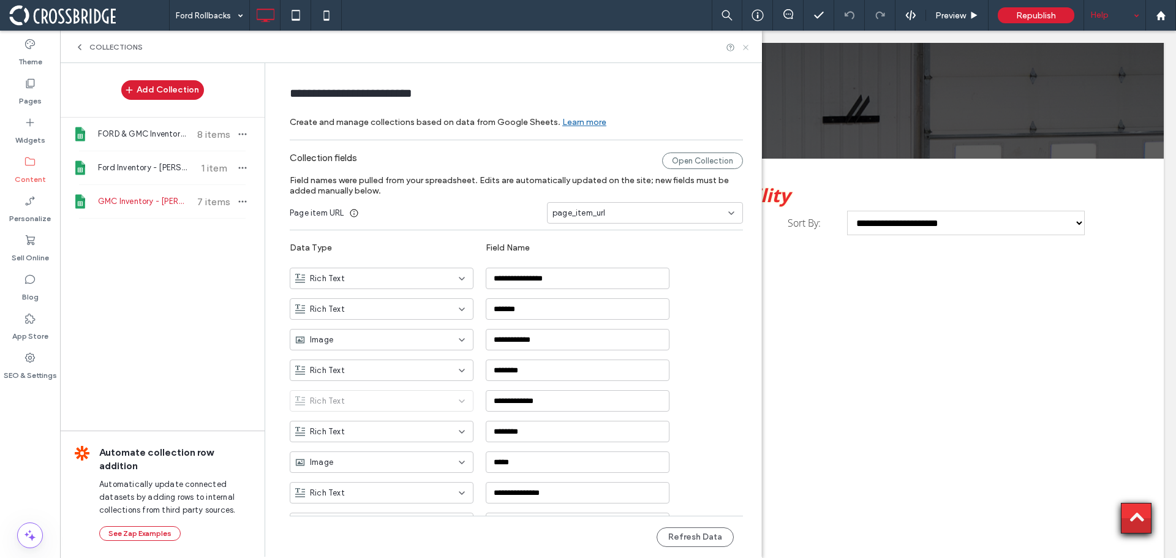
click at [747, 50] on icon at bounding box center [745, 47] width 9 height 9
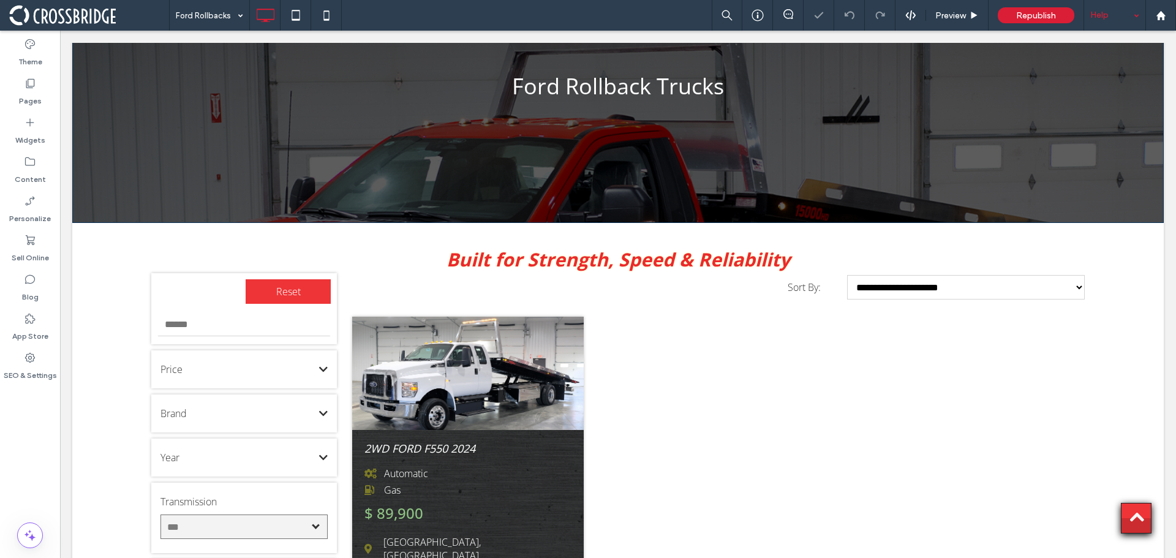
scroll to position [306, 0]
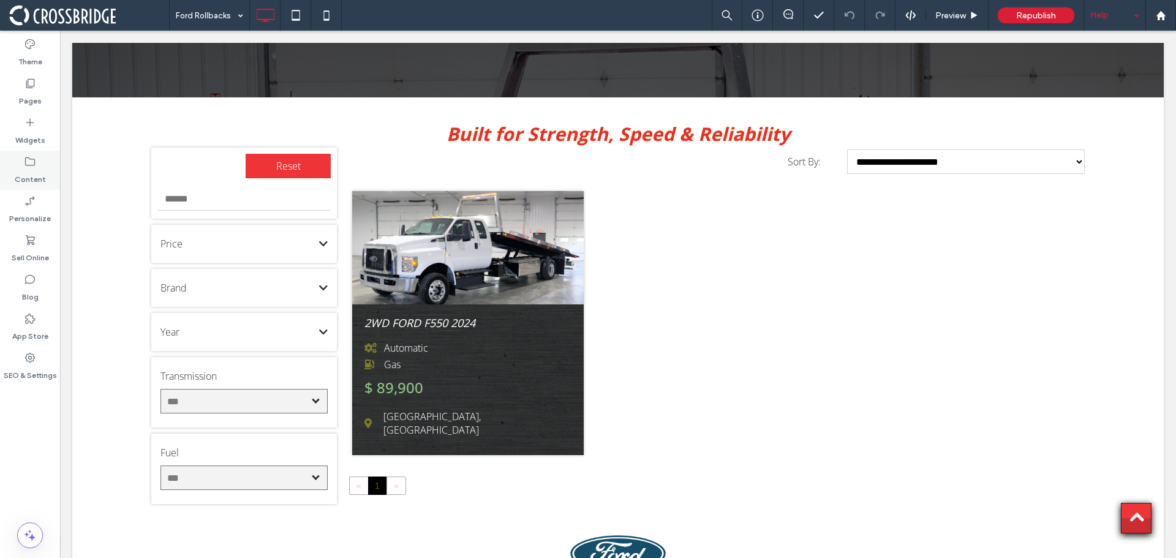
click at [20, 154] on div "Content" at bounding box center [30, 170] width 60 height 39
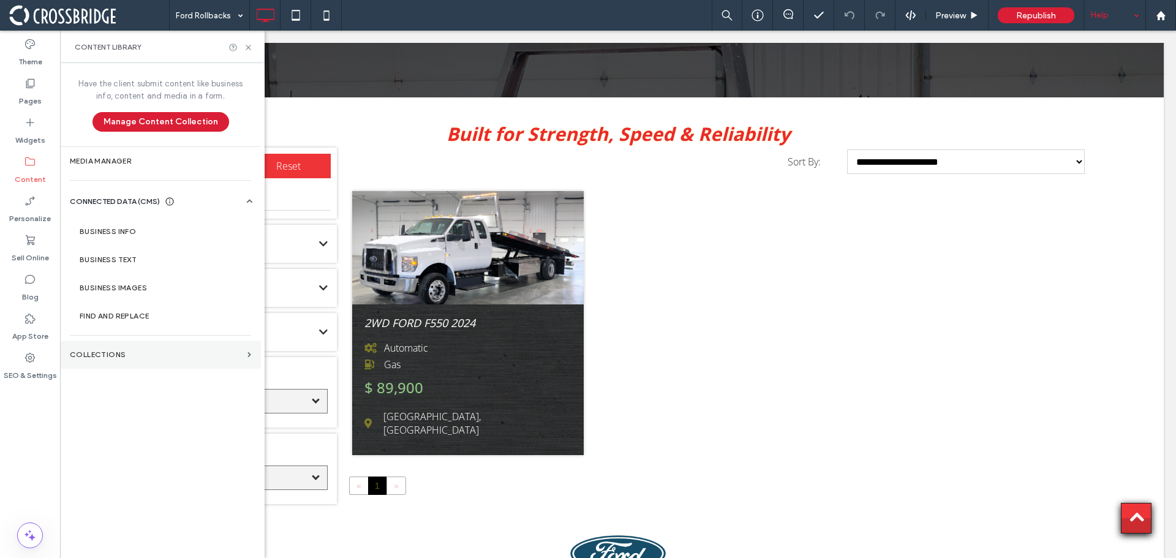
click at [113, 353] on label "Collections" at bounding box center [156, 354] width 173 height 9
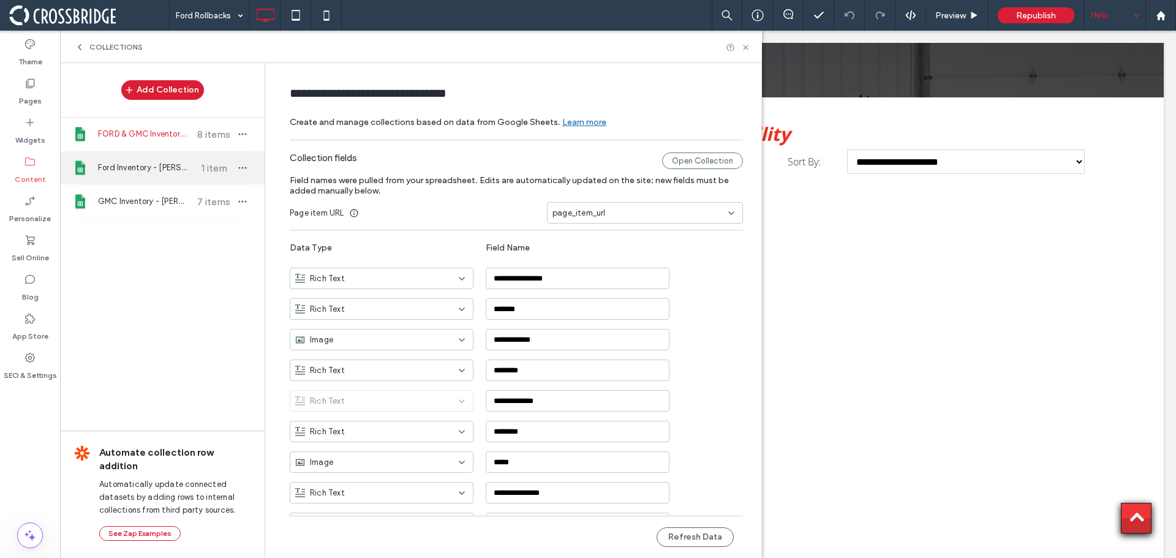
click at [228, 170] on span "1 item" at bounding box center [213, 168] width 43 height 12
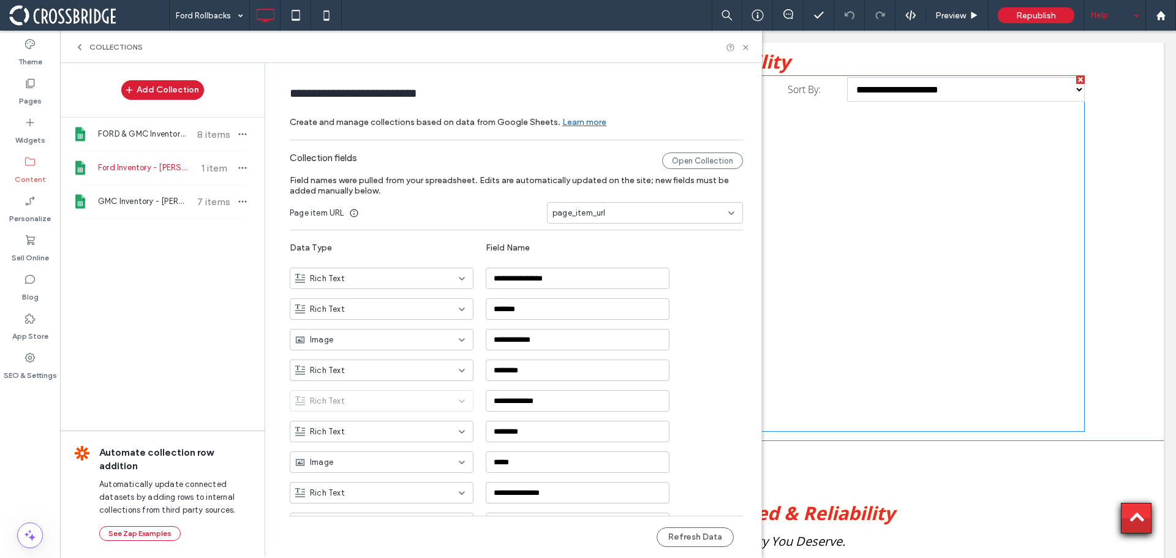
scroll to position [490, 0]
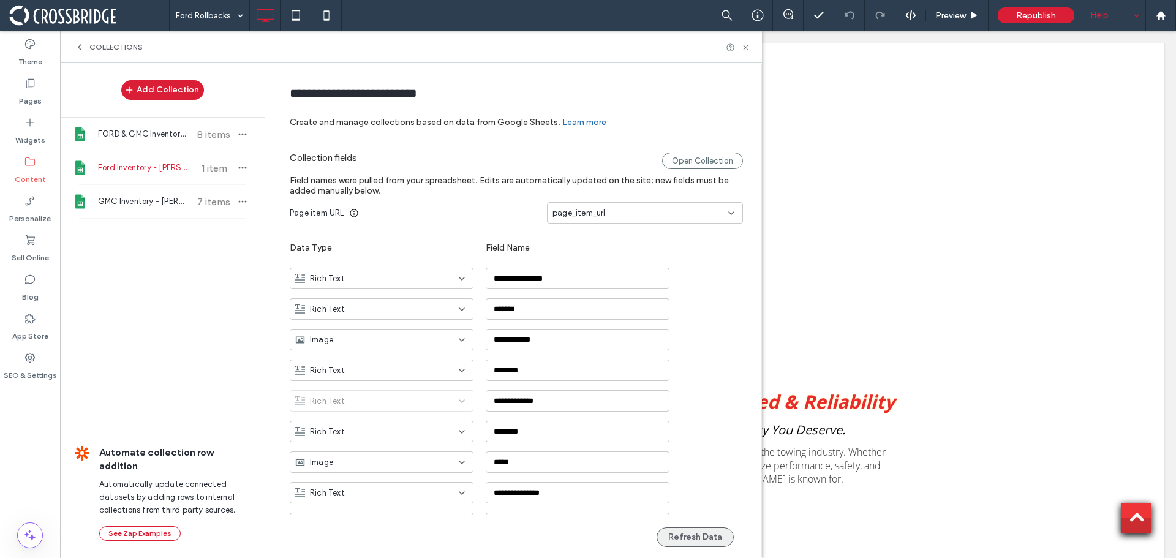
click at [701, 534] on button "Refresh Data" at bounding box center [695, 537] width 77 height 20
click at [183, 174] on div "Ford Inventory - [PERSON_NAME] 1 item" at bounding box center [162, 167] width 205 height 33
click at [235, 168] on span "button" at bounding box center [242, 167] width 15 height 15
click at [320, 121] on span "Refresh Data" at bounding box center [298, 121] width 49 height 12
click at [632, 216] on div "page_item_url" at bounding box center [638, 213] width 170 height 12
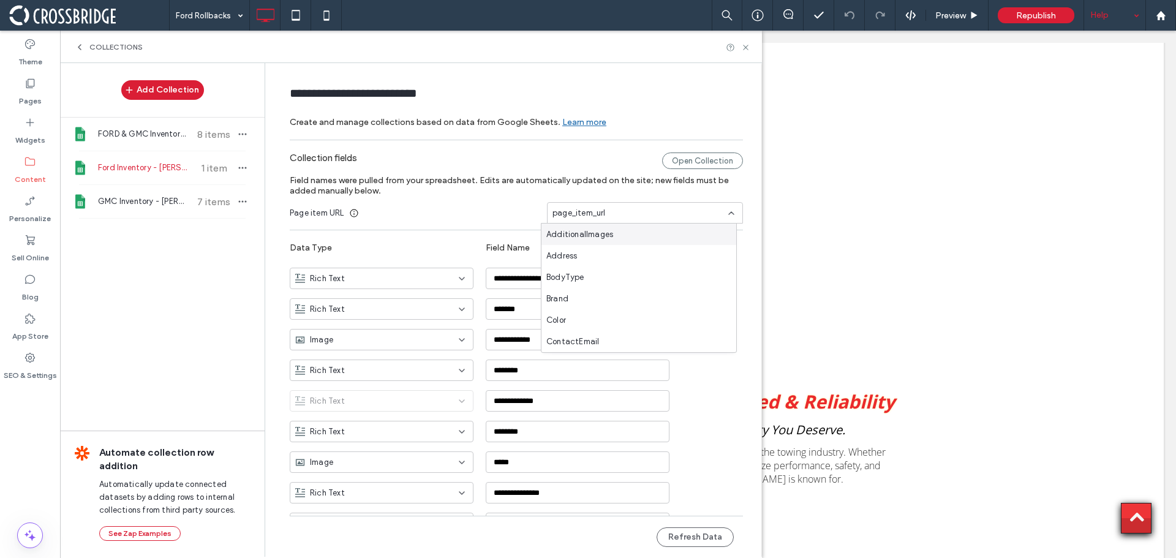
click at [632, 216] on div "page_item_url" at bounding box center [638, 213] width 170 height 12
click at [232, 141] on div "FORD & GMC Inventory - [PERSON_NAME] 8 items" at bounding box center [162, 134] width 205 height 33
click at [238, 136] on icon "button" at bounding box center [243, 134] width 10 height 10
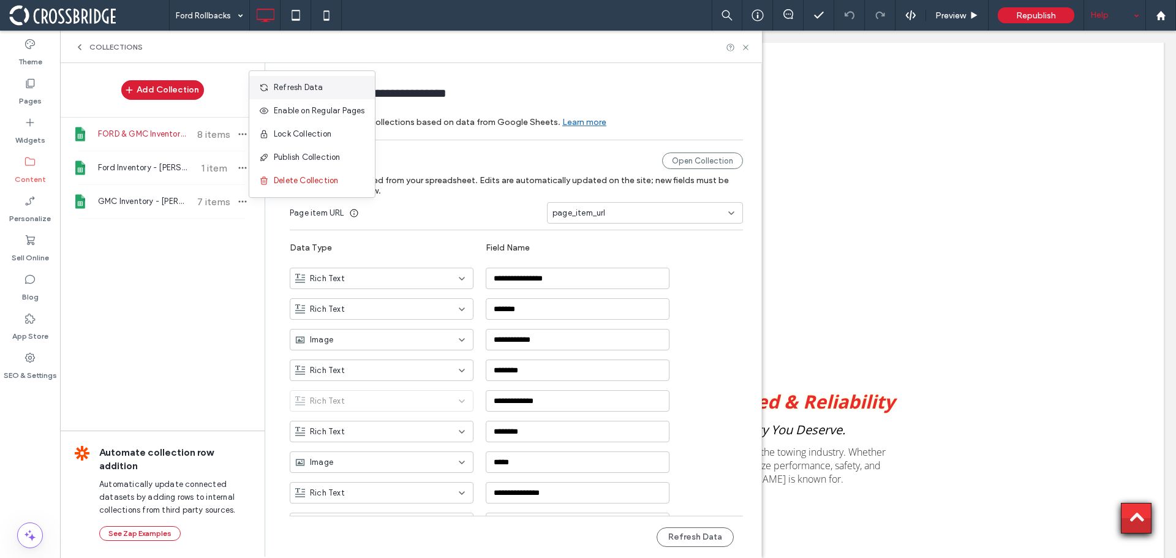
click at [292, 84] on span "Refresh Data" at bounding box center [298, 87] width 49 height 12
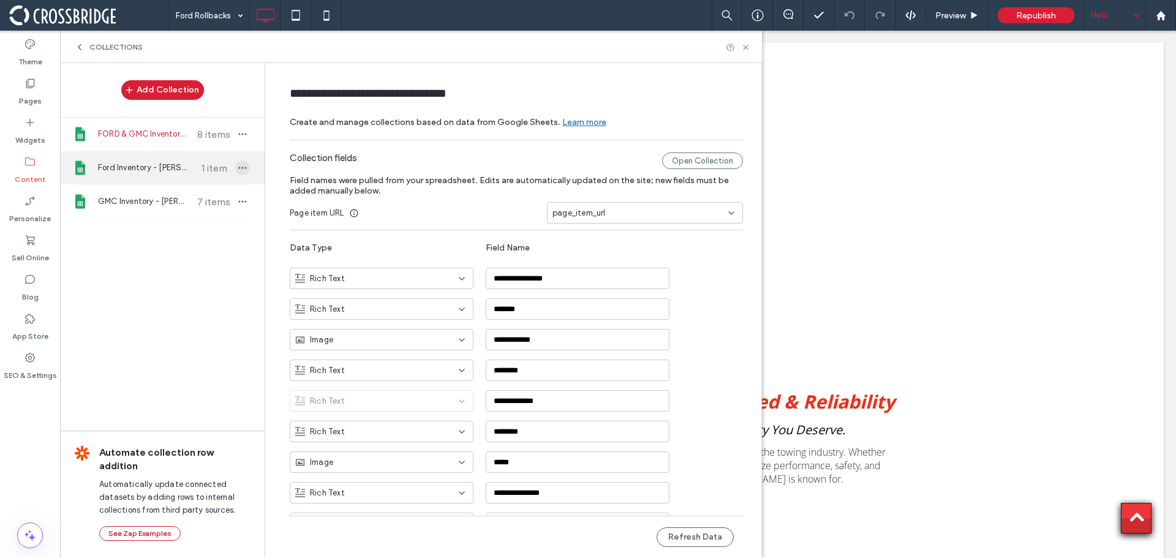
click at [239, 170] on icon "button" at bounding box center [243, 168] width 10 height 10
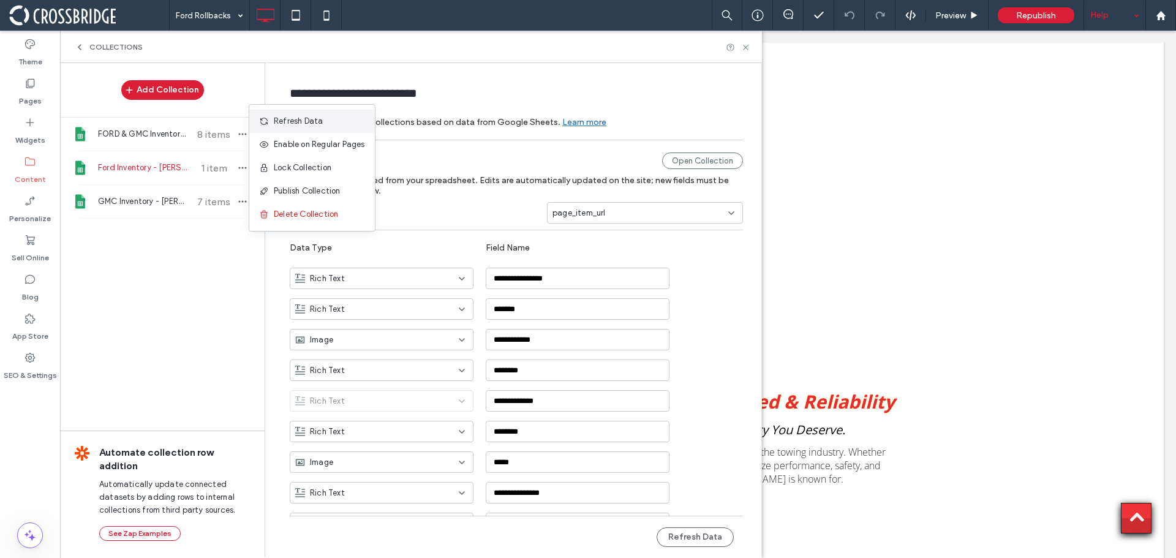
click at [293, 129] on div "Refresh Data" at bounding box center [312, 121] width 126 height 23
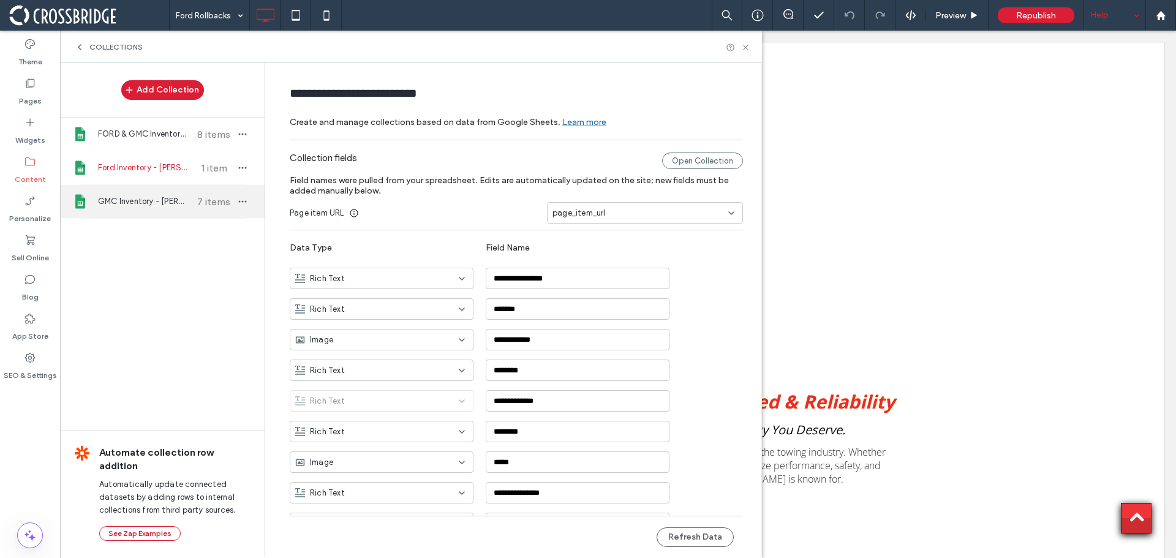
click at [244, 202] on div "GMC Inventory - [PERSON_NAME] 7 items" at bounding box center [162, 201] width 205 height 33
type input "**********"
click at [238, 200] on icon "button" at bounding box center [243, 202] width 10 height 10
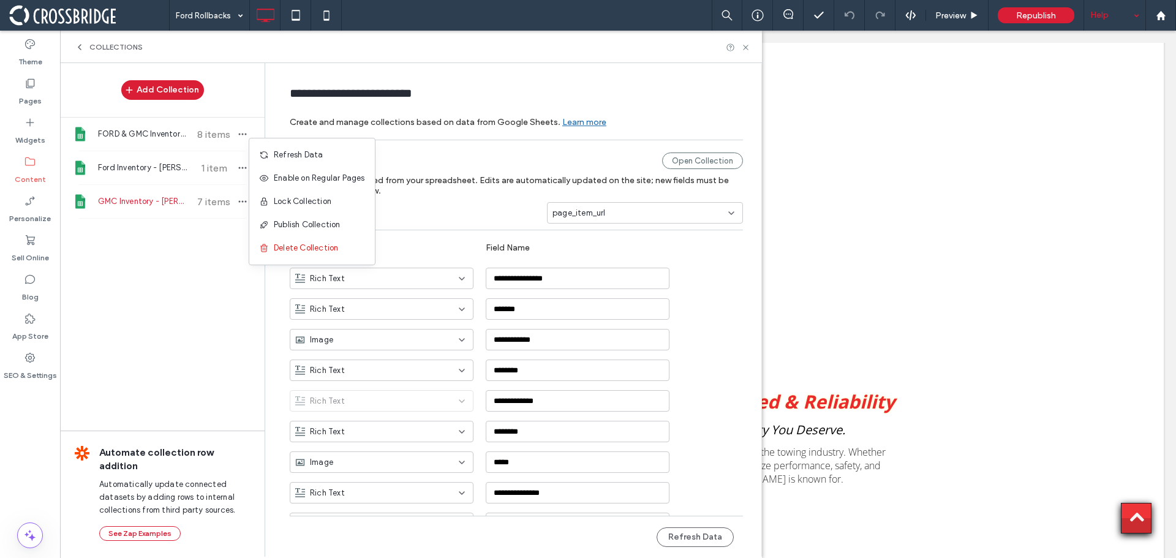
click at [294, 153] on span "Refresh Data" at bounding box center [298, 155] width 49 height 12
click at [350, 216] on icon at bounding box center [354, 213] width 10 height 10
